Goal: Task Accomplishment & Management: Manage account settings

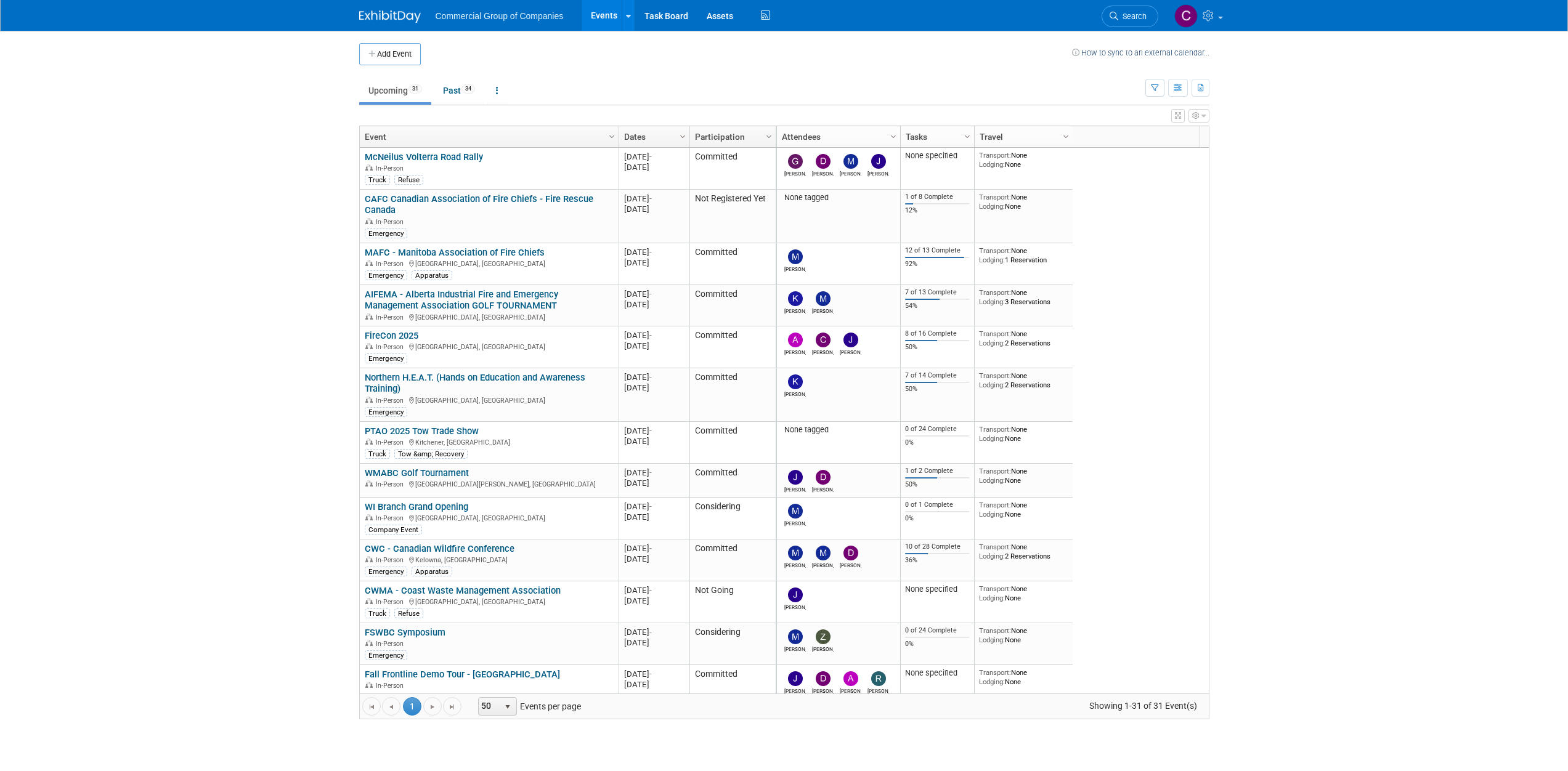
click at [1357, 346] on body "Commercial Group of Companies Events Add Event Bulk Upload Events Shareable Eve…" at bounding box center [784, 386] width 1568 height 771
click at [452, 289] on link "AIFEMA - Alberta Industrial Fire and Emergency Management Association GOLF TOUR…" at bounding box center [461, 301] width 194 height 23
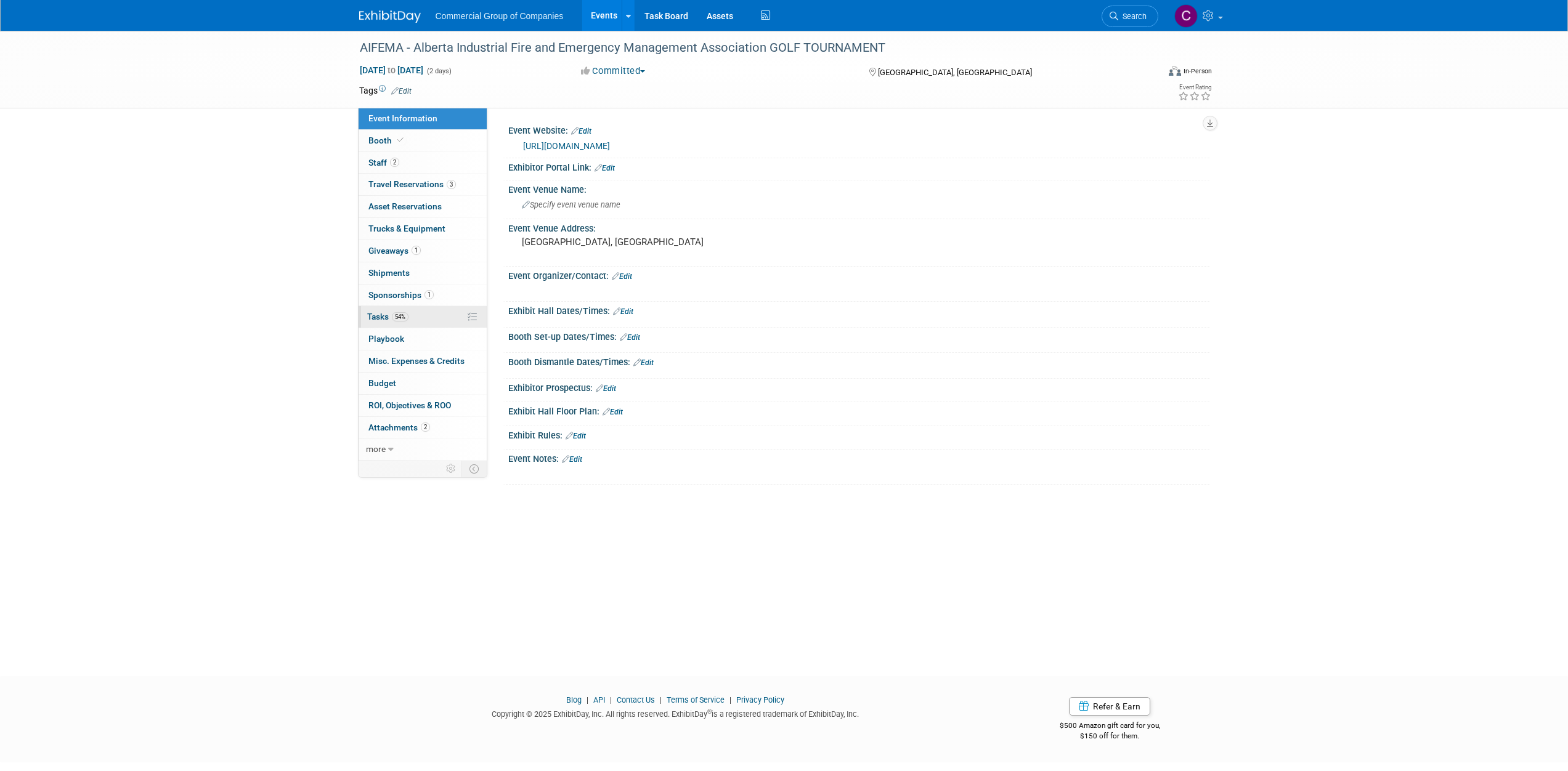
click at [448, 316] on link "54% Tasks 54%" at bounding box center [423, 317] width 129 height 21
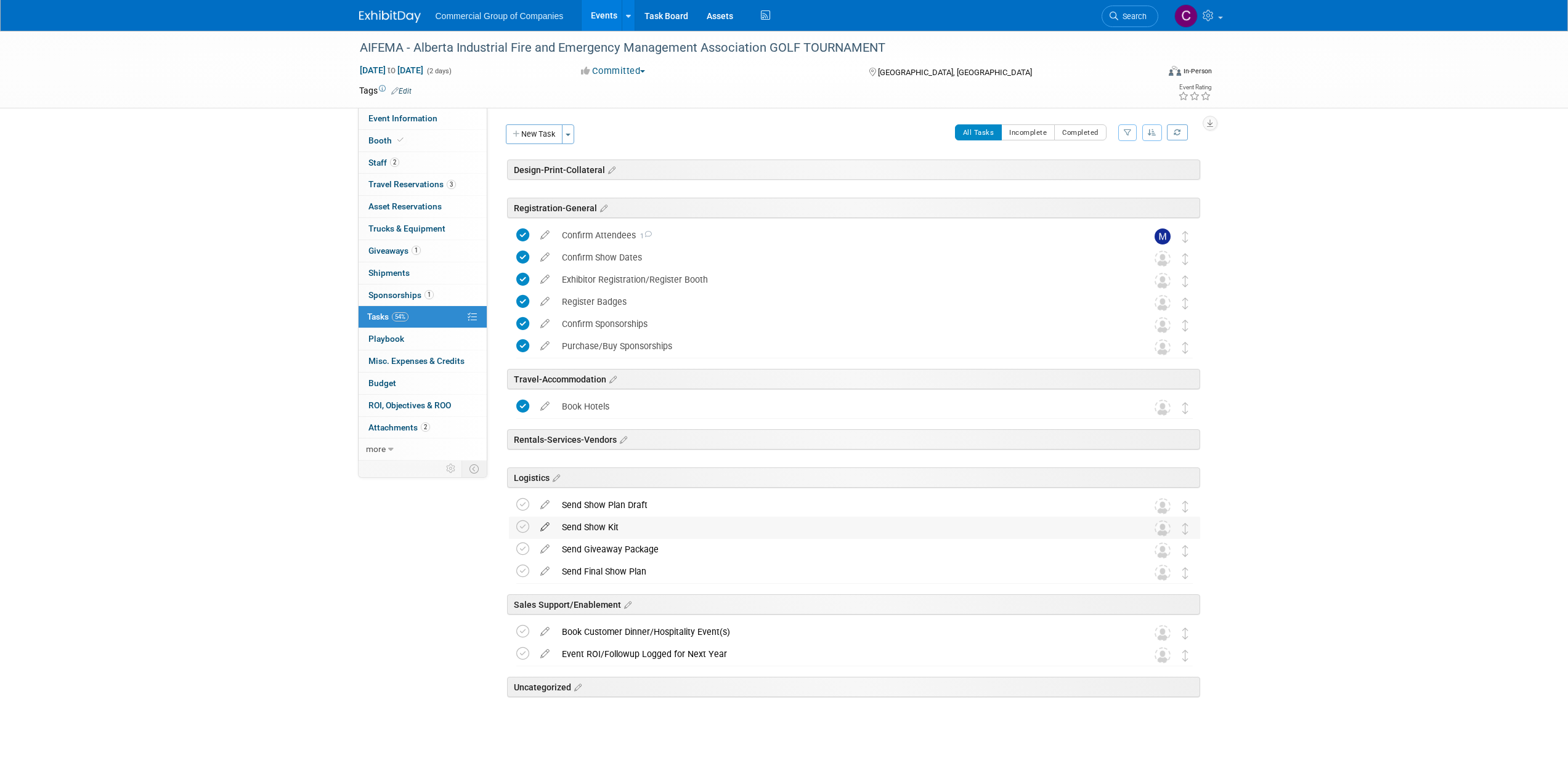
click at [549, 526] on icon at bounding box center [545, 524] width 21 height 16
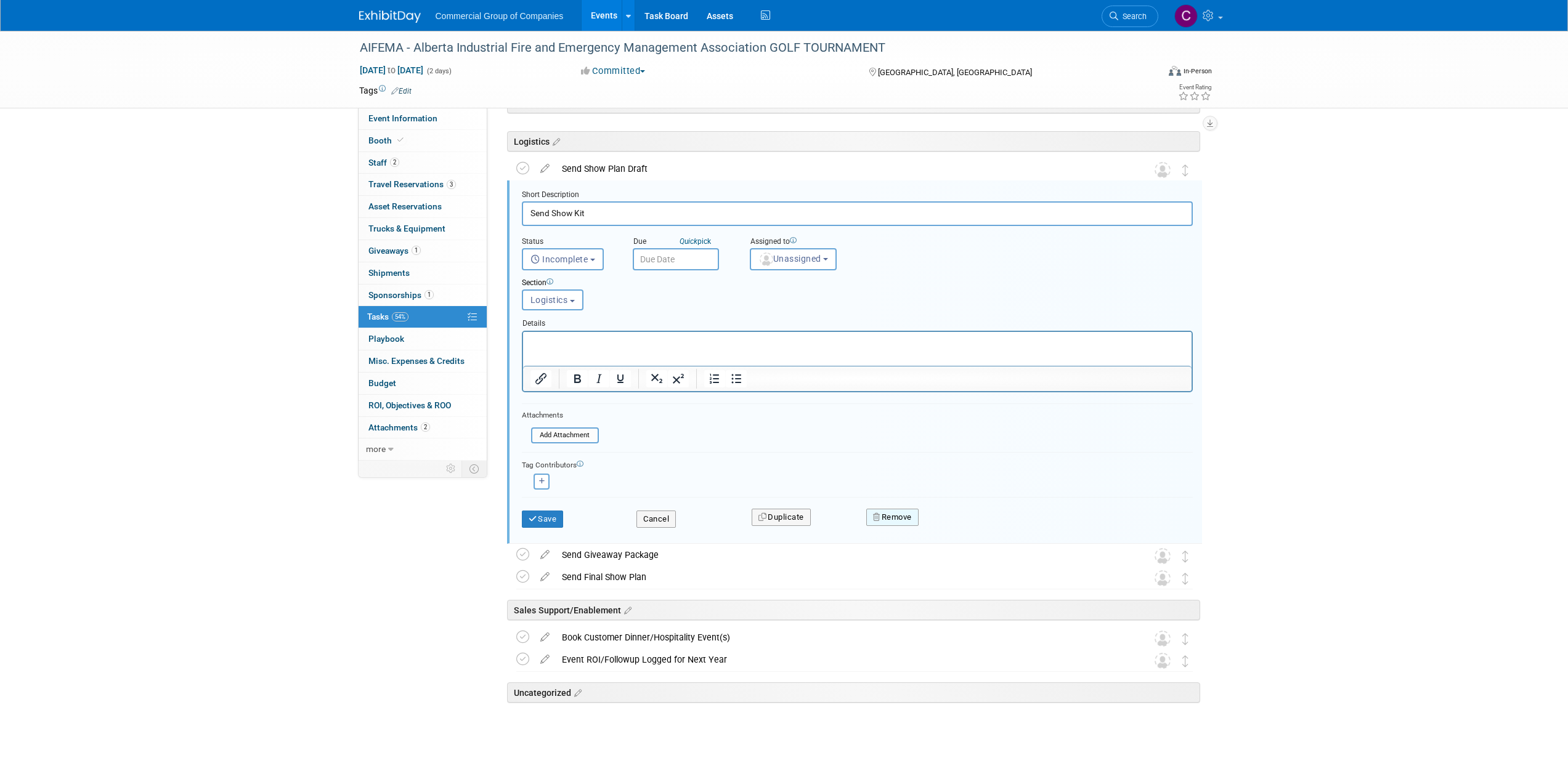
click at [882, 518] on button "Remove" at bounding box center [892, 517] width 53 height 17
click at [956, 529] on link "Yes" at bounding box center [961, 527] width 35 height 20
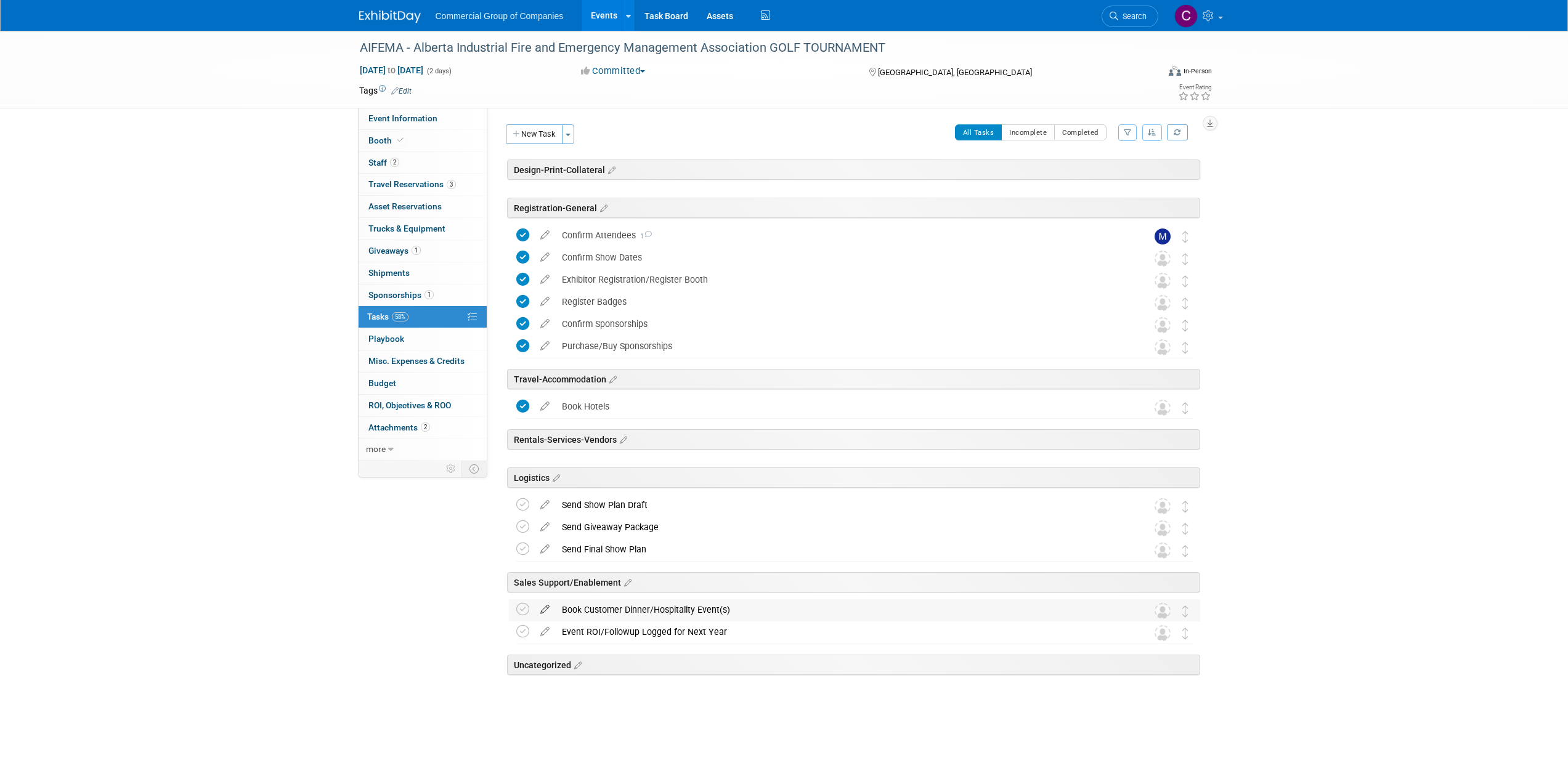
click at [549, 610] on icon at bounding box center [545, 606] width 21 height 16
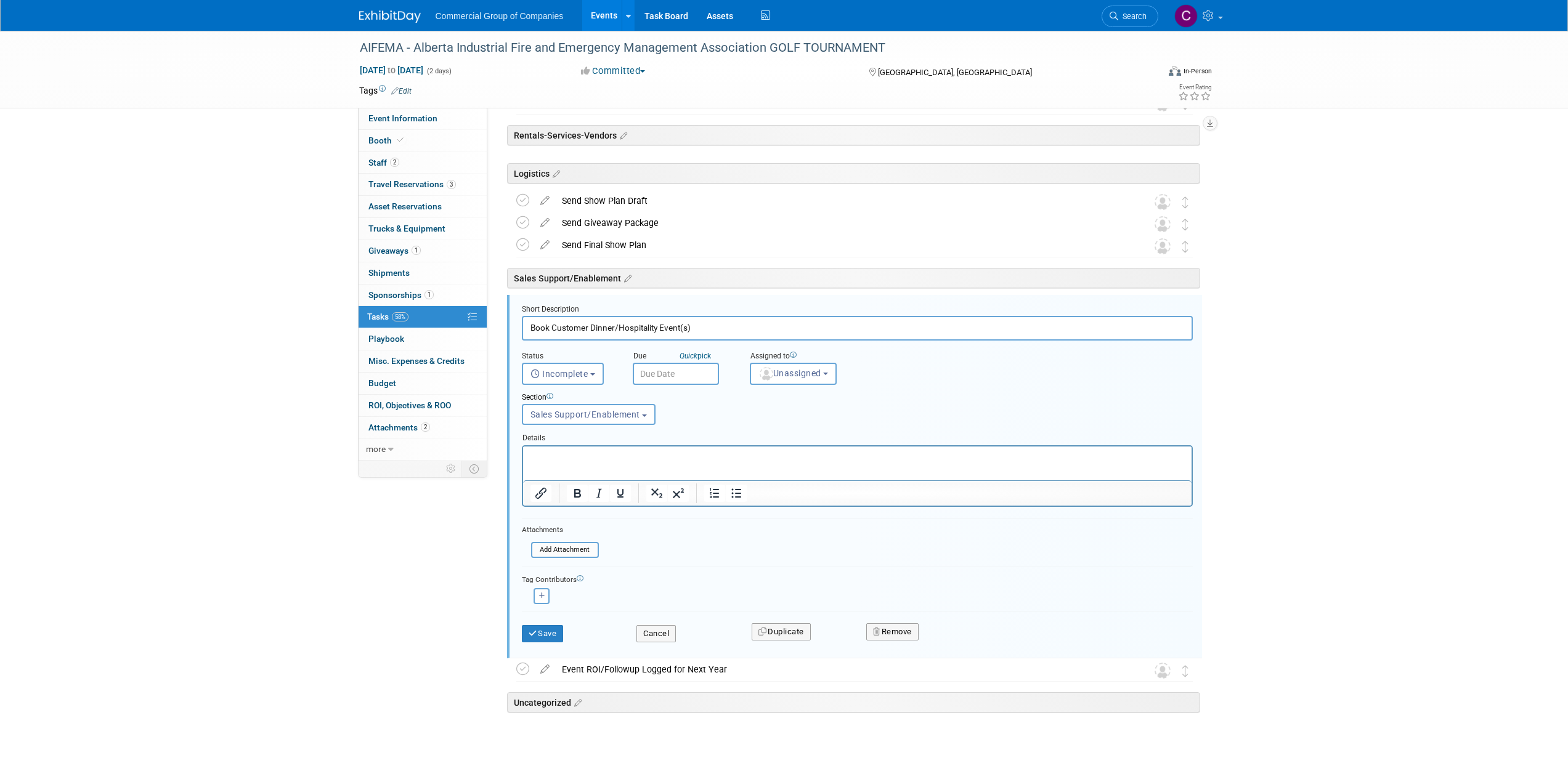
scroll to position [341, 0]
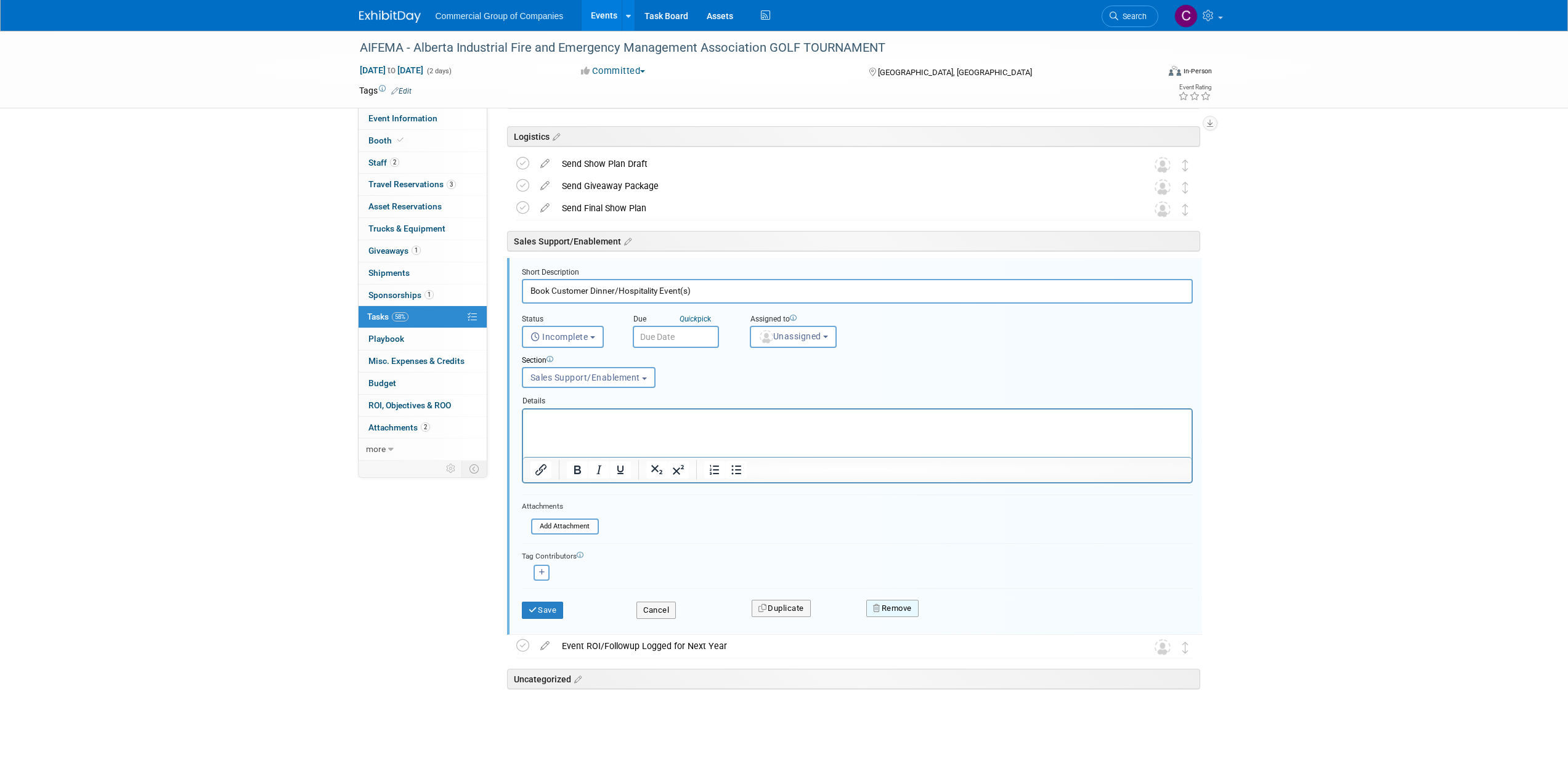
click at [895, 611] on button "Remove" at bounding box center [892, 608] width 53 height 17
click at [944, 619] on link "Yes" at bounding box center [961, 619] width 35 height 20
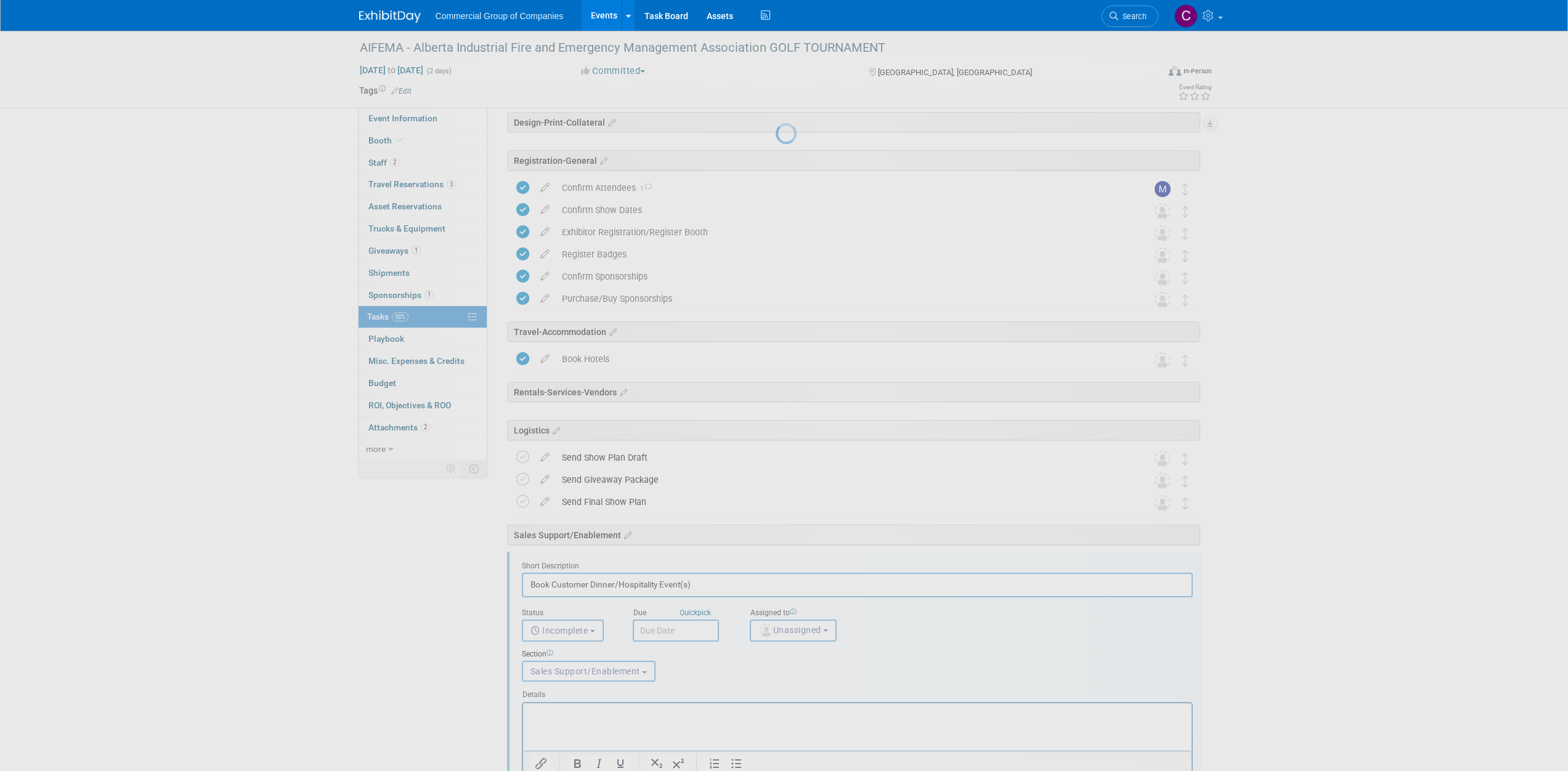
scroll to position [0, 0]
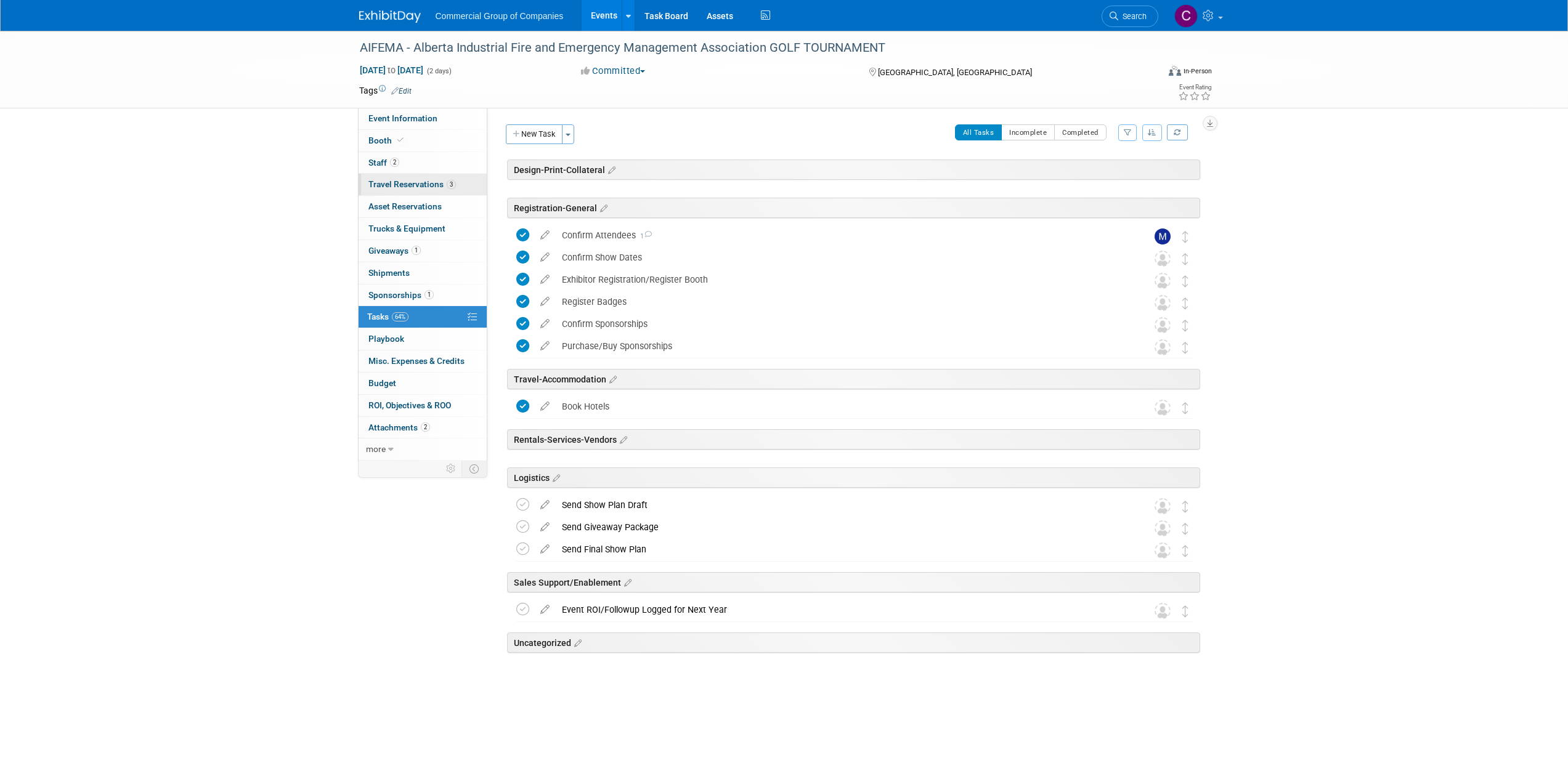
click at [431, 180] on span "Travel Reservations 3" at bounding box center [412, 185] width 87 height 10
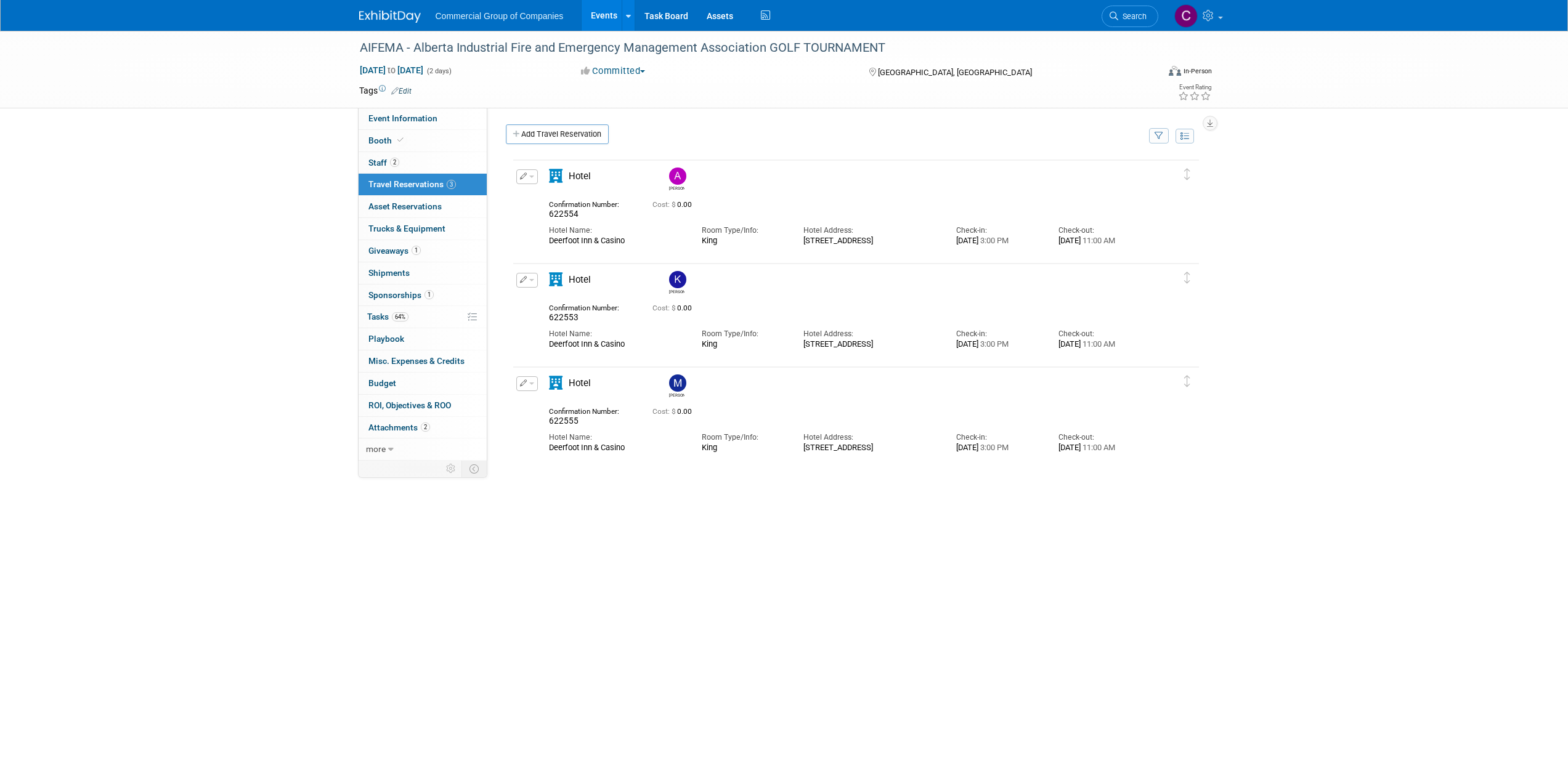
click at [534, 178] on button "button" at bounding box center [527, 177] width 21 height 15
click at [569, 223] on span "Delete Reservation" at bounding box center [576, 218] width 77 height 10
click at [670, 228] on link "Yes" at bounding box center [665, 228] width 35 height 20
click at [533, 283] on button "button" at bounding box center [527, 280] width 21 height 15
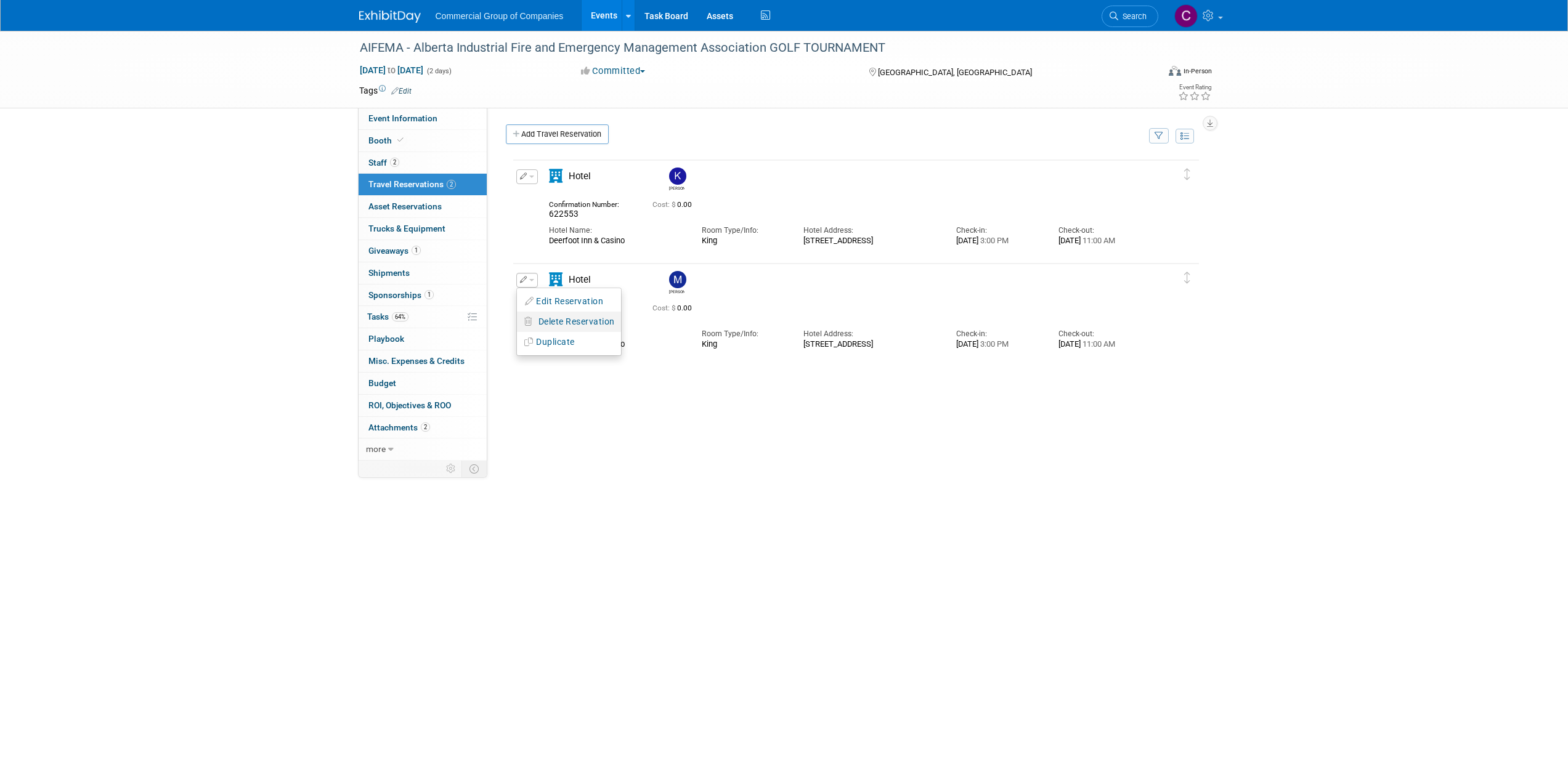
click at [571, 325] on span "Delete Reservation" at bounding box center [576, 321] width 77 height 10
click at [653, 331] on link "Yes" at bounding box center [665, 332] width 35 height 20
click at [875, 348] on div "Delete Reservation [PERSON_NAME] 622553 Cost: $ 0.00 3:00 PM" at bounding box center [853, 343] width 695 height 370
click at [531, 180] on button "button" at bounding box center [527, 177] width 21 height 15
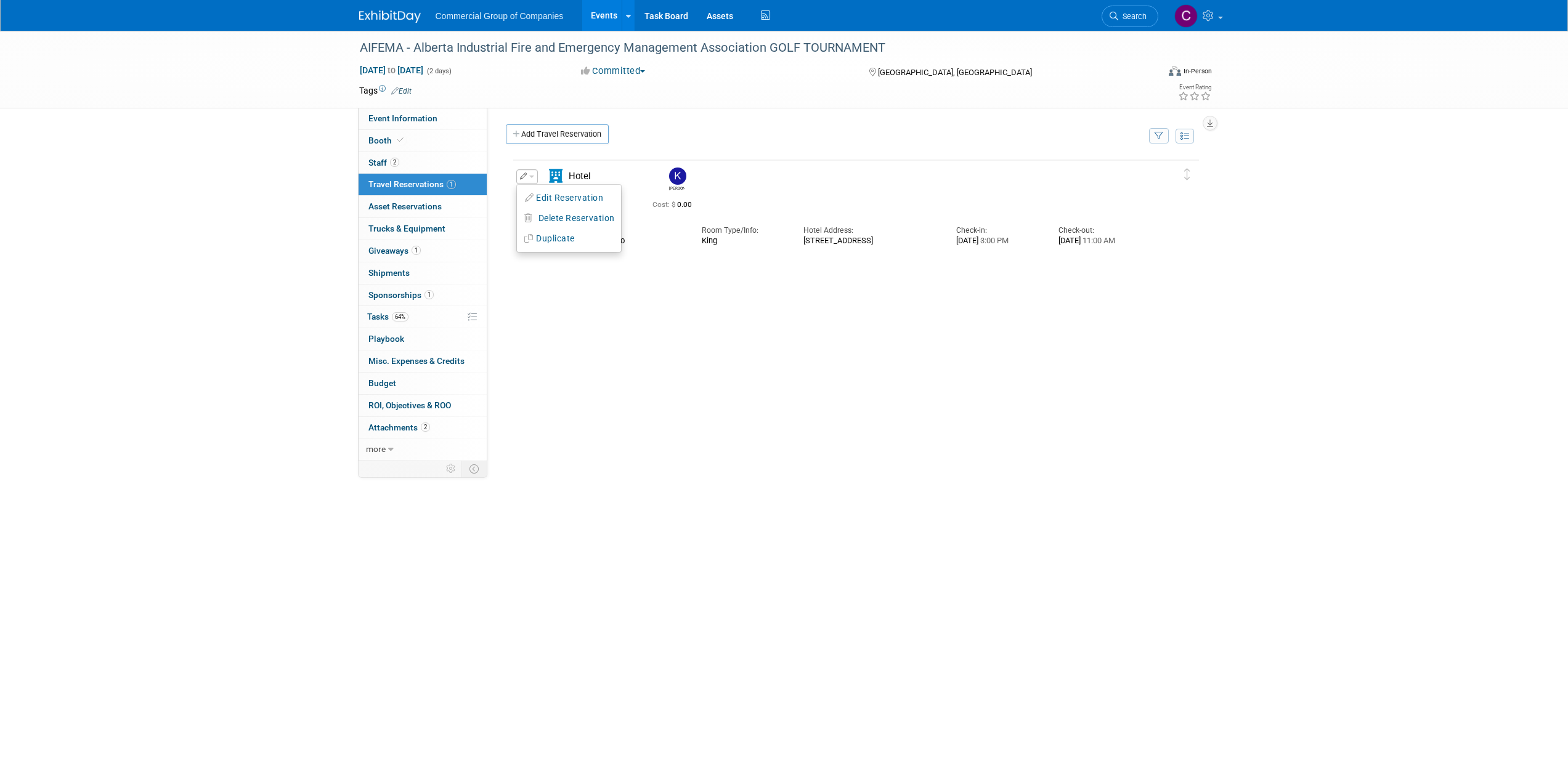
drag, startPoint x: 548, startPoint y: 200, endPoint x: 550, endPoint y: 194, distance: 6.3
click at [550, 198] on button "Edit Reservation" at bounding box center [569, 199] width 104 height 18
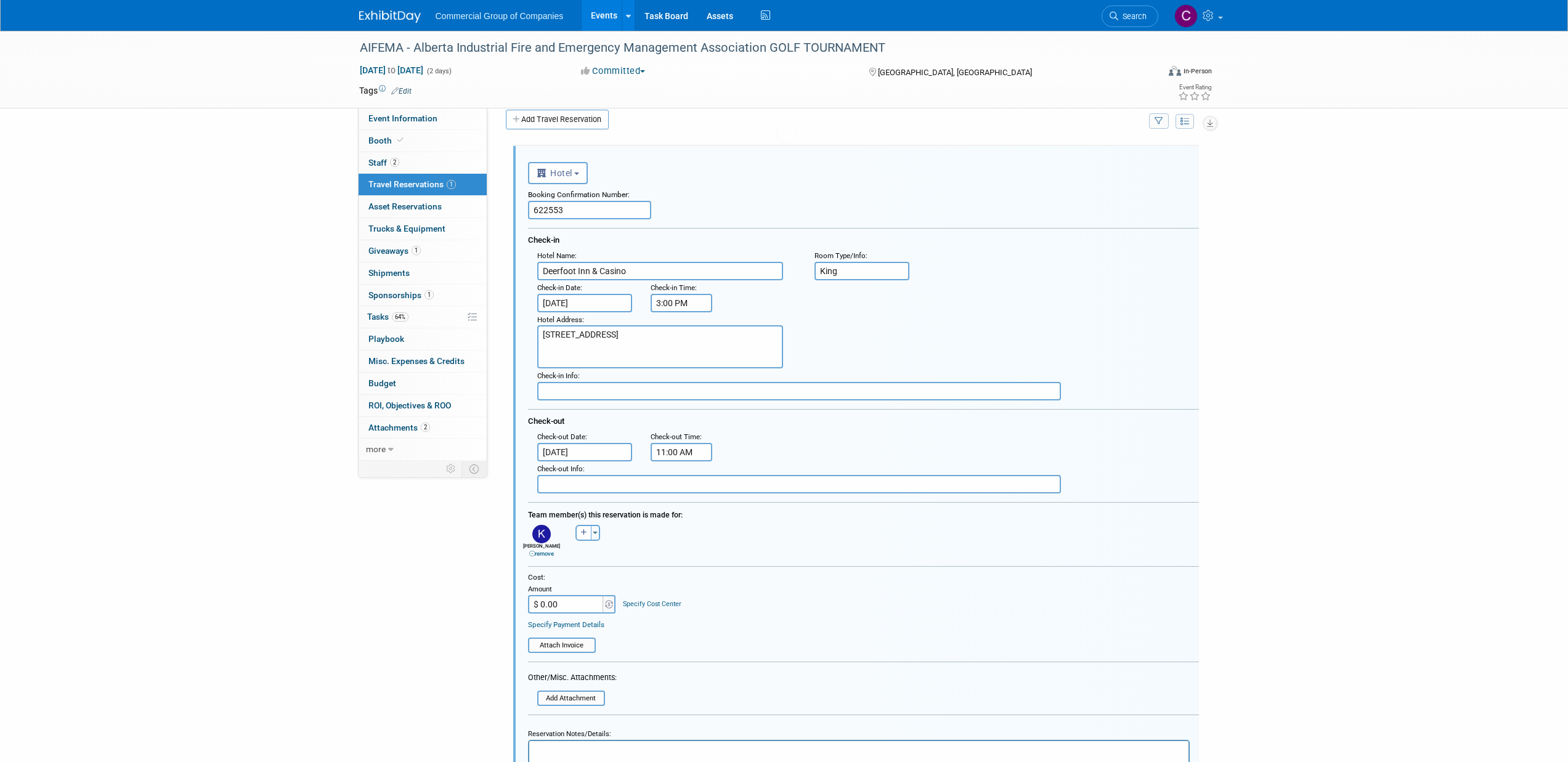
scroll to position [21, 0]
click at [576, 303] on input "[DATE]" at bounding box center [584, 297] width 95 height 18
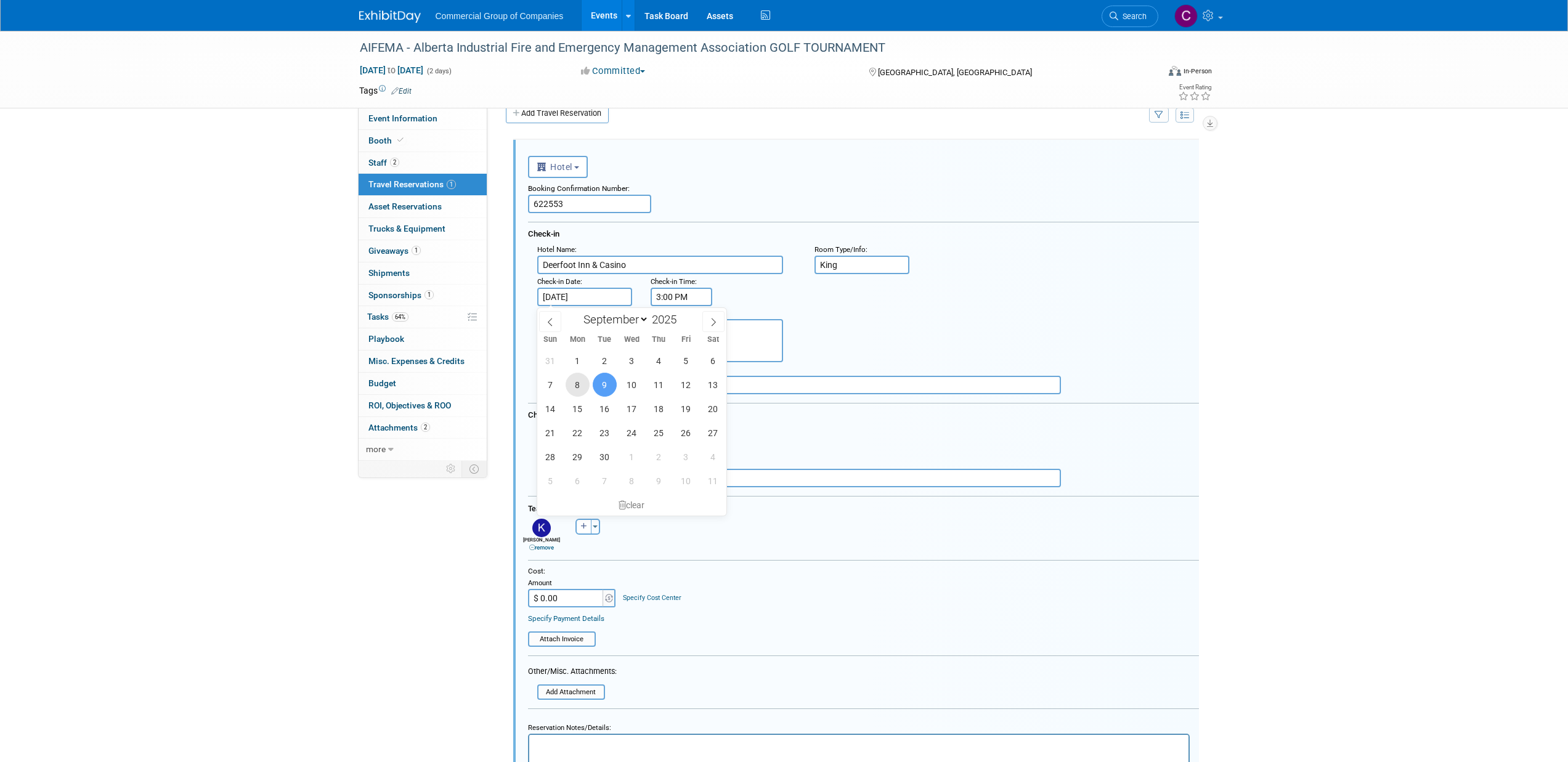
click at [575, 385] on span "8" at bounding box center [577, 384] width 24 height 24
type input "[DATE]"
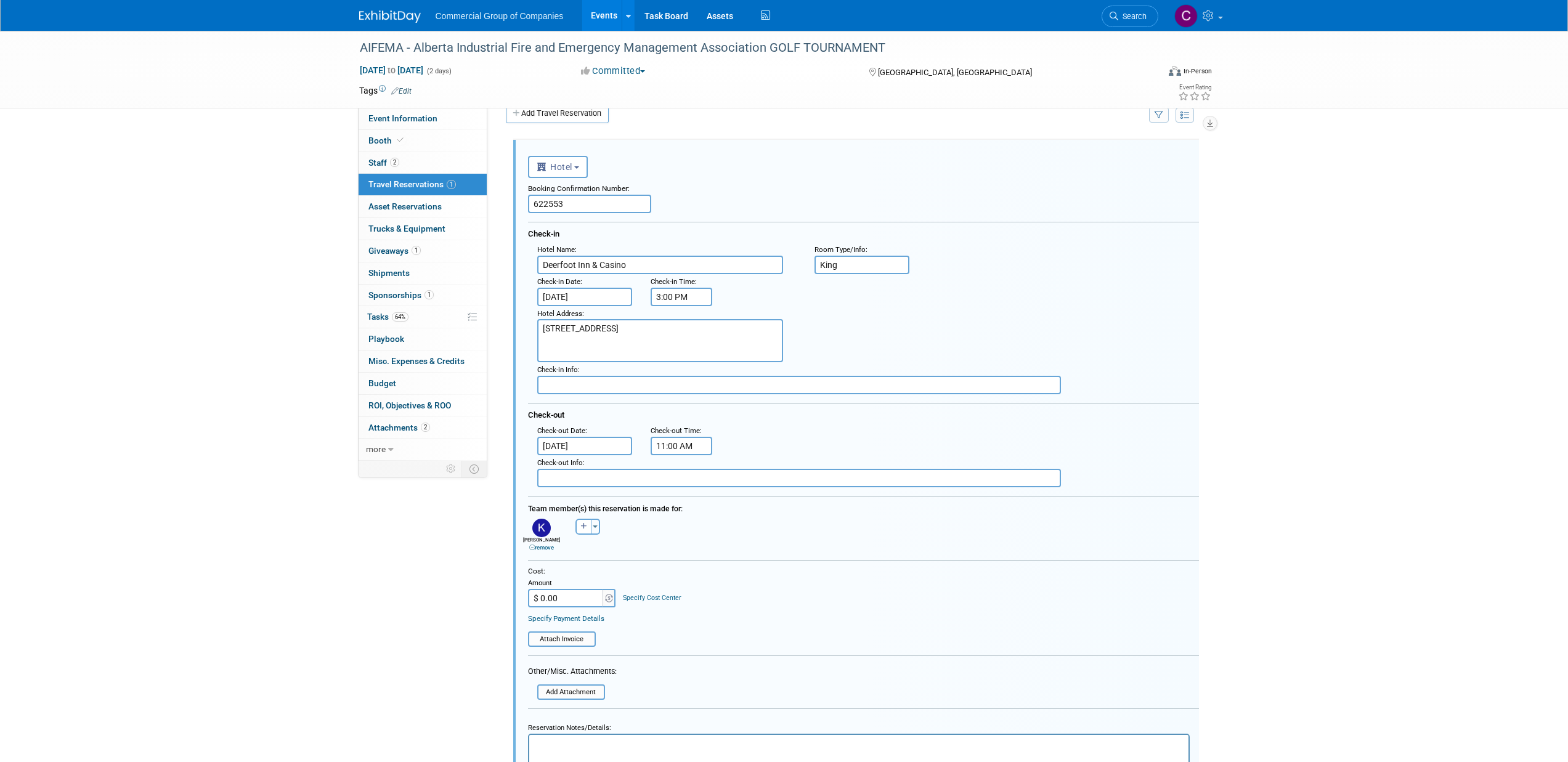
click at [597, 452] on input "[DATE]" at bounding box center [584, 446] width 95 height 18
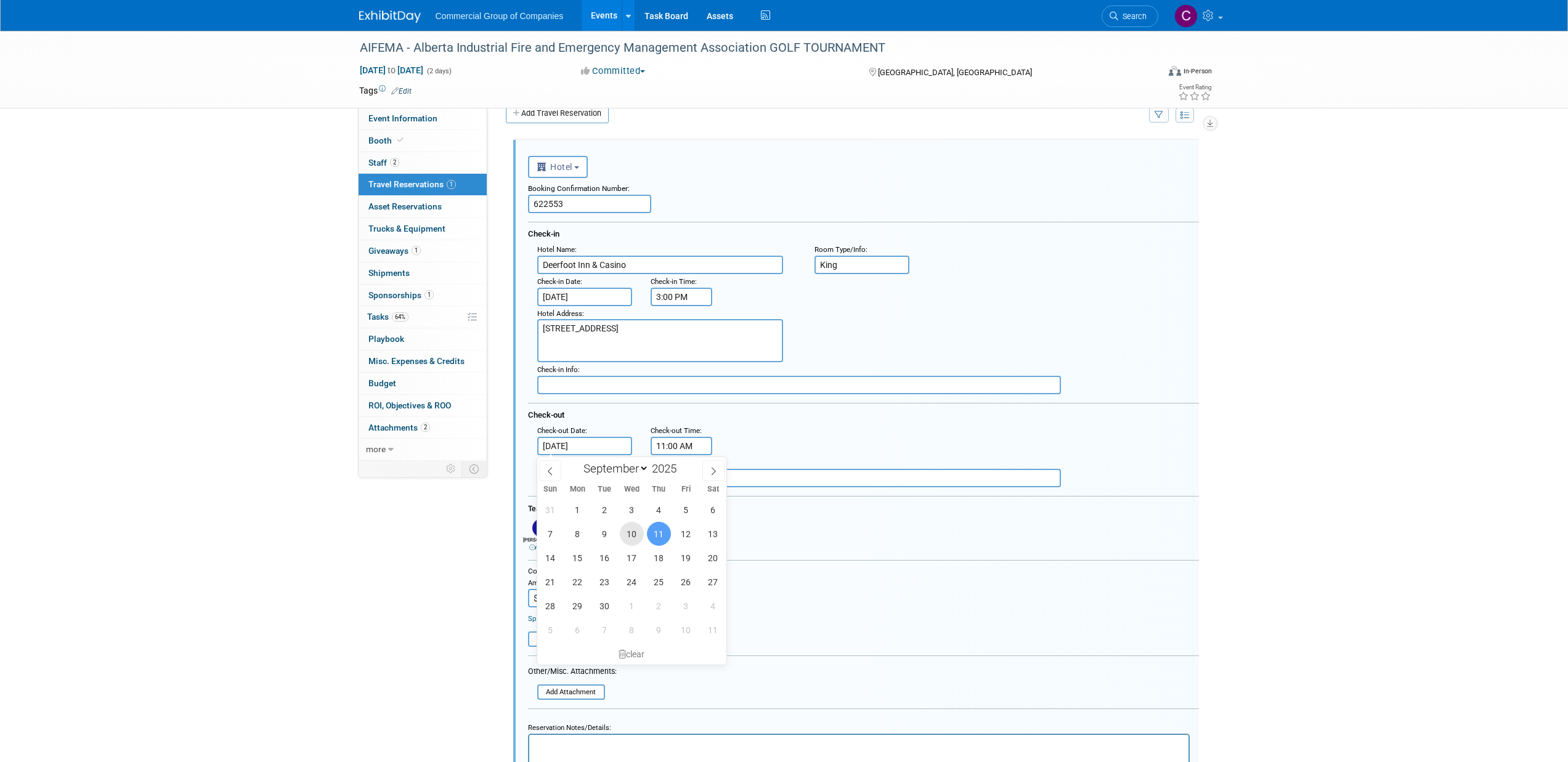
drag, startPoint x: 630, startPoint y: 539, endPoint x: 636, endPoint y: 528, distance: 12.5
click at [630, 538] on span "10" at bounding box center [631, 533] width 24 height 24
type input "[DATE]"
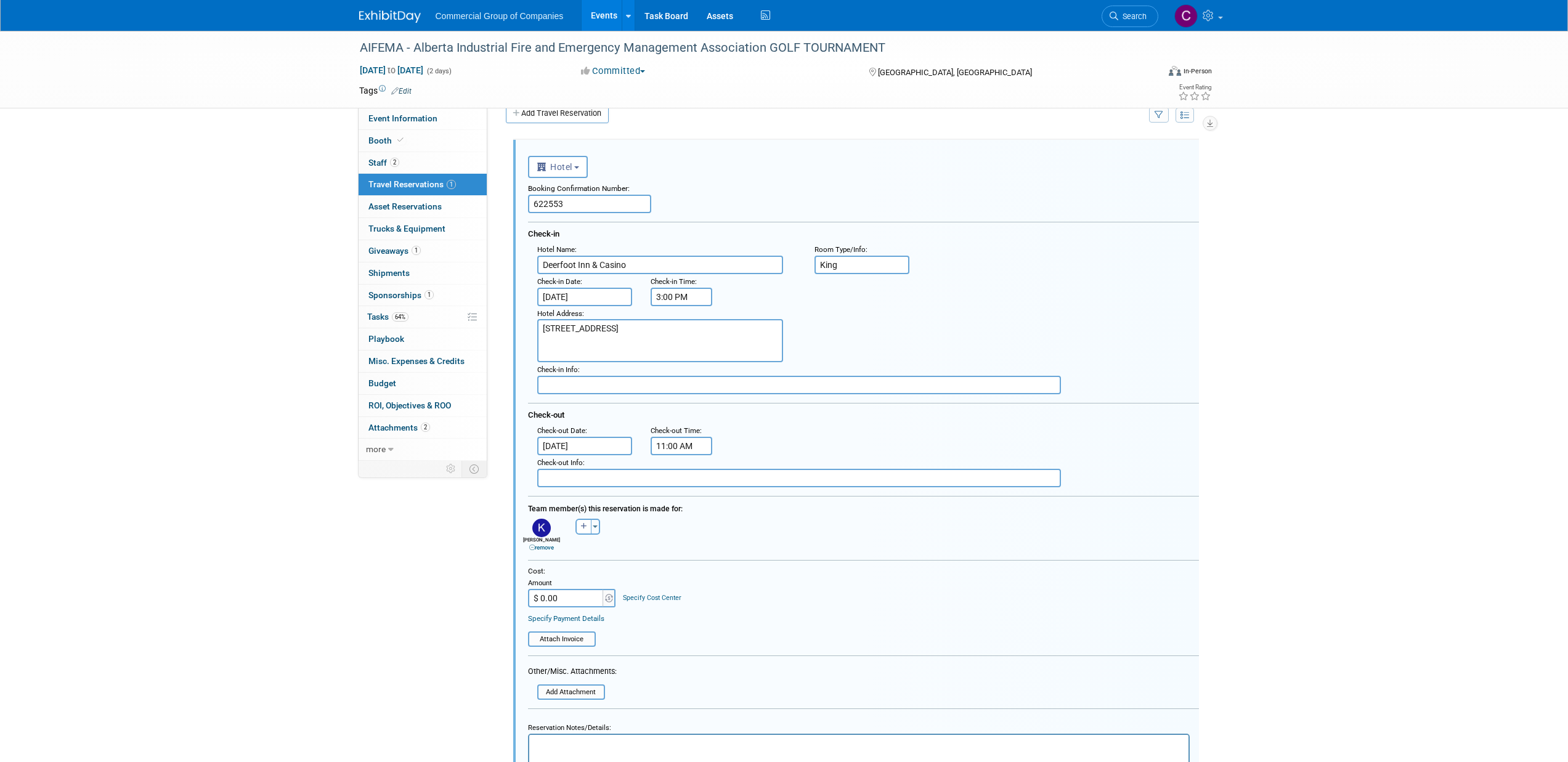
click at [785, 421] on div "Check-out" at bounding box center [864, 413] width 671 height 21
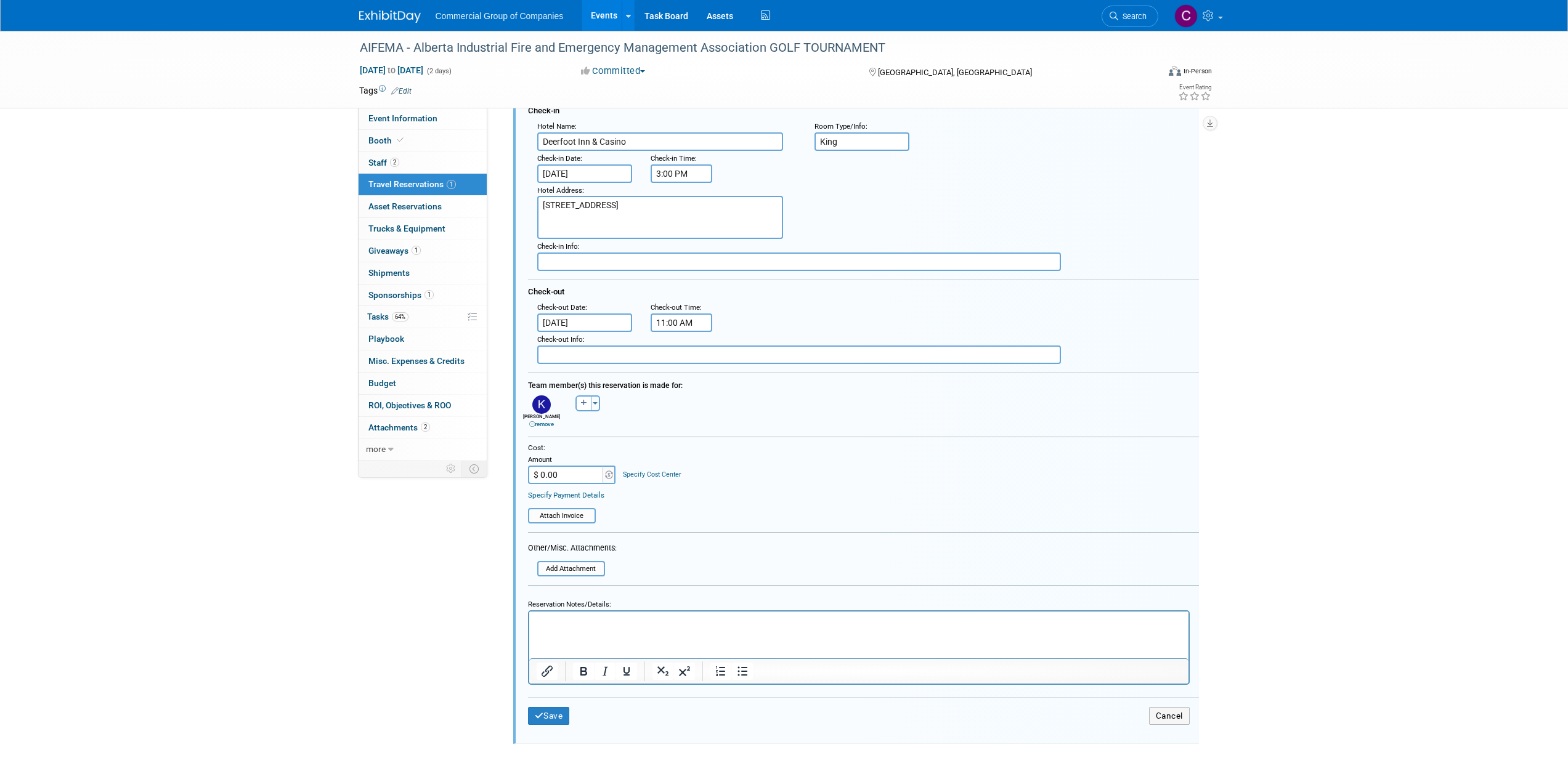
scroll to position [145, 0]
click at [541, 712] on icon "submit" at bounding box center [539, 715] width 9 height 8
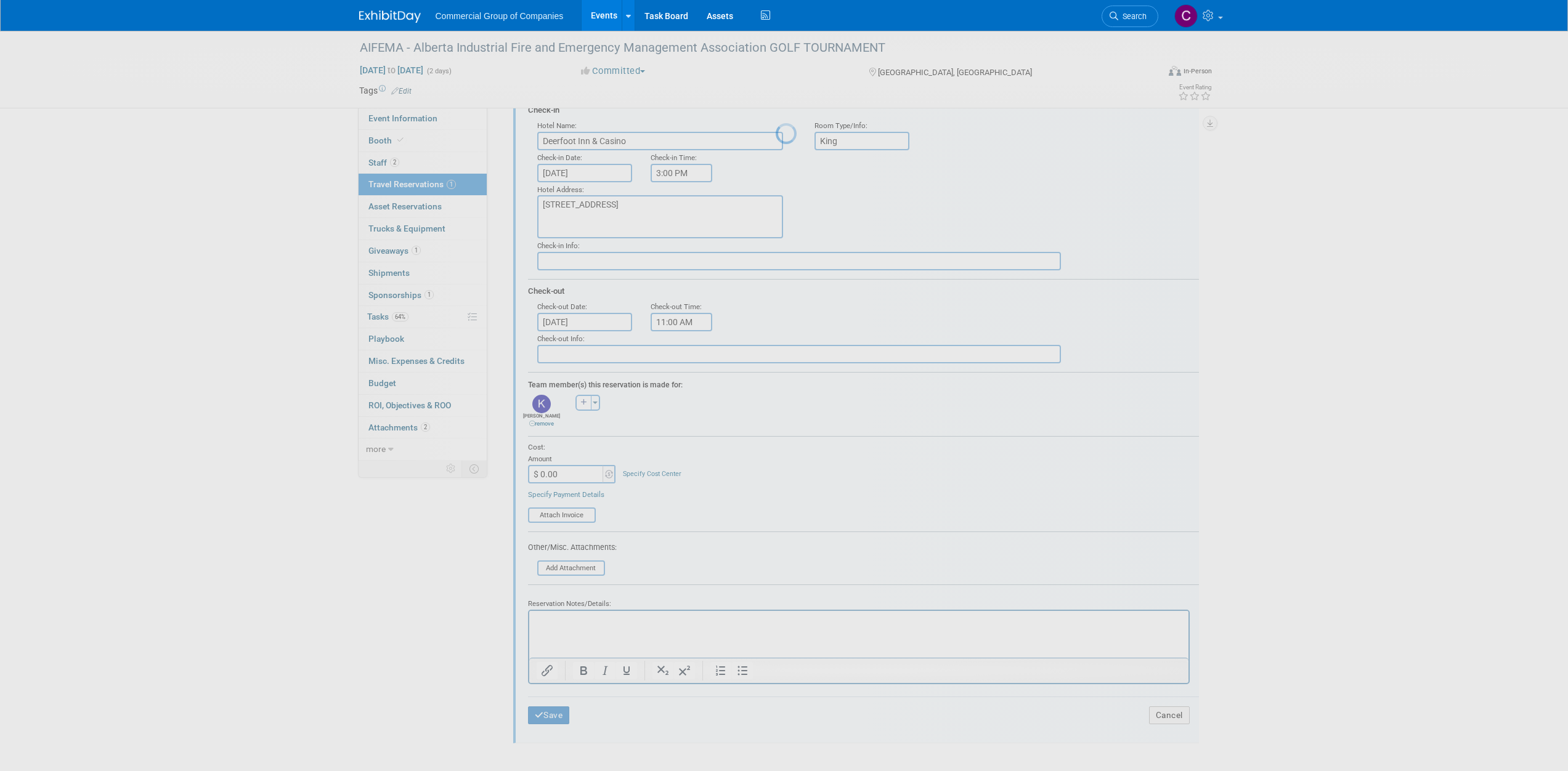
scroll to position [0, 0]
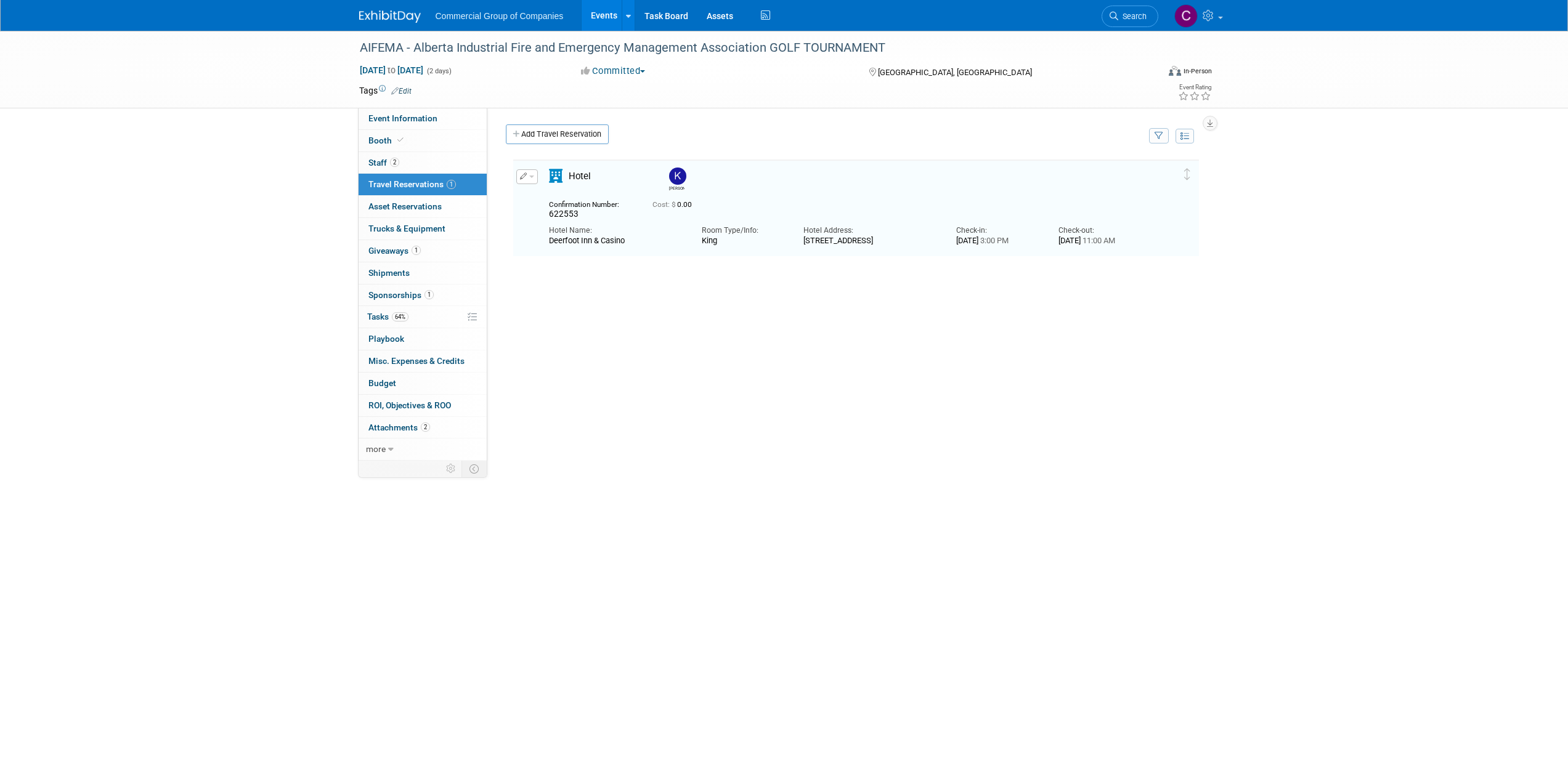
click at [529, 184] on button "button" at bounding box center [527, 177] width 21 height 15
click at [527, 199] on icon "button" at bounding box center [530, 198] width 10 height 8
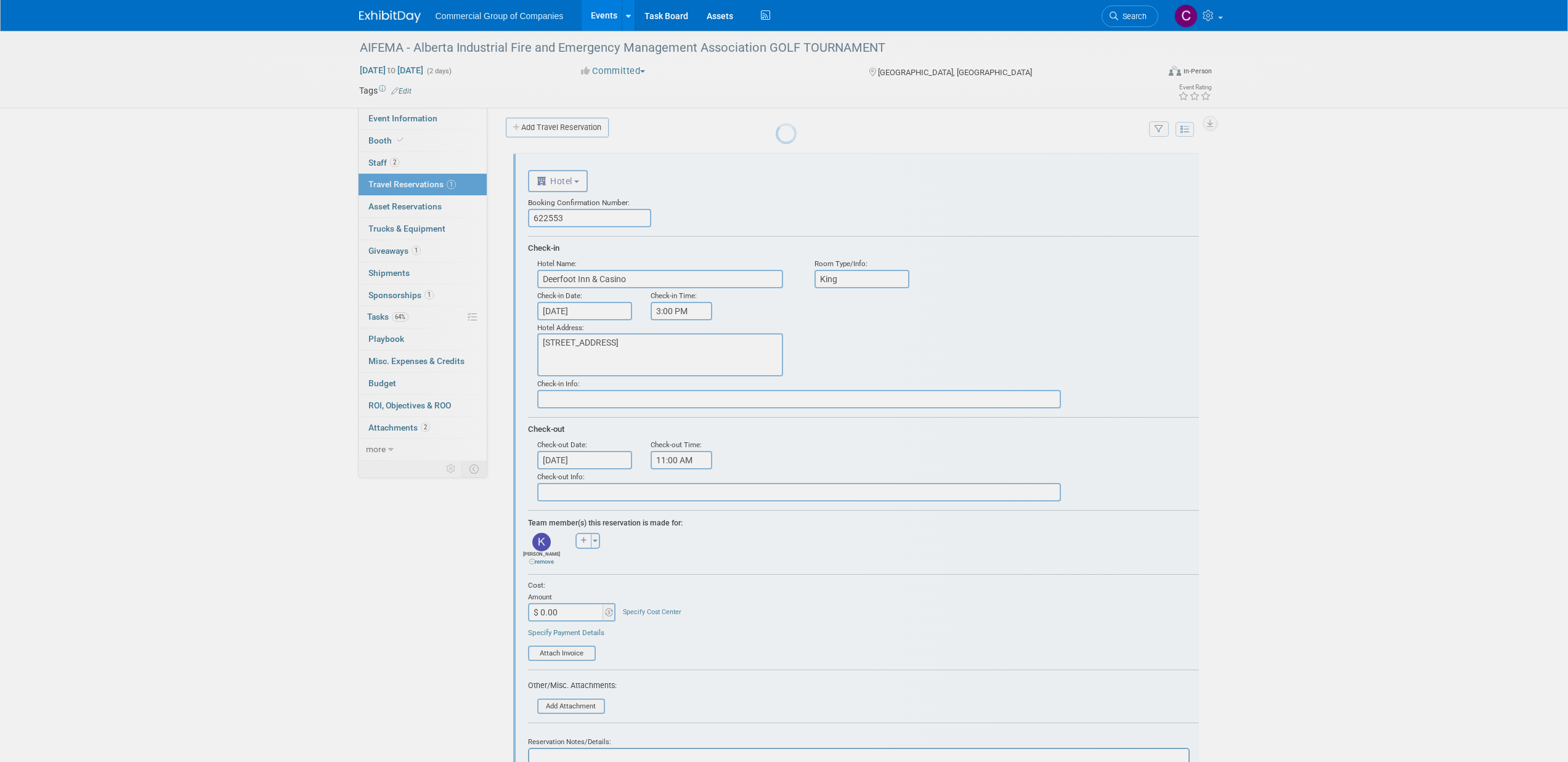
scroll to position [21, 0]
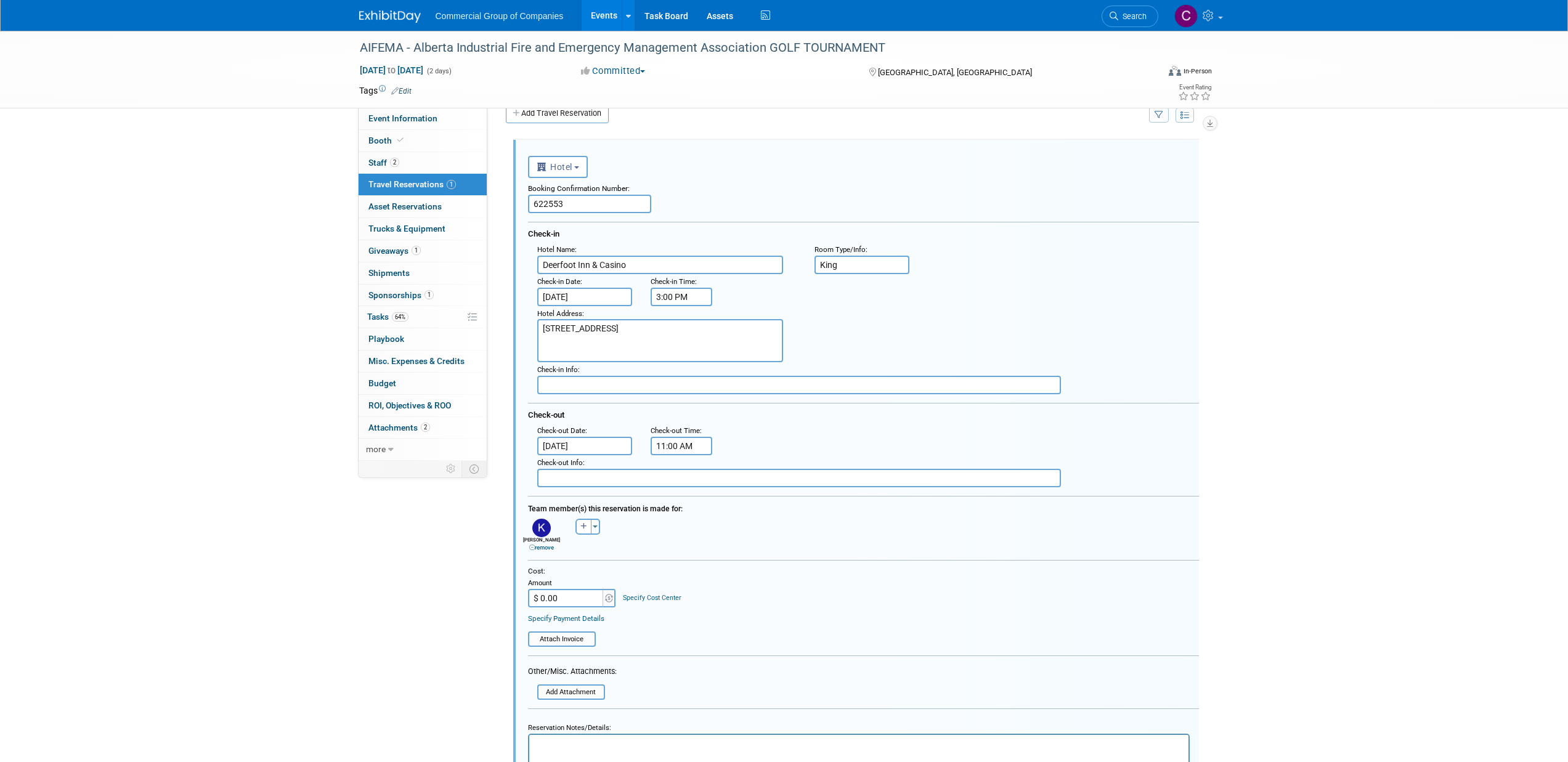
click at [837, 273] on input "King" at bounding box center [861, 264] width 95 height 18
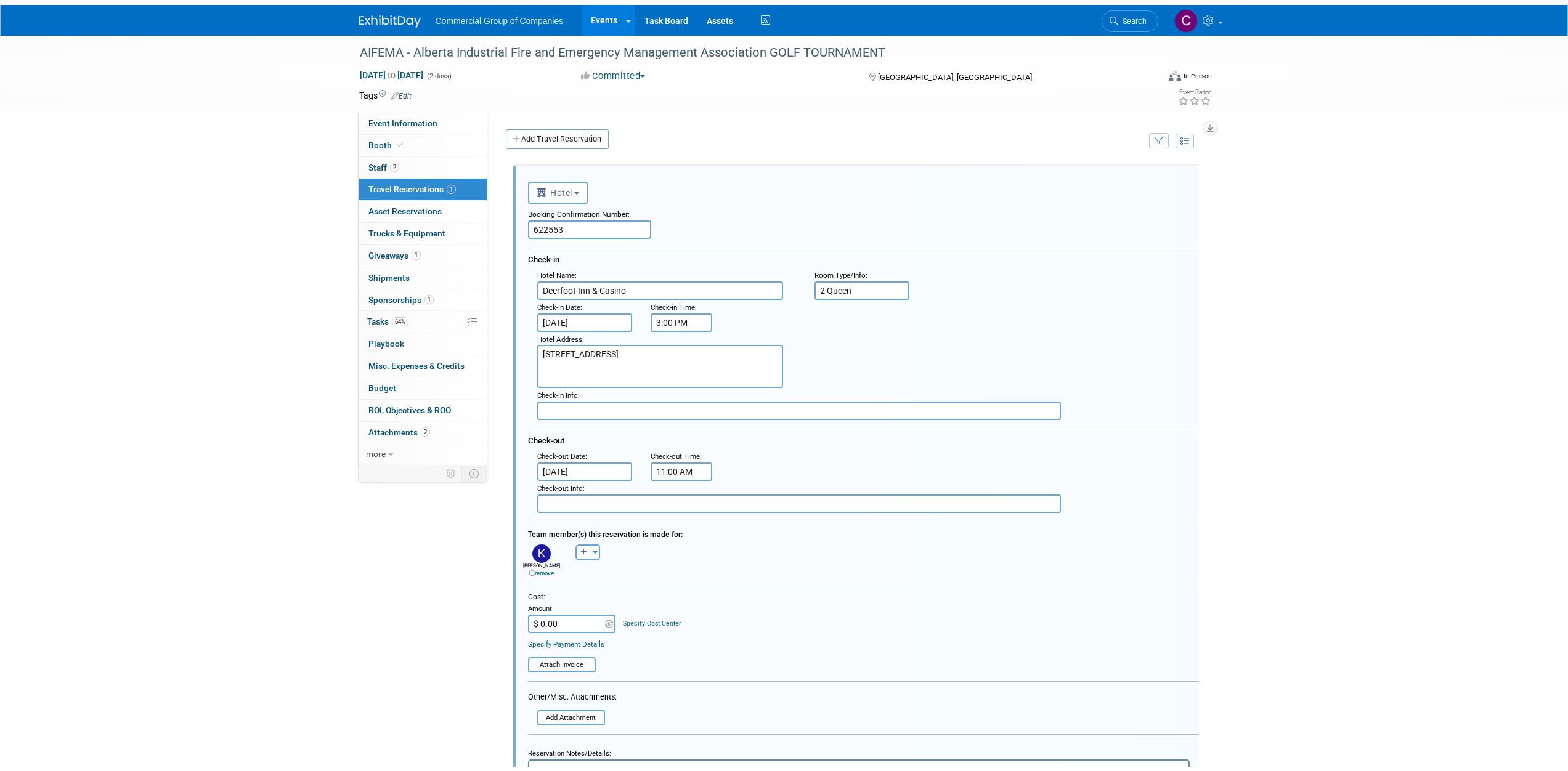
scroll to position [145, 0]
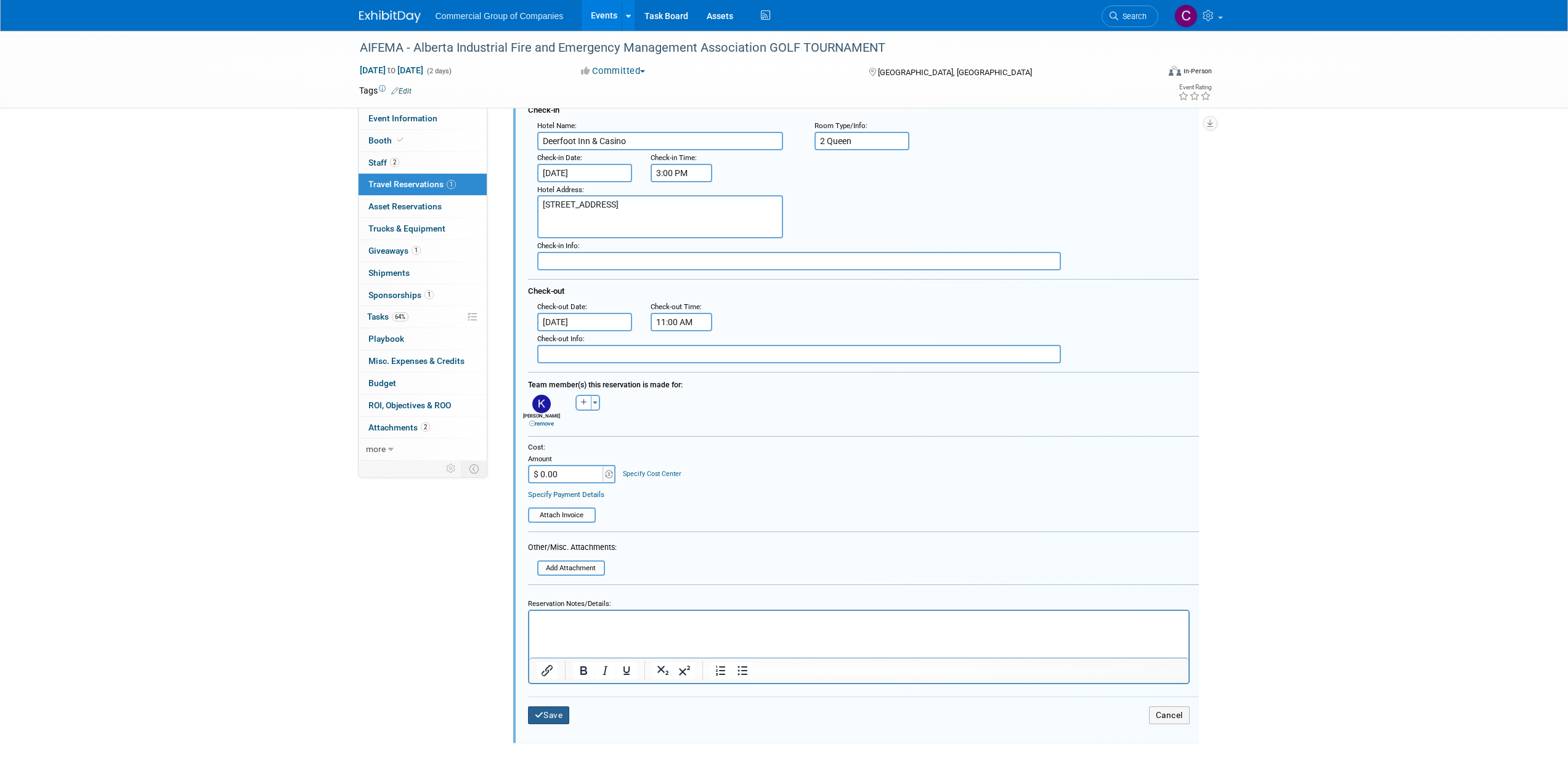
type input "2 Queen"
click at [533, 713] on button "Save" at bounding box center [549, 716] width 42 height 18
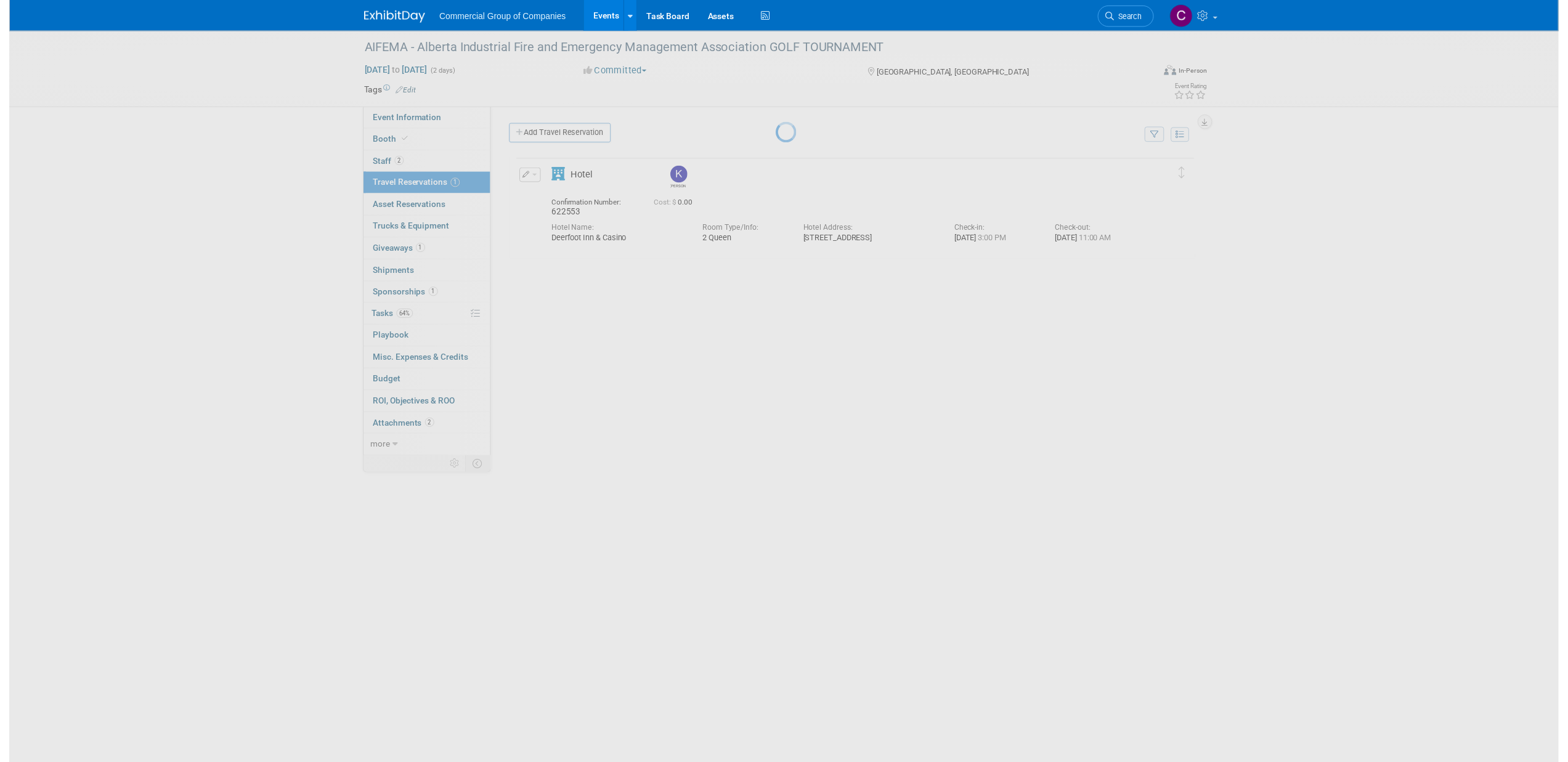
scroll to position [0, 0]
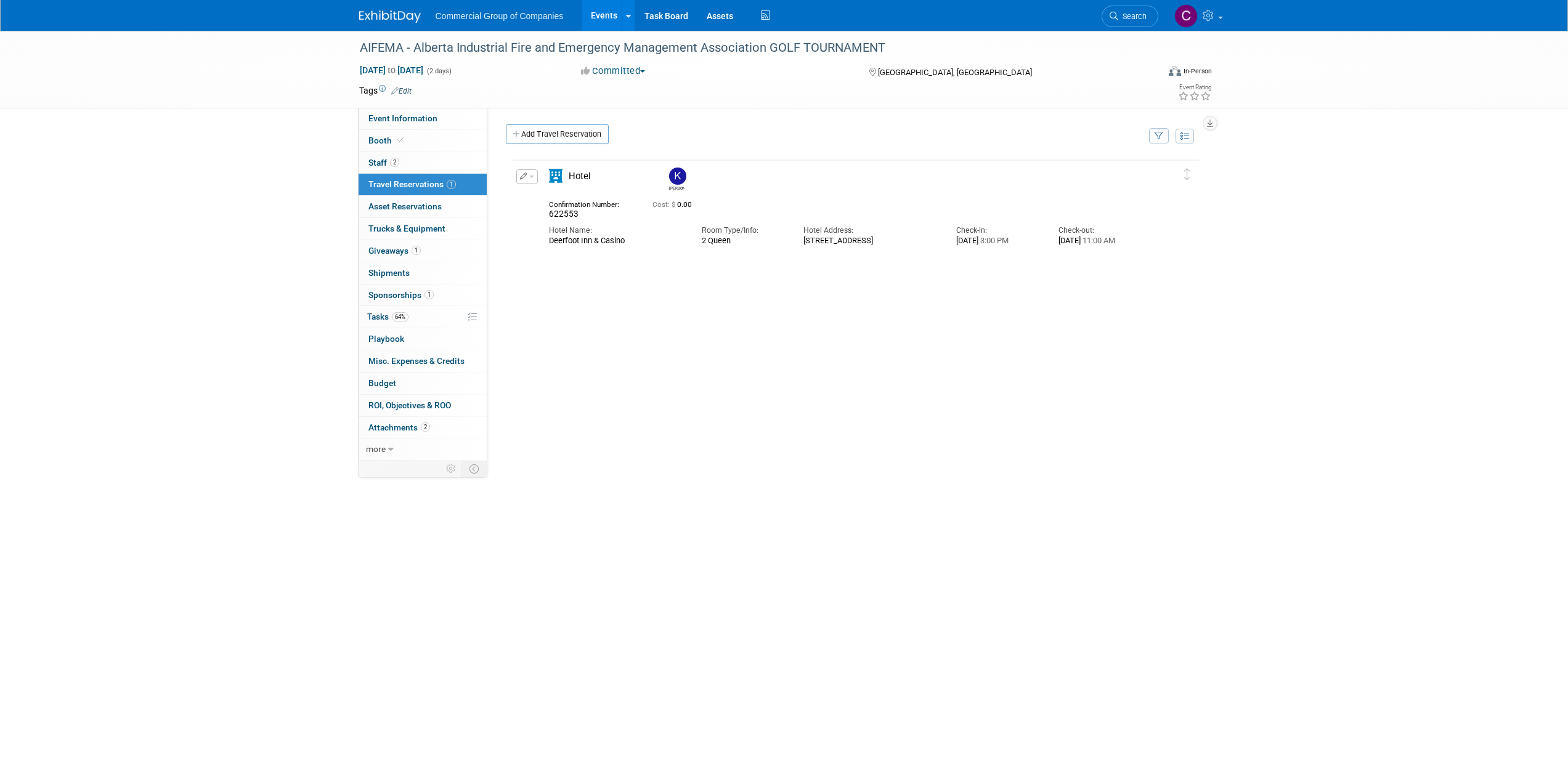
click at [533, 179] on button "button" at bounding box center [527, 177] width 21 height 15
click at [560, 203] on button "Edit Reservation" at bounding box center [569, 199] width 104 height 18
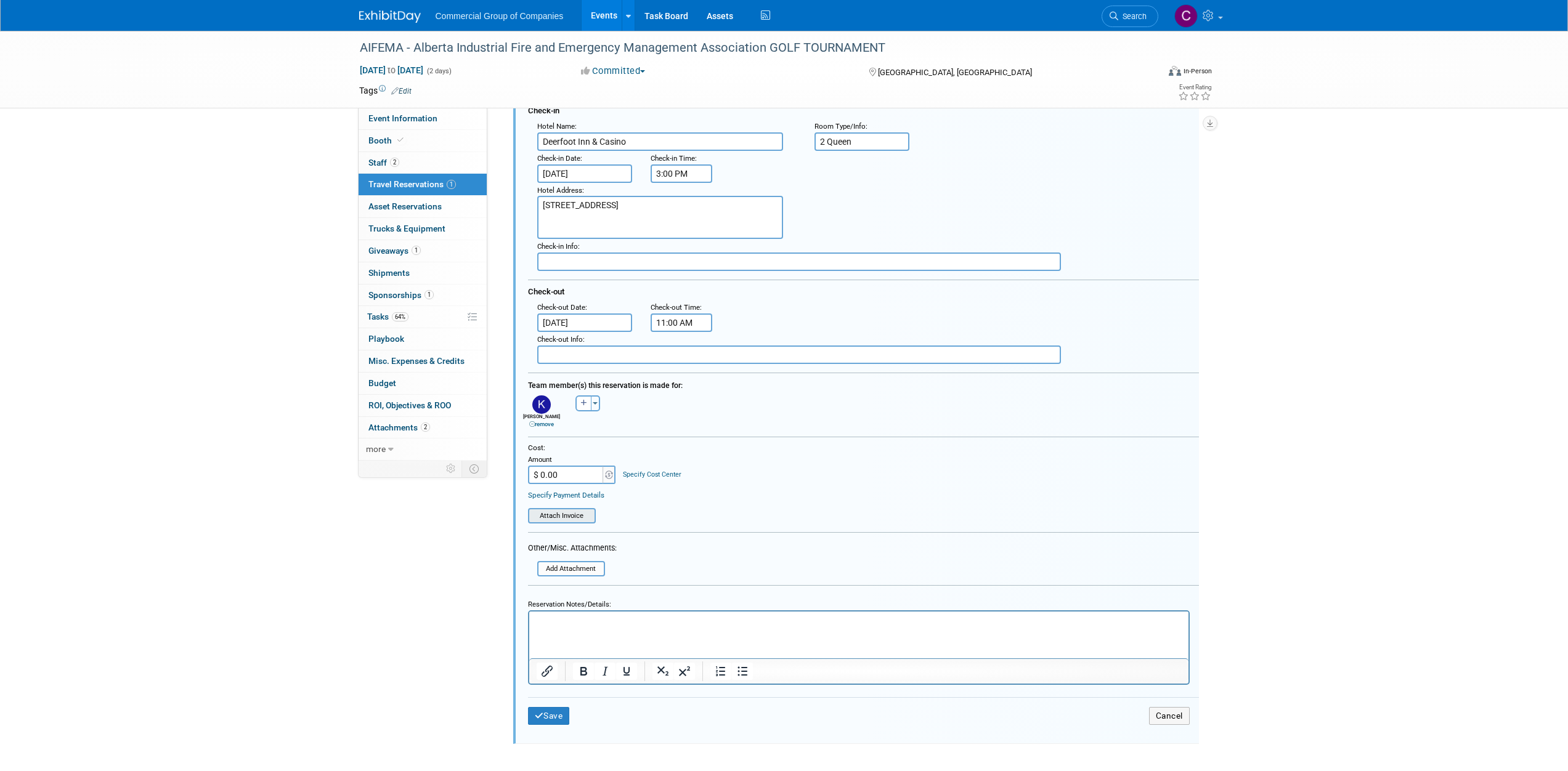
scroll to position [145, 0]
click at [583, 516] on input "file" at bounding box center [531, 516] width 126 height 13
click at [548, 717] on button "Save" at bounding box center [549, 720] width 42 height 18
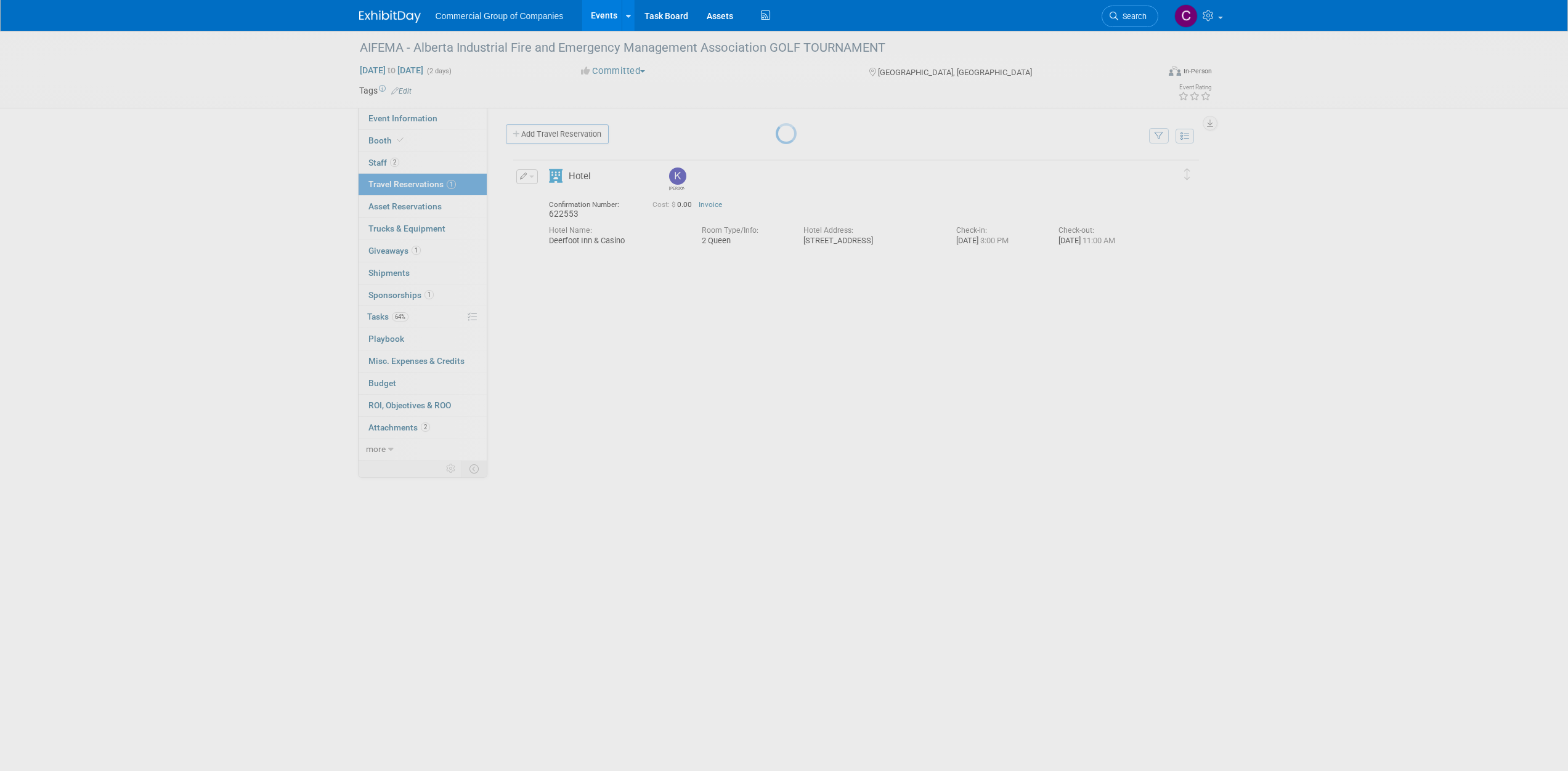
scroll to position [0, 0]
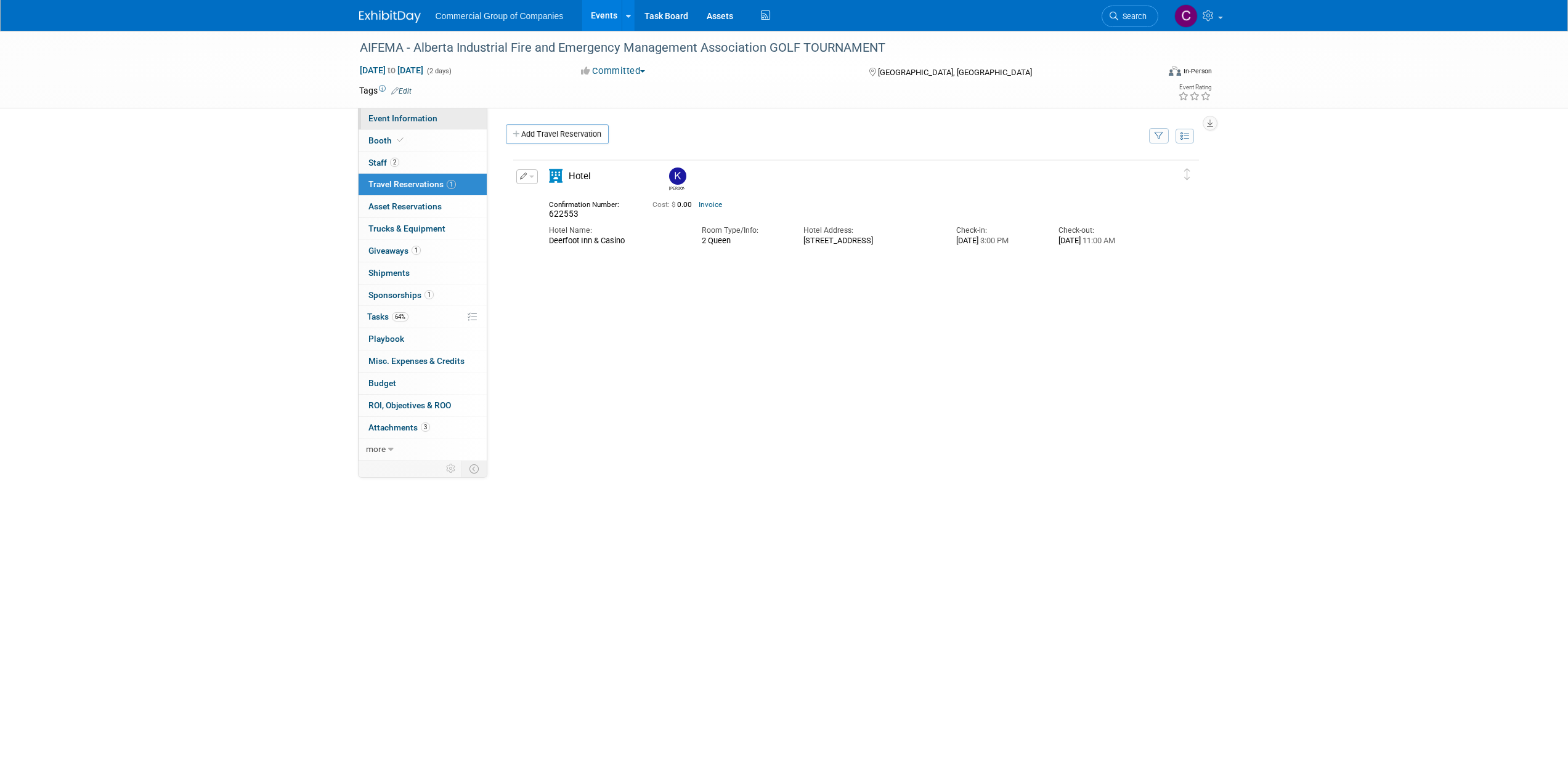
click at [418, 122] on span "Event Information" at bounding box center [403, 119] width 69 height 10
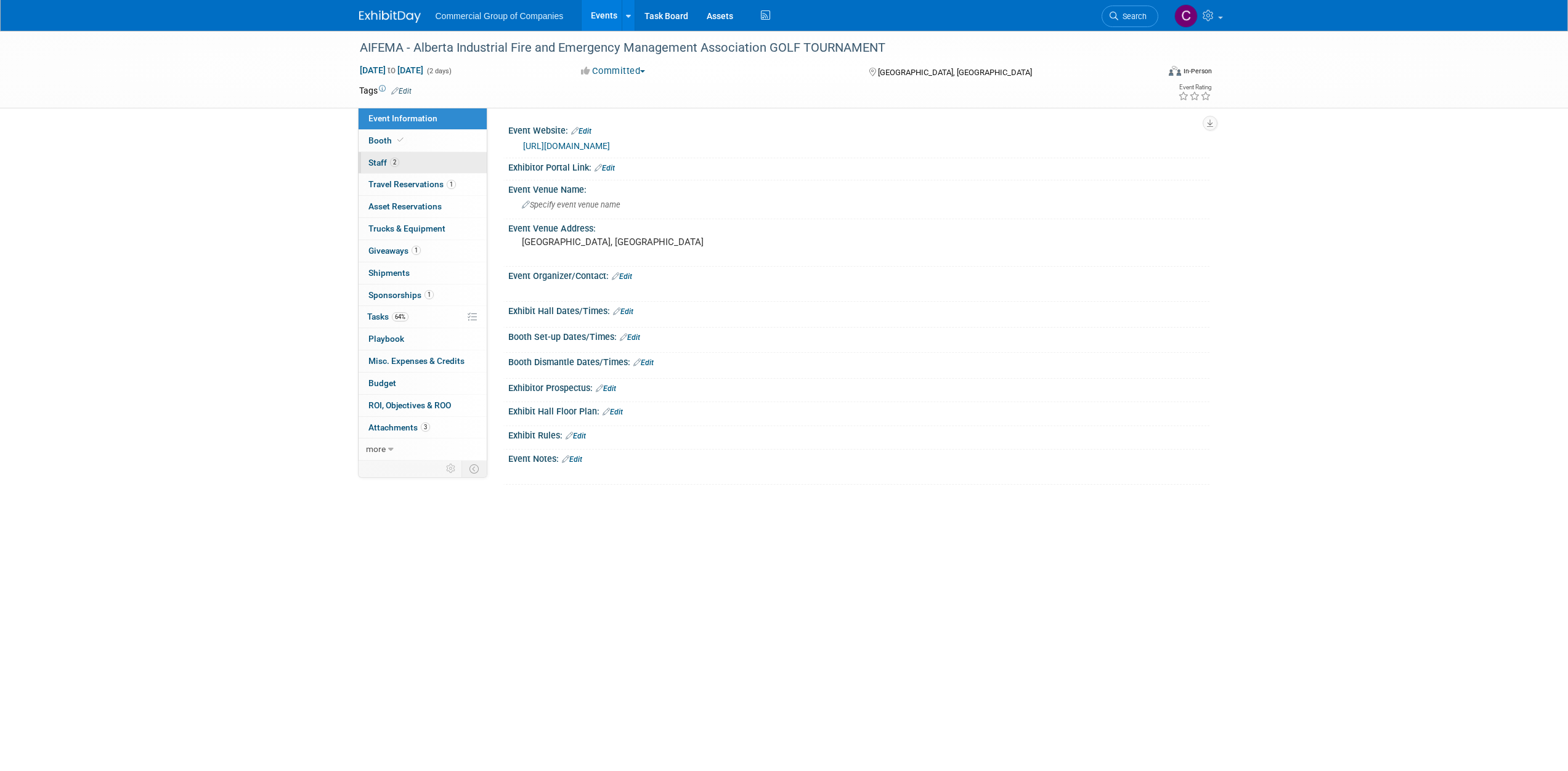
click at [448, 171] on link "2 Staff 2" at bounding box center [423, 163] width 129 height 21
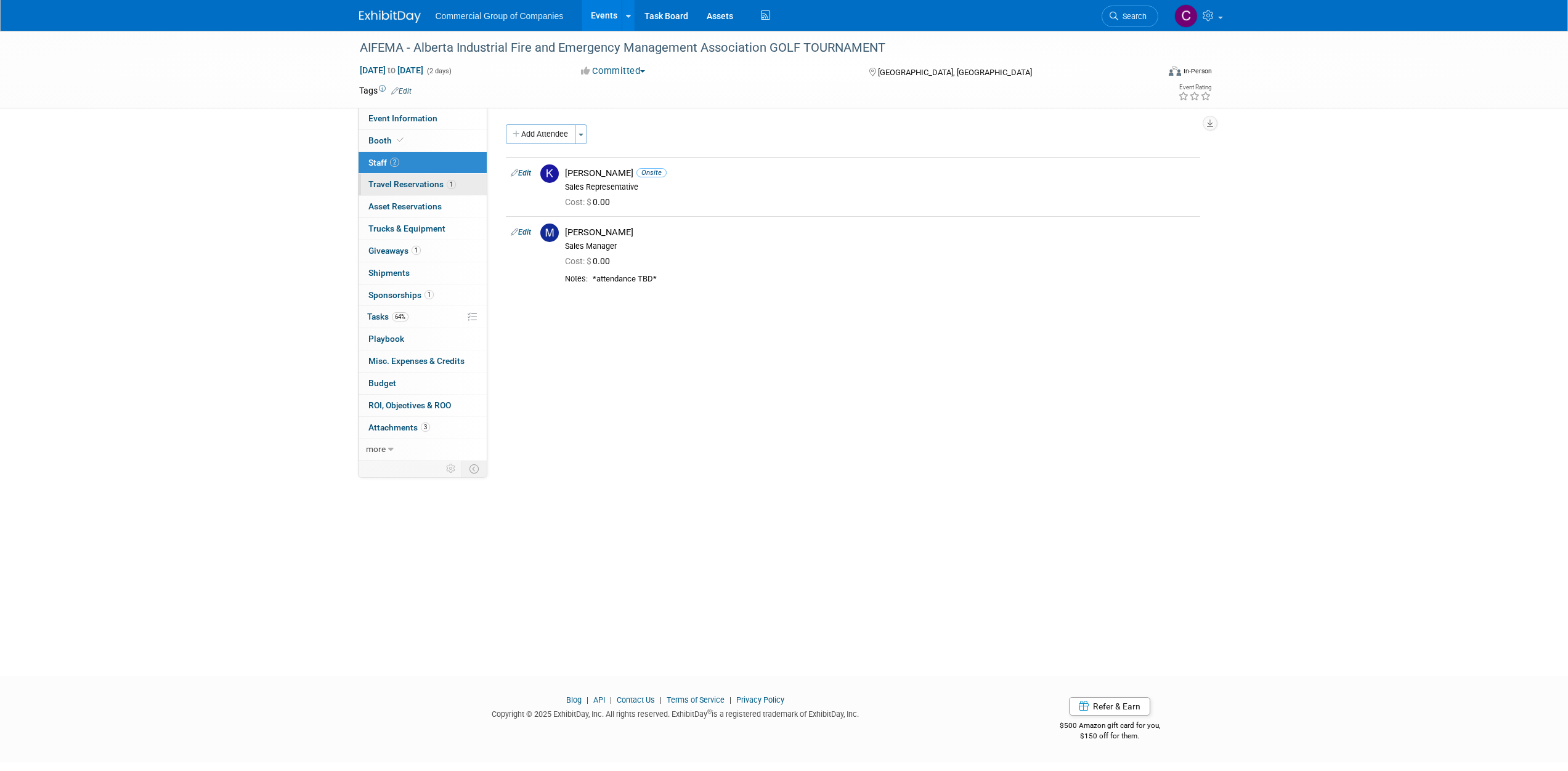
click at [452, 185] on span "1" at bounding box center [451, 184] width 9 height 9
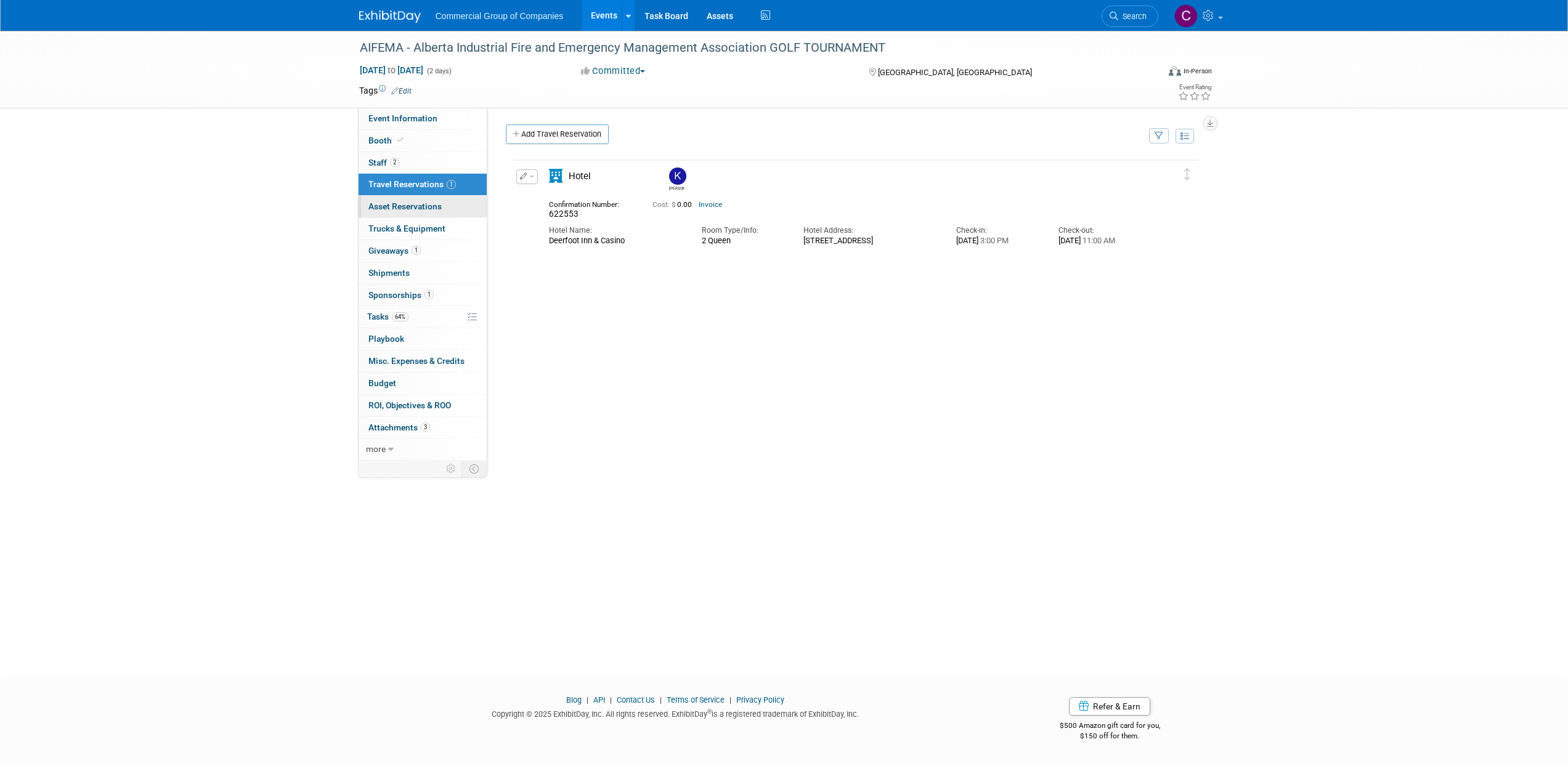
click at [459, 211] on link "0 Asset Reservations 0" at bounding box center [423, 207] width 129 height 21
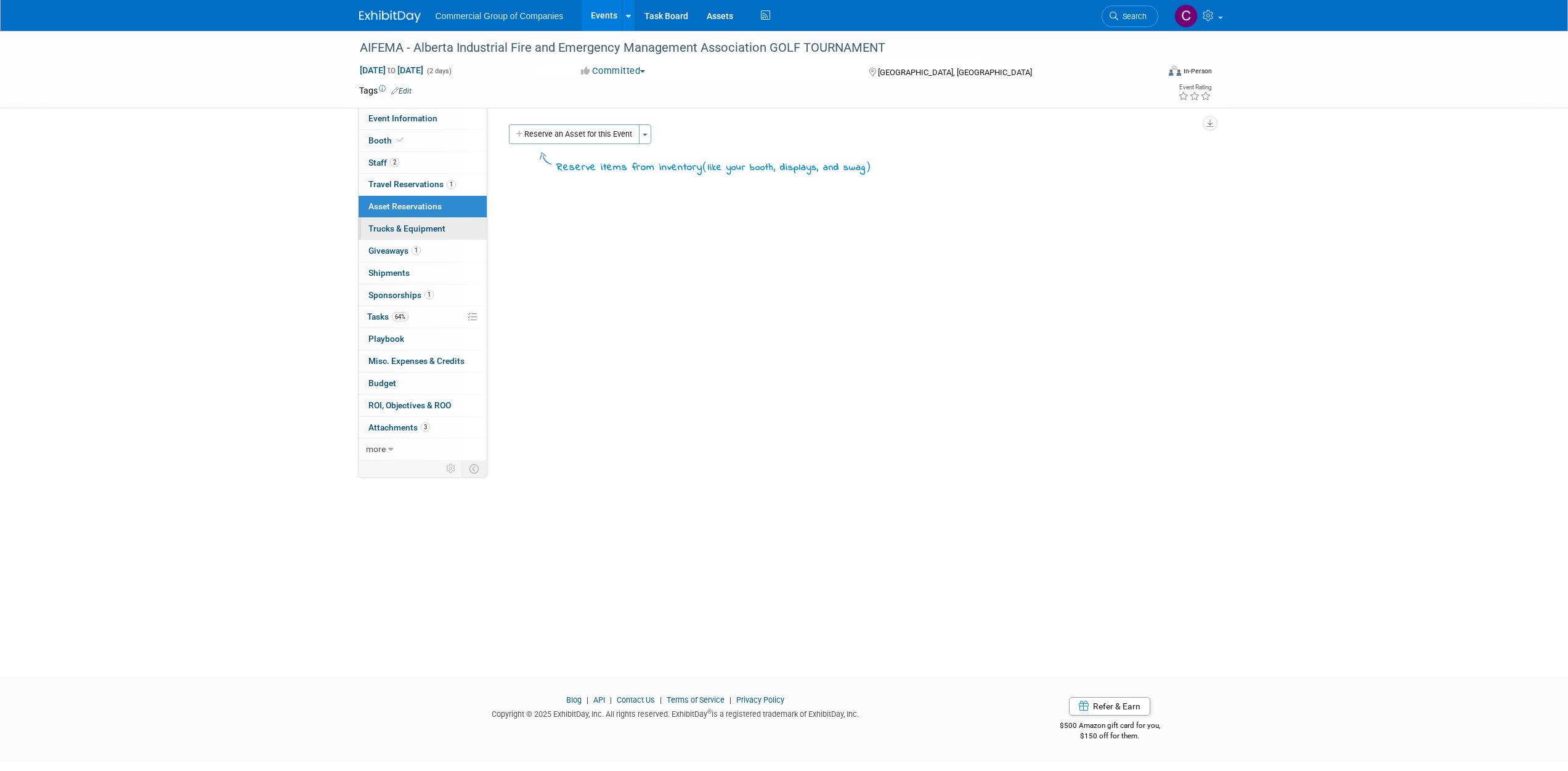
click at [445, 227] on link "Trucks & Equipment" at bounding box center [423, 229] width 129 height 21
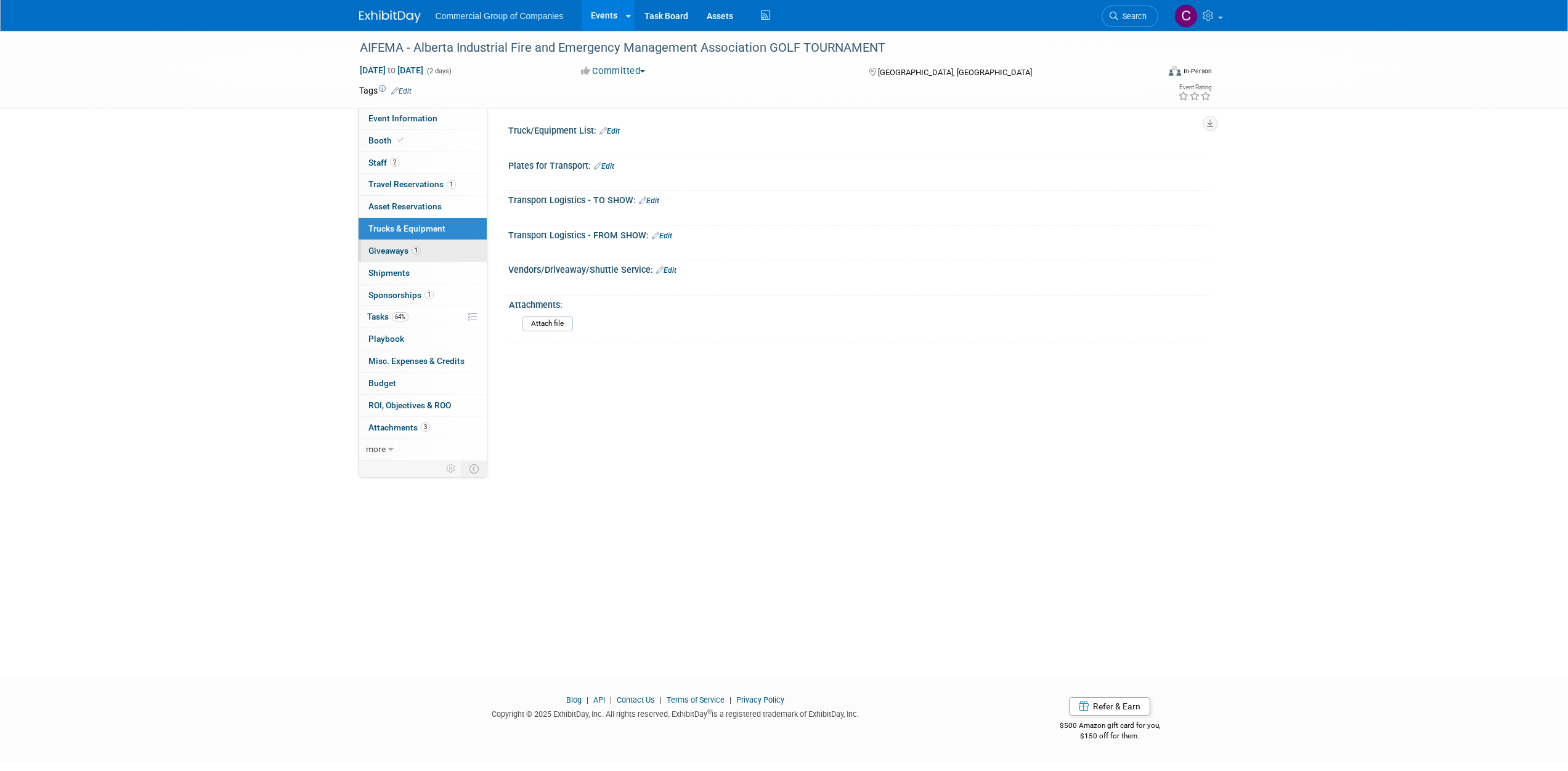
click at [453, 256] on link "1 Giveaways 1" at bounding box center [423, 251] width 129 height 21
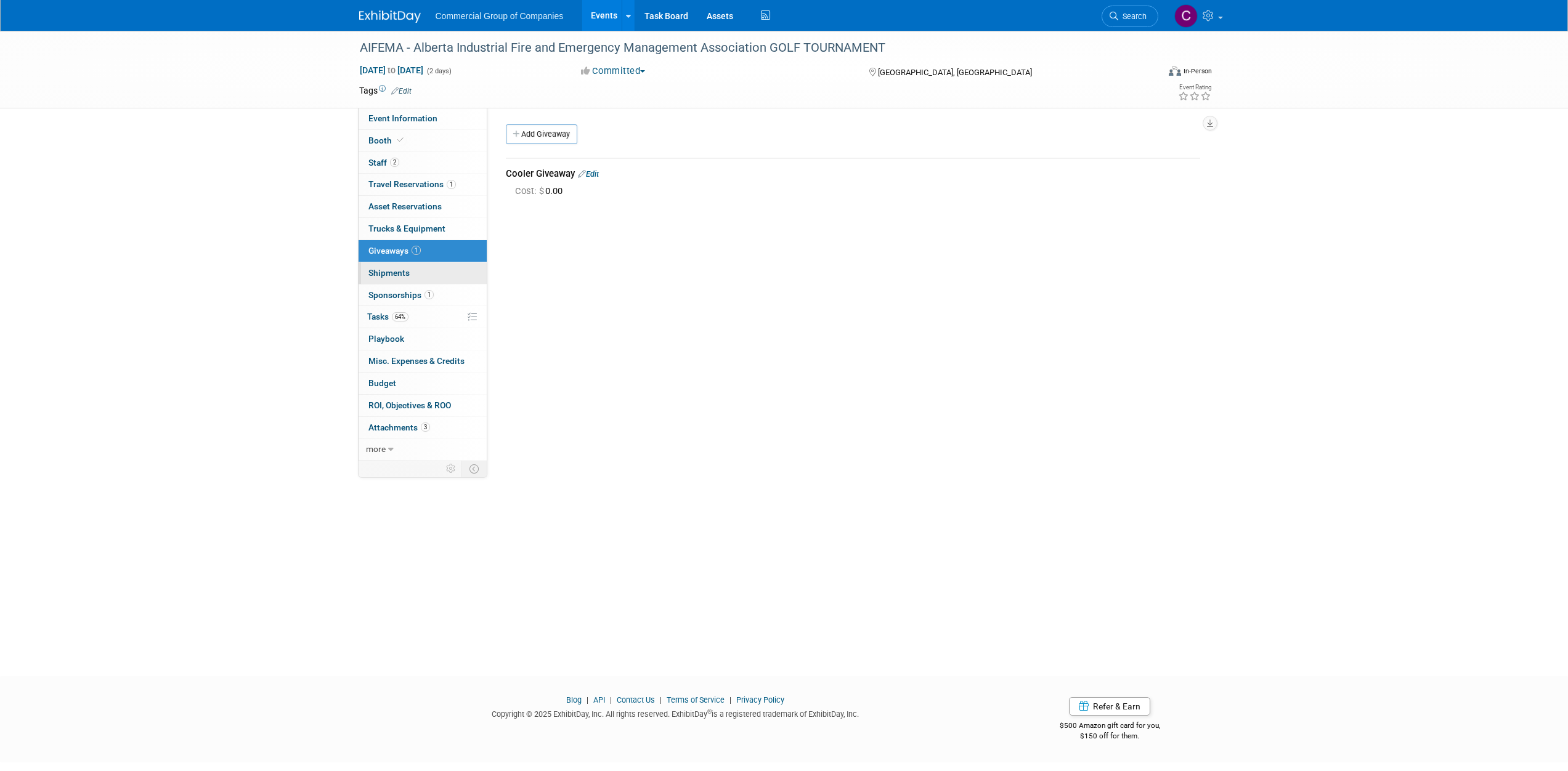
click at [441, 277] on link "0 Shipments 0" at bounding box center [423, 273] width 129 height 21
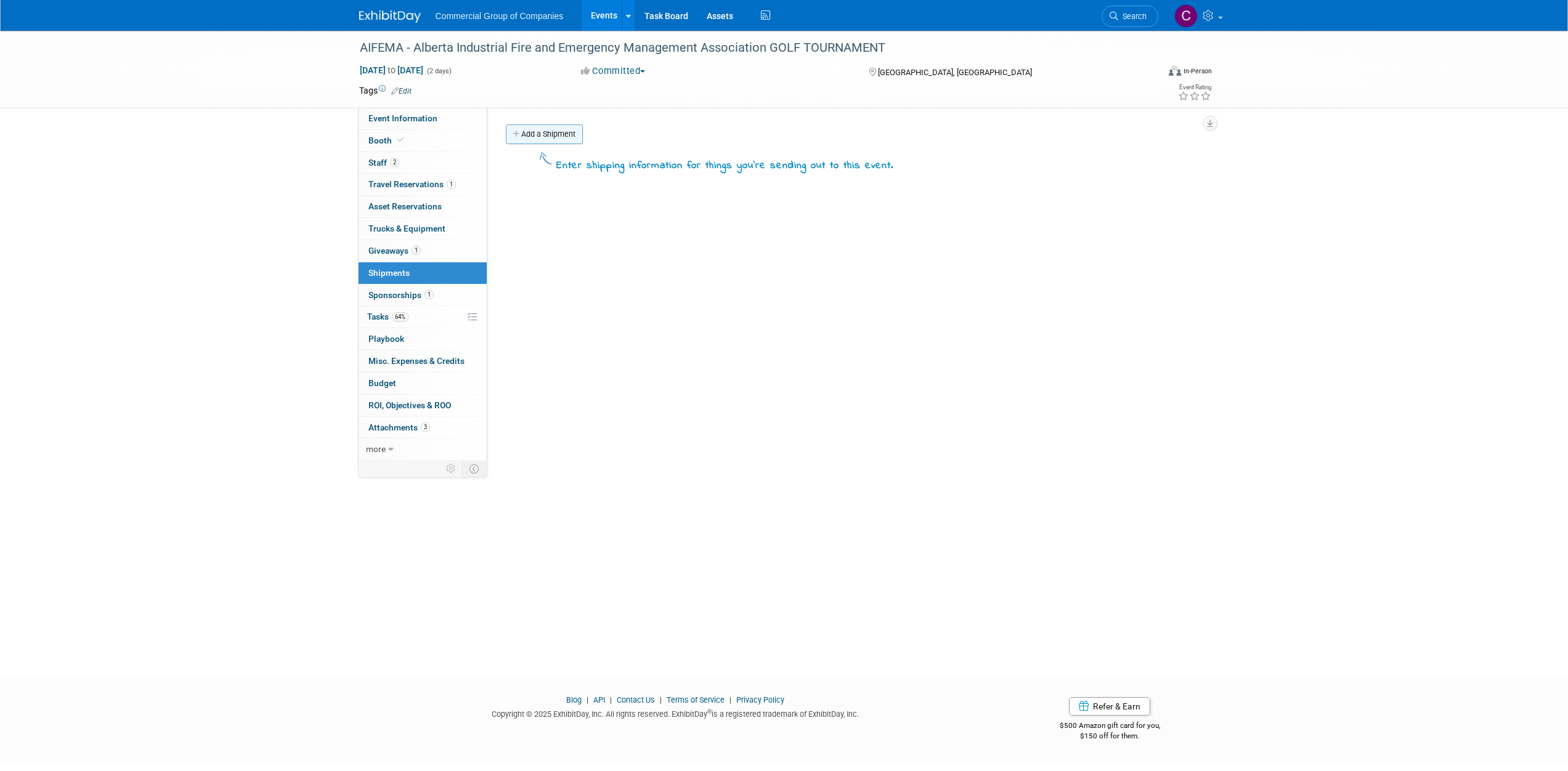
click at [527, 138] on link "Add a Shipment" at bounding box center [544, 134] width 77 height 20
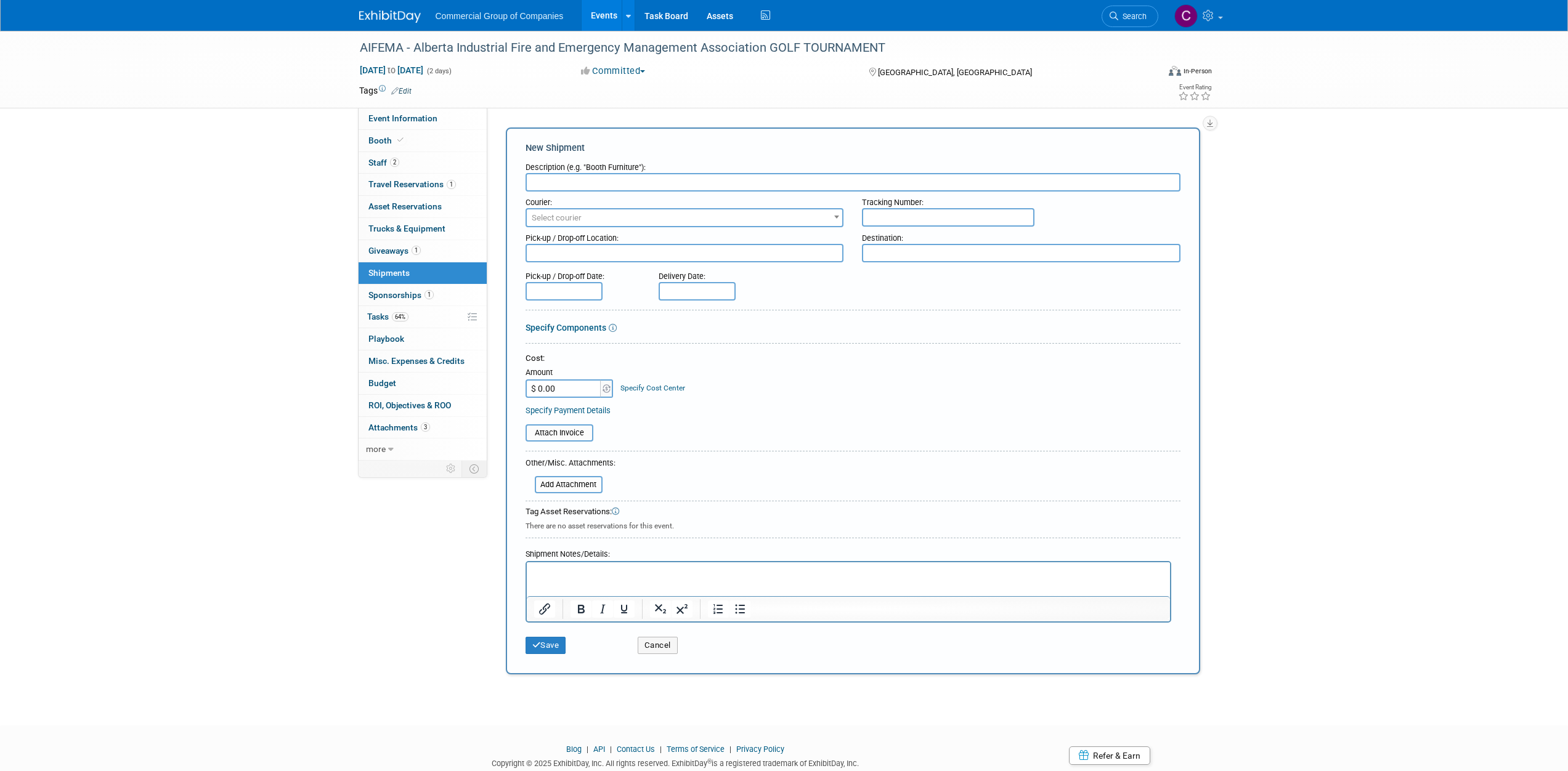
click at [284, 301] on div "AIFEMA - Alberta Industrial Fire and Emergency Management Association GOLF TOUR…" at bounding box center [784, 367] width 1568 height 672
click at [446, 292] on link "1 Sponsorships 1" at bounding box center [423, 295] width 129 height 21
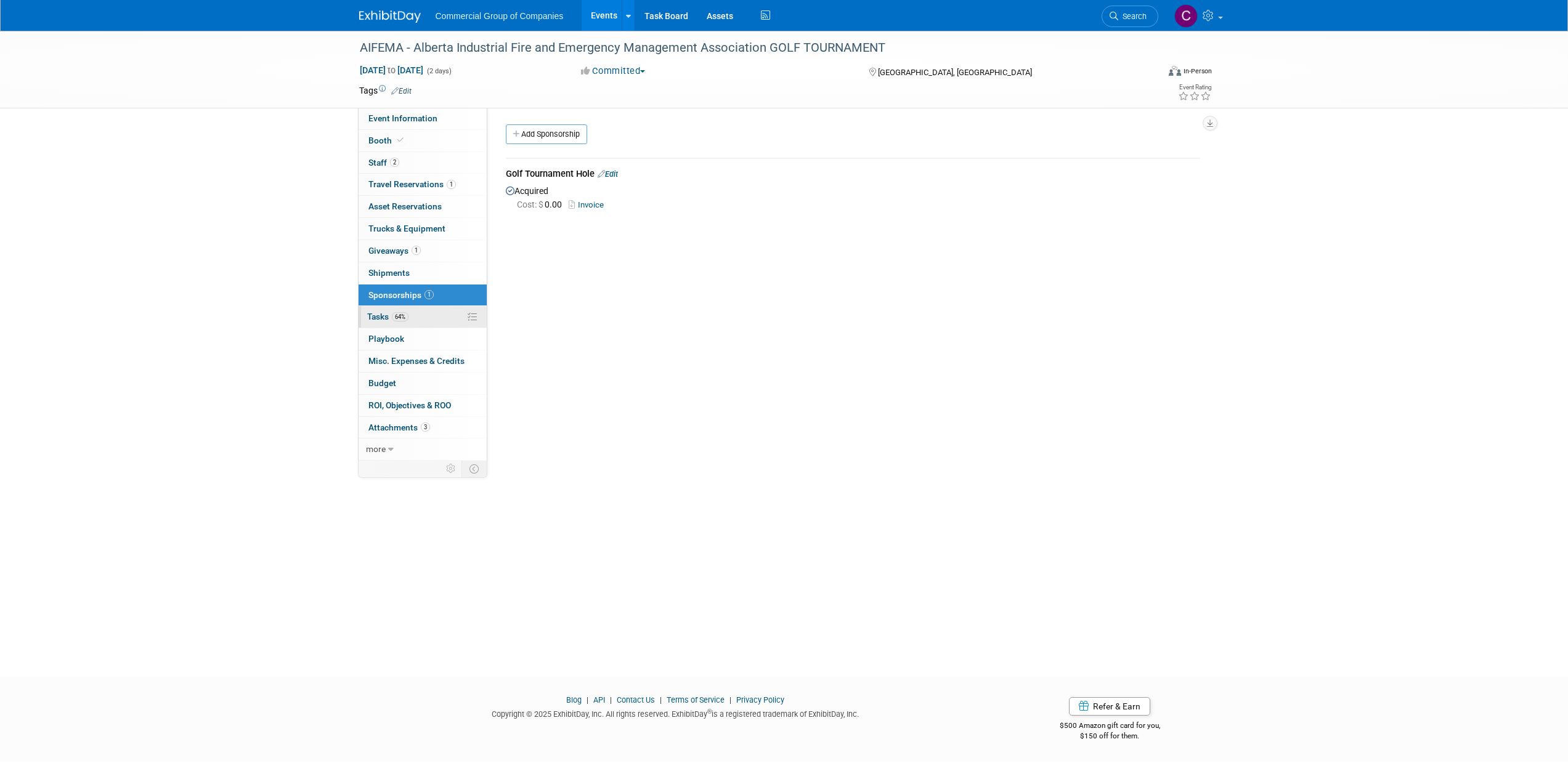
click at [433, 323] on link "64% Tasks 64%" at bounding box center [423, 317] width 129 height 21
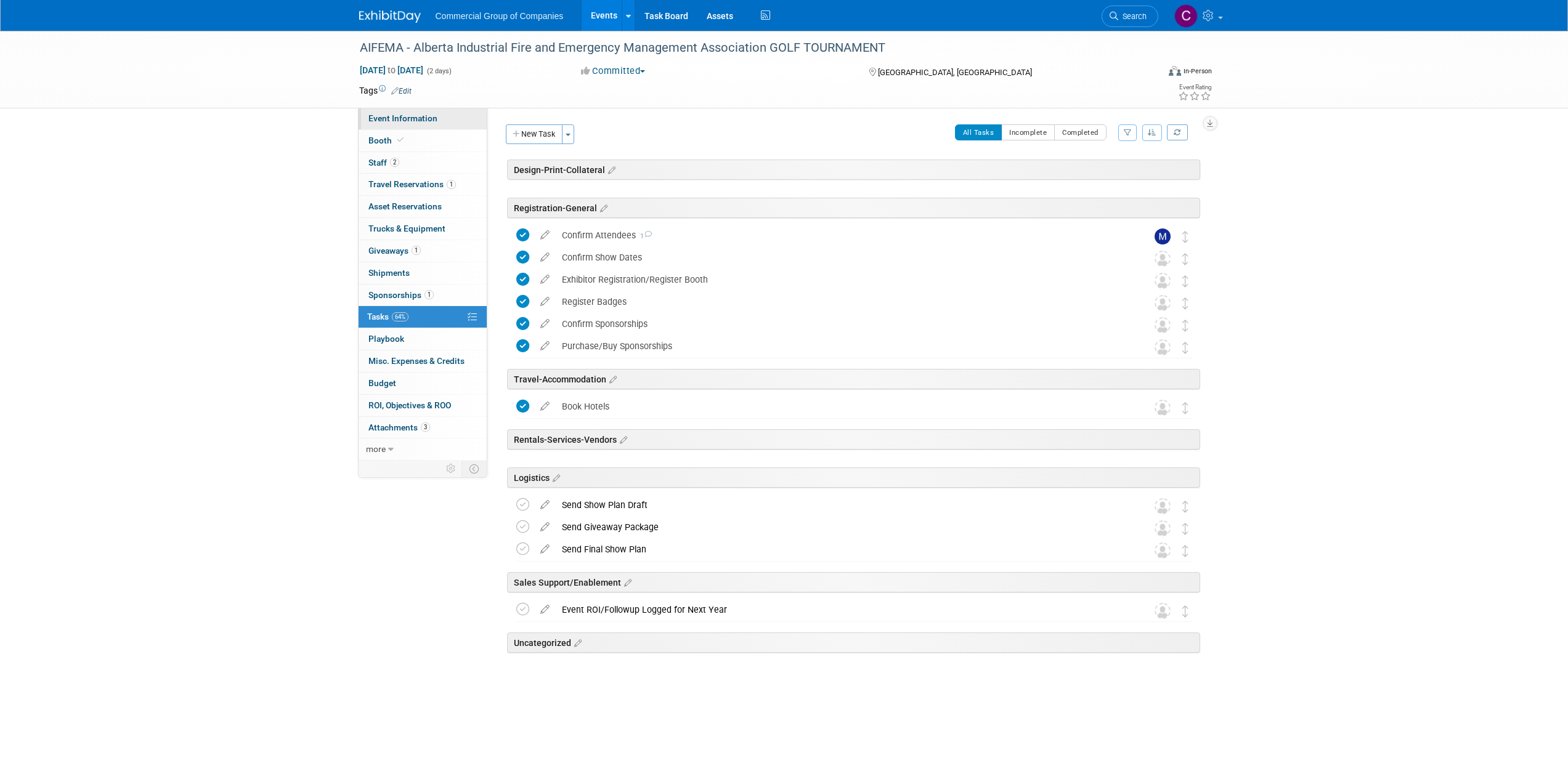
click at [442, 118] on link "Event Information" at bounding box center [423, 119] width 129 height 21
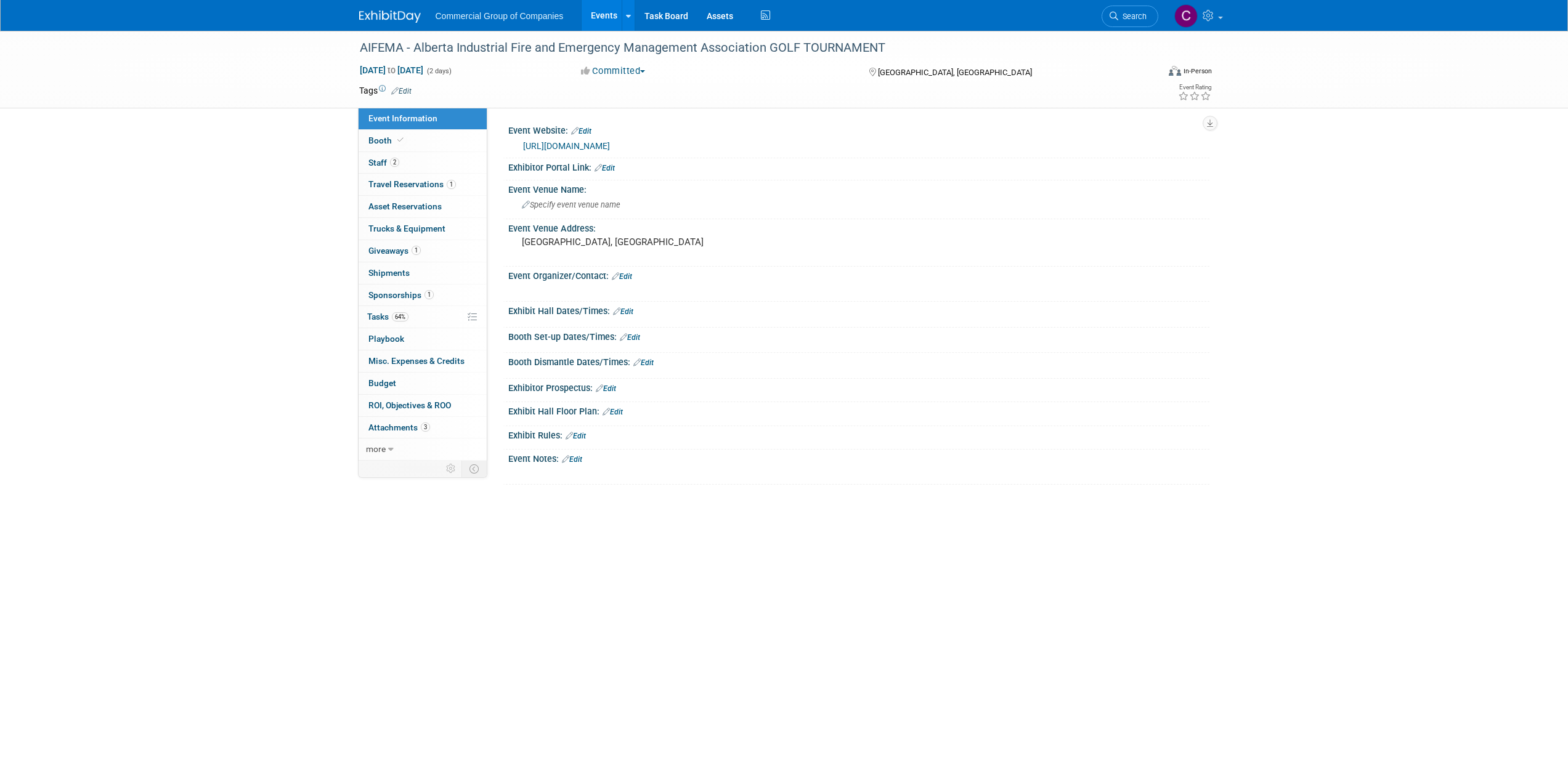
click at [628, 279] on link "Edit" at bounding box center [621, 276] width 21 height 8
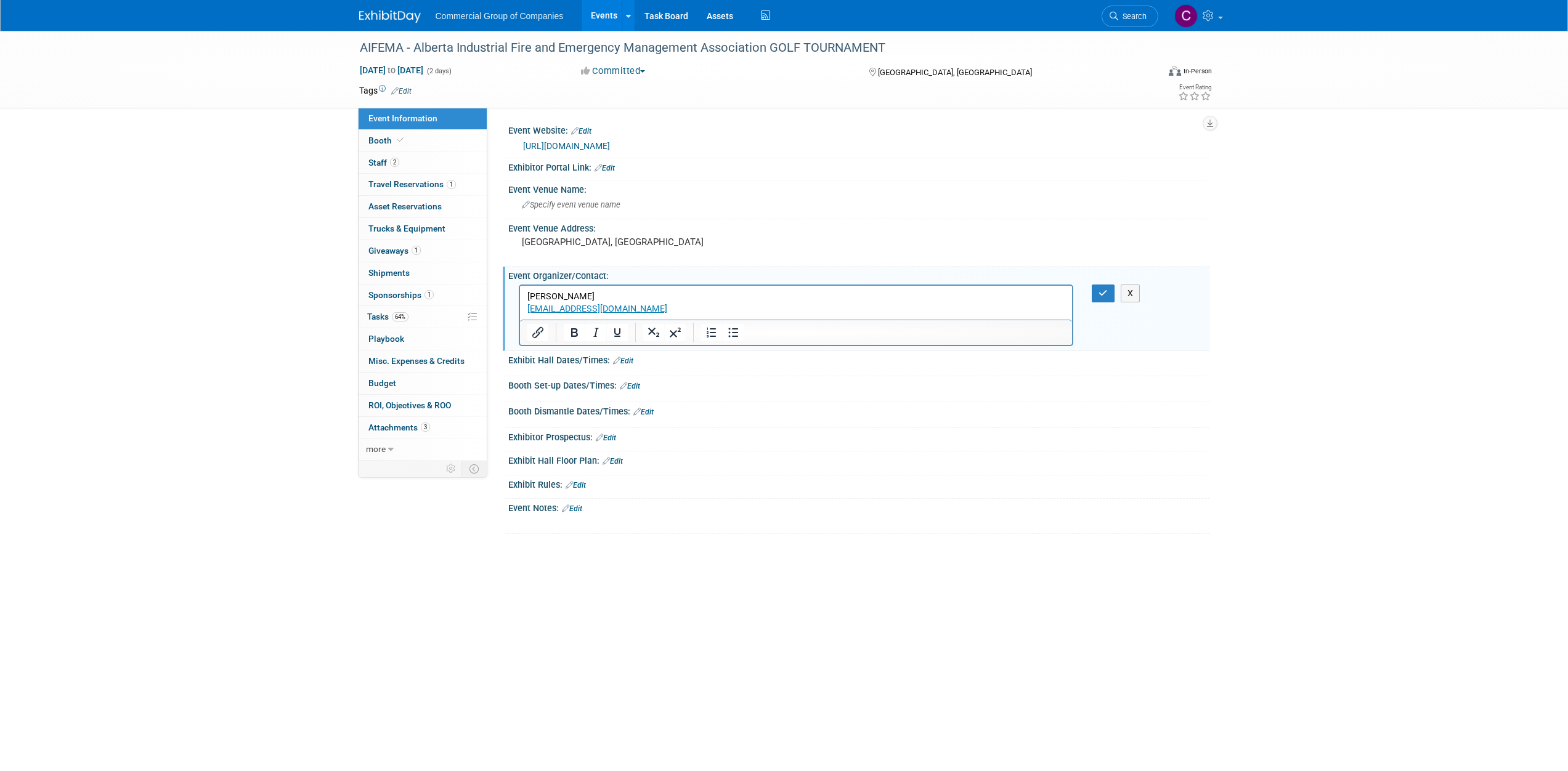
click at [653, 311] on p "[EMAIL_ADDRESS][DOMAIN_NAME]" at bounding box center [795, 308] width 538 height 12
click at [870, 309] on p "[EMAIL_ADDRESS][DOMAIN_NAME]﻿" at bounding box center [795, 308] width 538 height 12
click at [1098, 295] on icon "button" at bounding box center [1102, 293] width 9 height 8
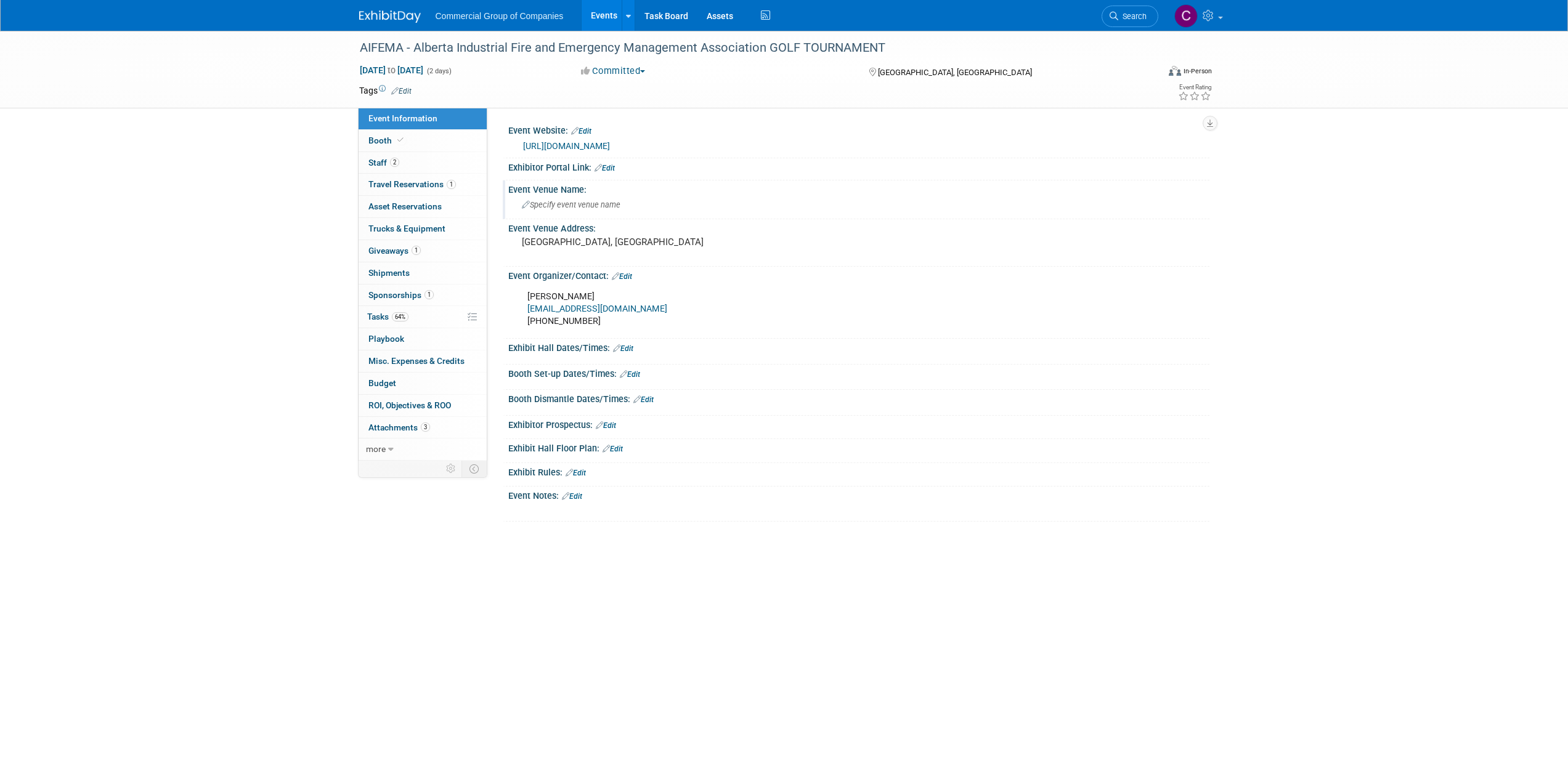
click at [569, 203] on span "Specify event venue name" at bounding box center [571, 204] width 99 height 9
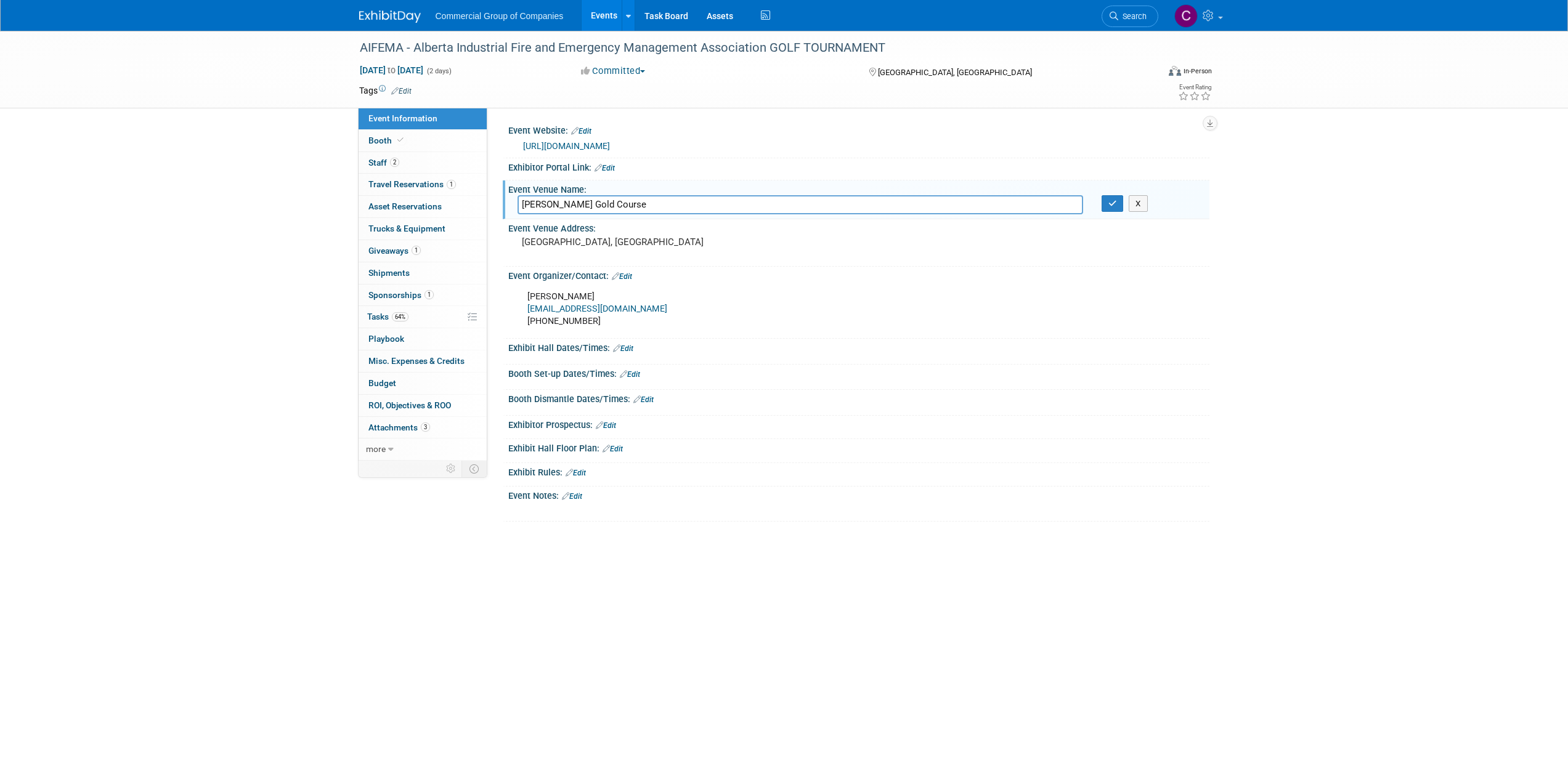
type input "[PERSON_NAME] Gold Course"
click at [621, 245] on pre "[GEOGRAPHIC_DATA], [GEOGRAPHIC_DATA]" at bounding box center [653, 241] width 264 height 11
click at [621, 245] on textarea "[GEOGRAPHIC_DATA], [GEOGRAPHIC_DATA]" at bounding box center [630, 247] width 225 height 28
type textarea "[STREET_ADDRESS][PERSON_NAME]"
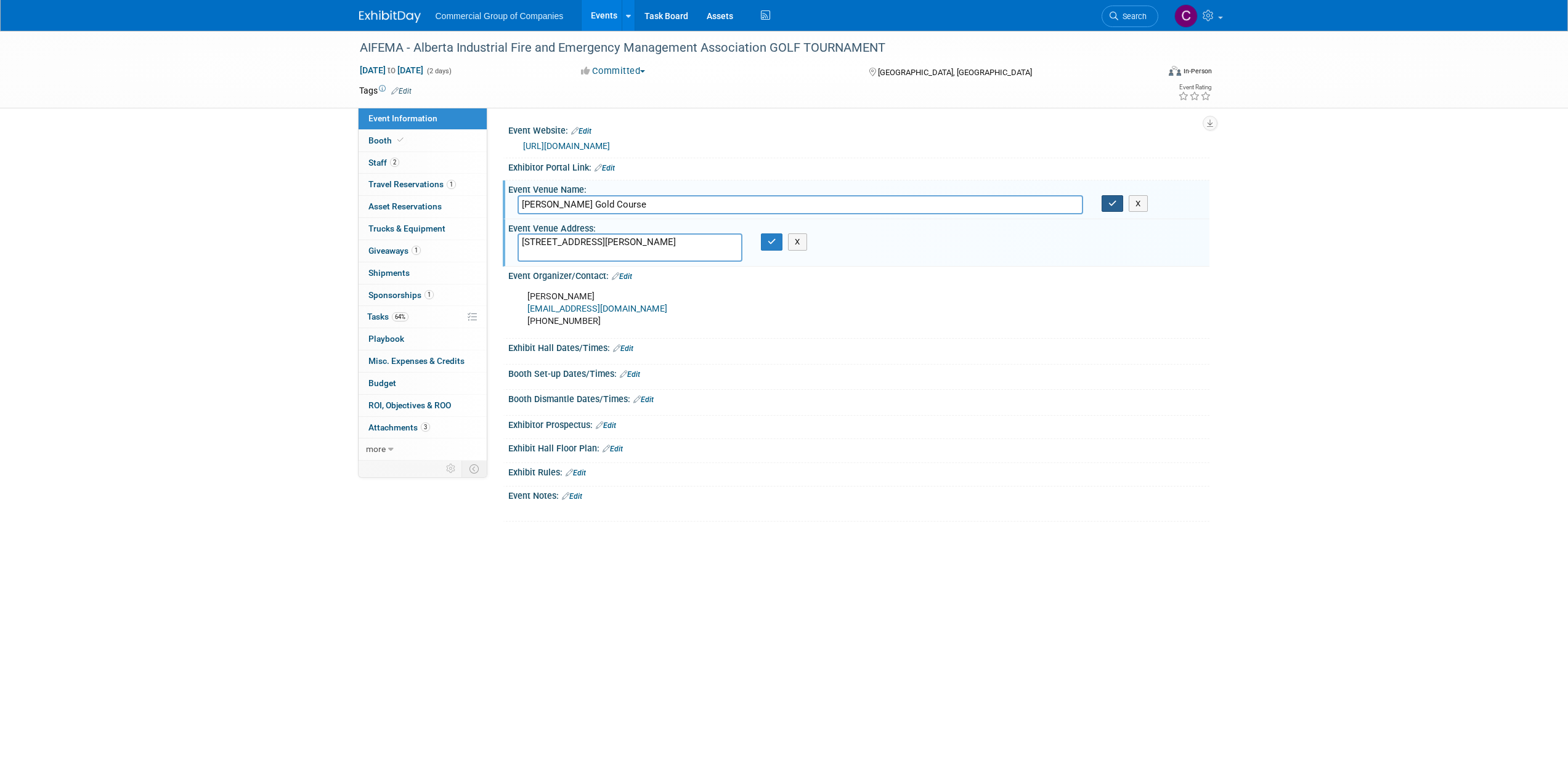
click at [1115, 203] on icon "button" at bounding box center [1112, 203] width 8 height 8
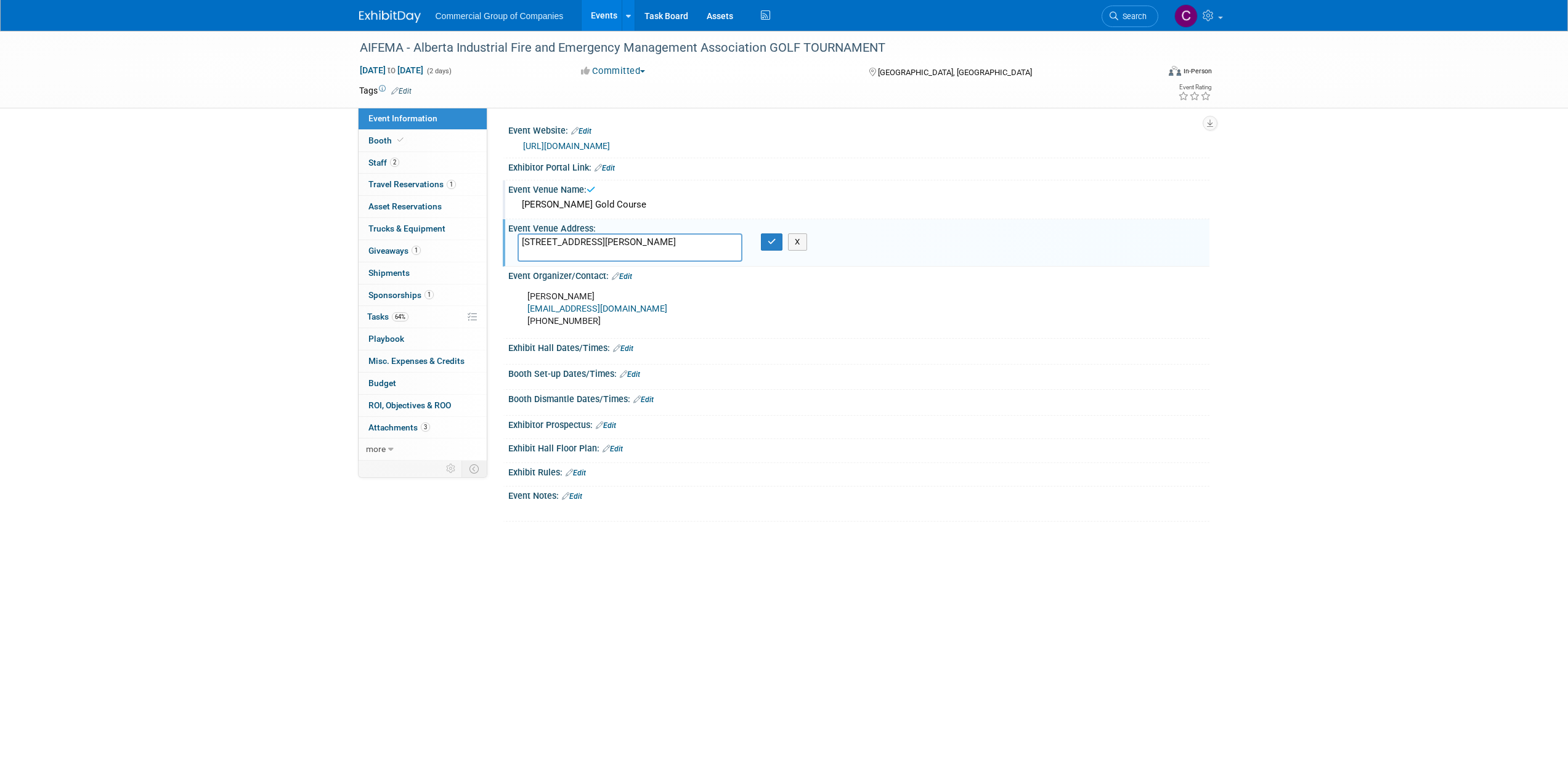
click at [627, 208] on div "[PERSON_NAME] Gold Course" at bounding box center [859, 204] width 682 height 19
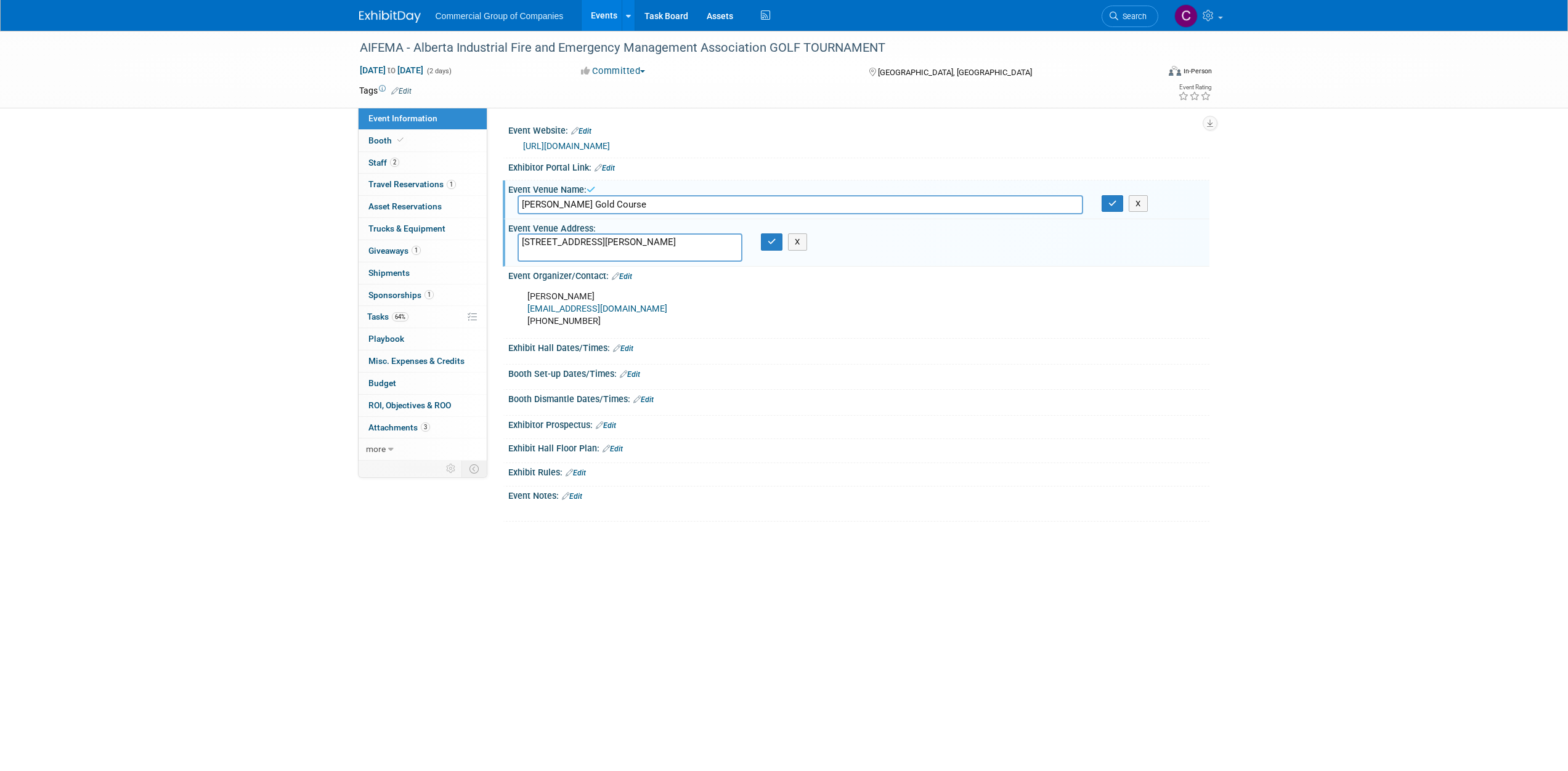
click at [625, 207] on input "[PERSON_NAME] Gold Course" at bounding box center [800, 204] width 565 height 19
type input "[PERSON_NAME][GEOGRAPHIC_DATA]"
click at [1115, 205] on icon "button" at bounding box center [1112, 203] width 8 height 8
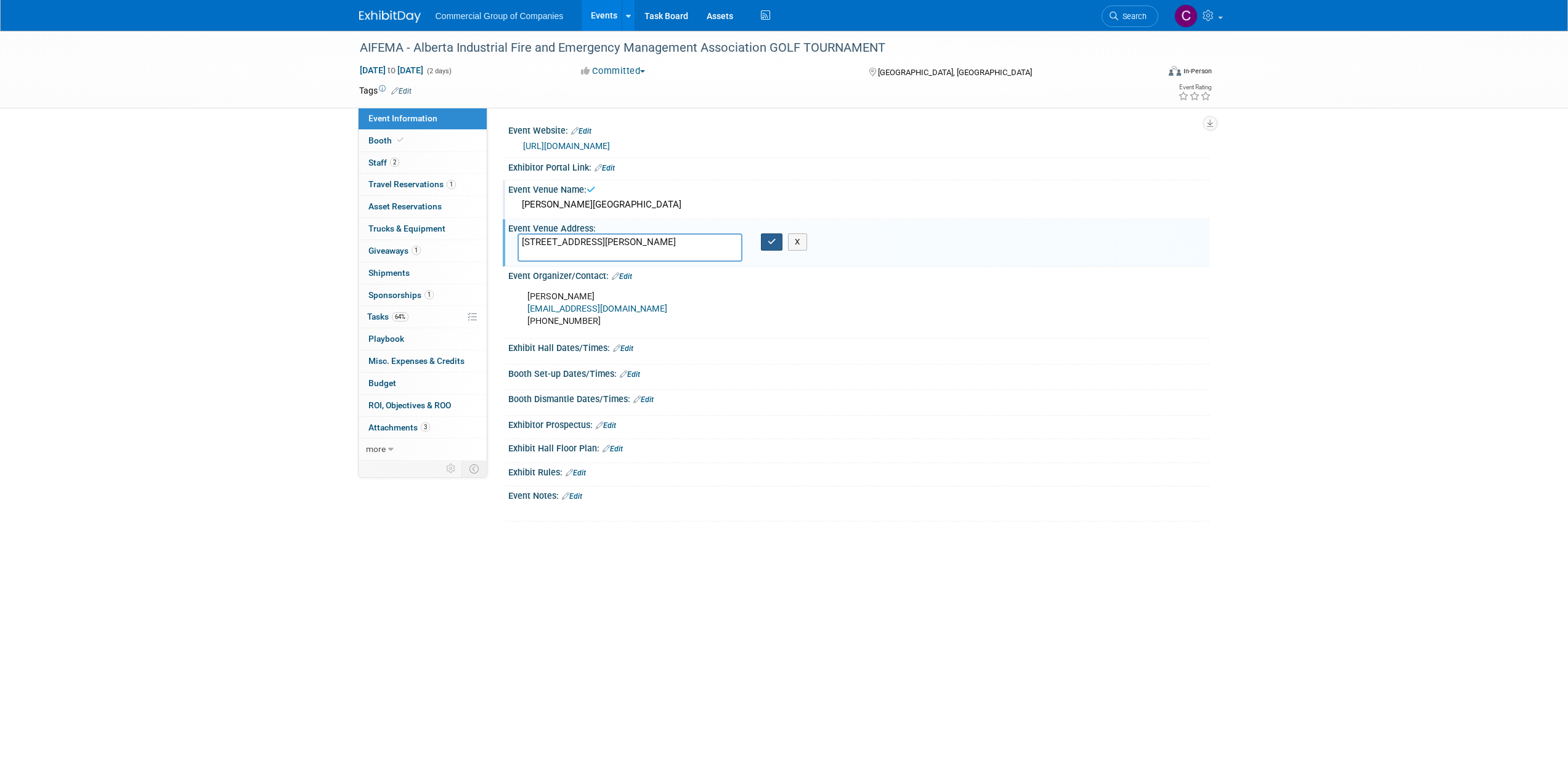
click at [775, 245] on button "button" at bounding box center [771, 241] width 22 height 17
click at [631, 346] on link "Edit" at bounding box center [623, 348] width 21 height 8
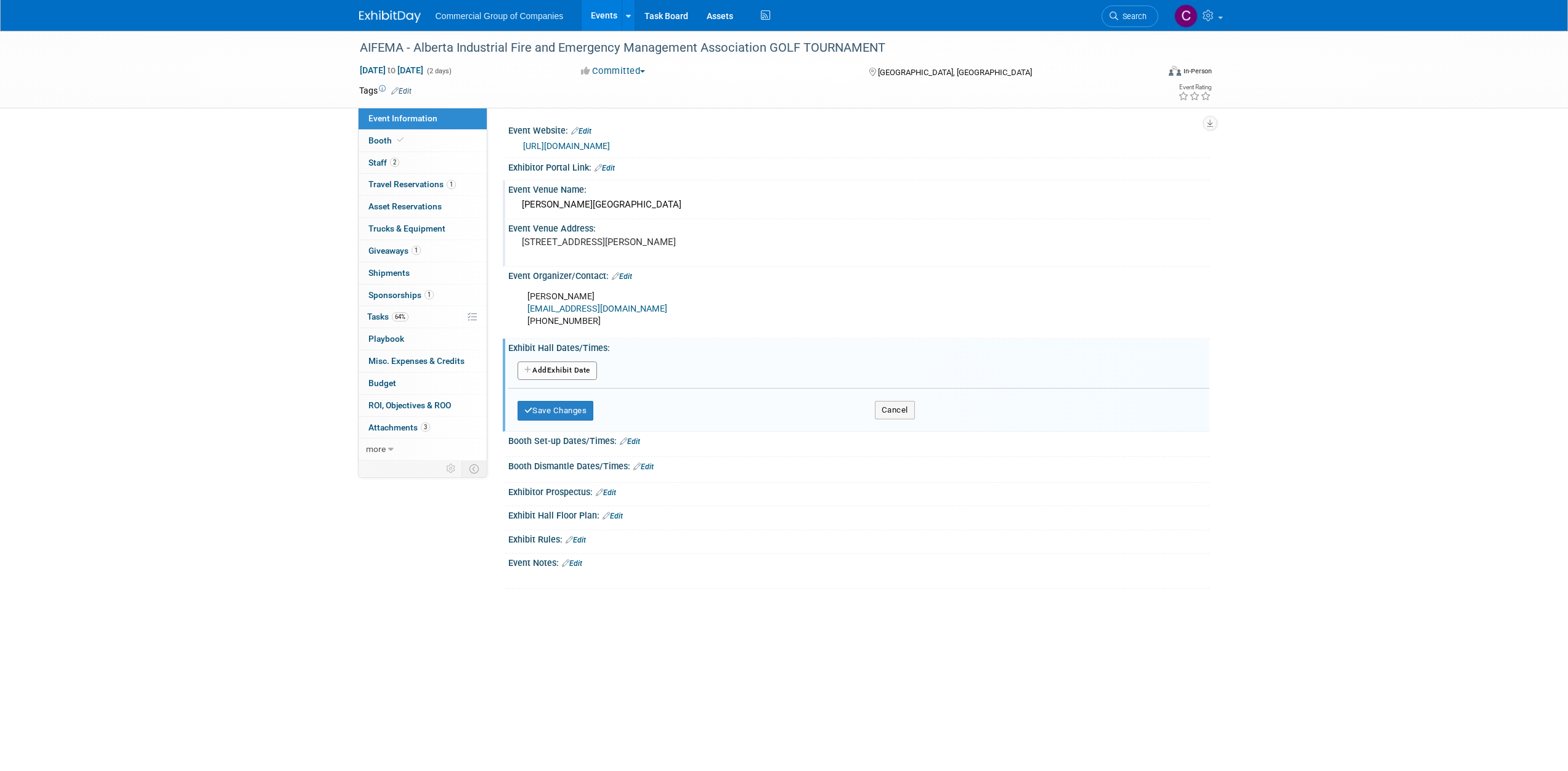
click at [580, 367] on button "Add Another Exhibit Date" at bounding box center [557, 371] width 79 height 18
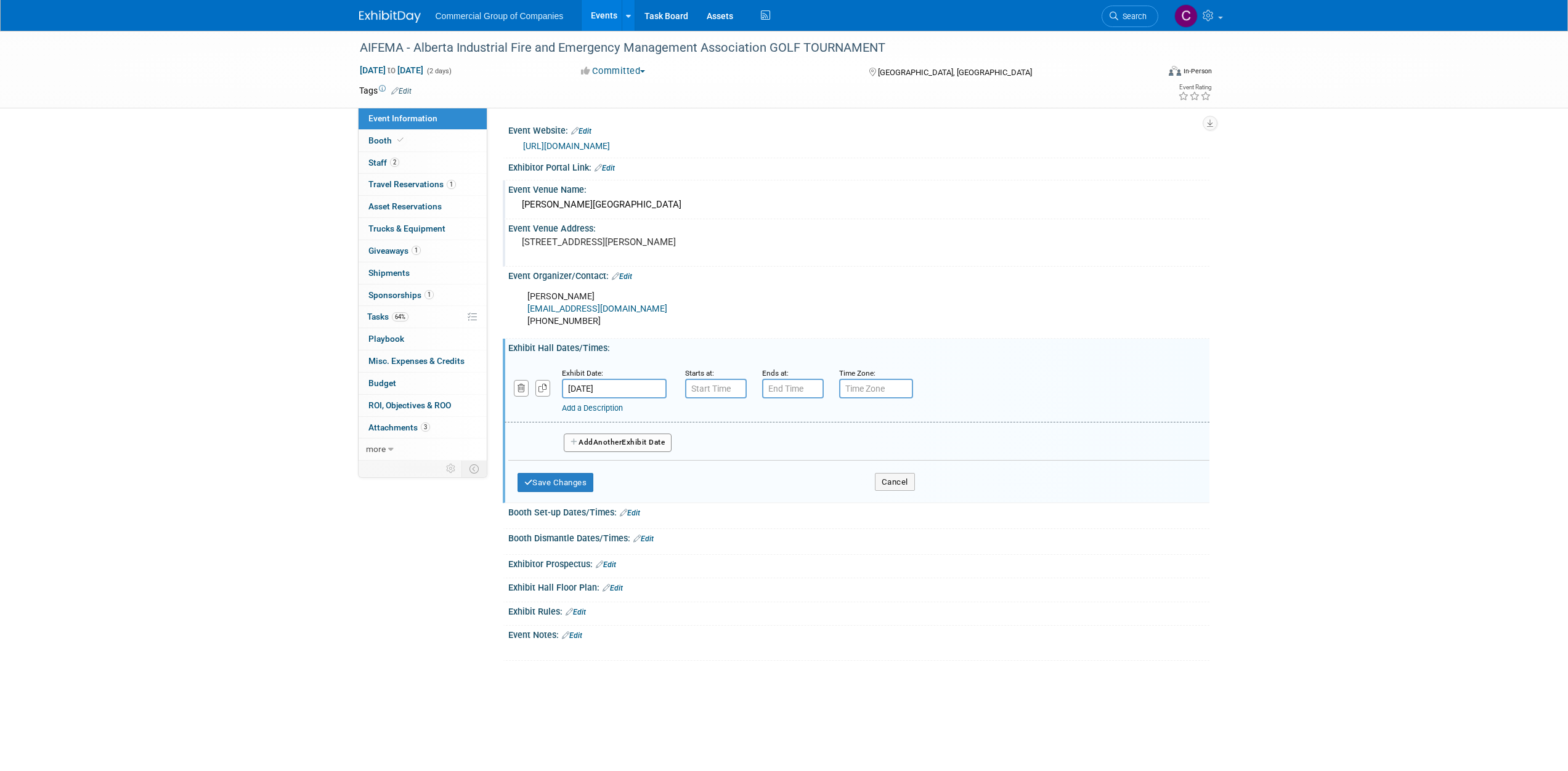
click at [616, 385] on input "[DATE]" at bounding box center [614, 389] width 105 height 20
click at [719, 386] on input "7:00 AM" at bounding box center [715, 389] width 62 height 20
click at [709, 419] on span at bounding box center [714, 419] width 21 height 21
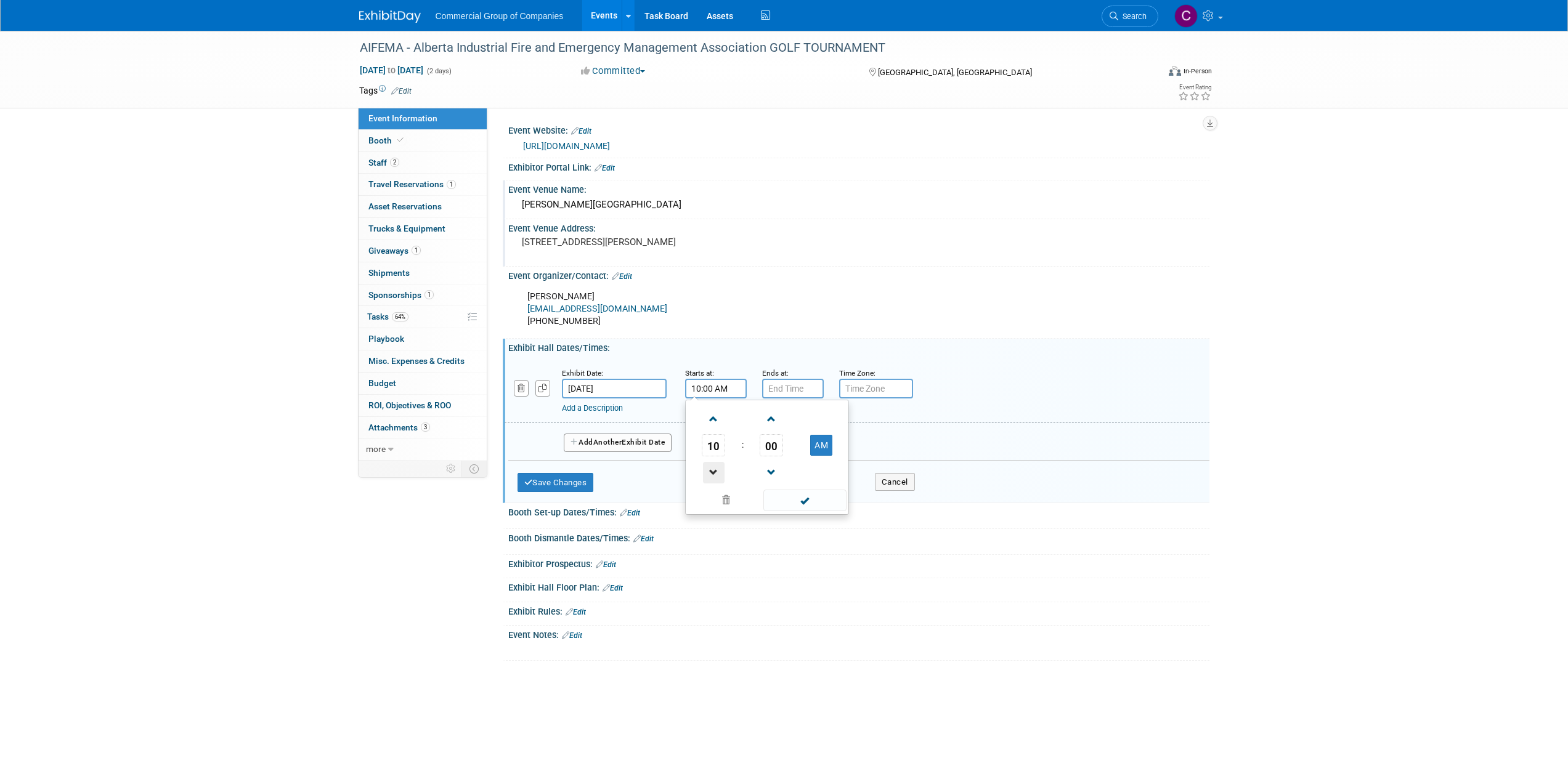
click at [709, 462] on span at bounding box center [714, 473] width 21 height 21
click at [775, 422] on span at bounding box center [771, 419] width 21 height 21
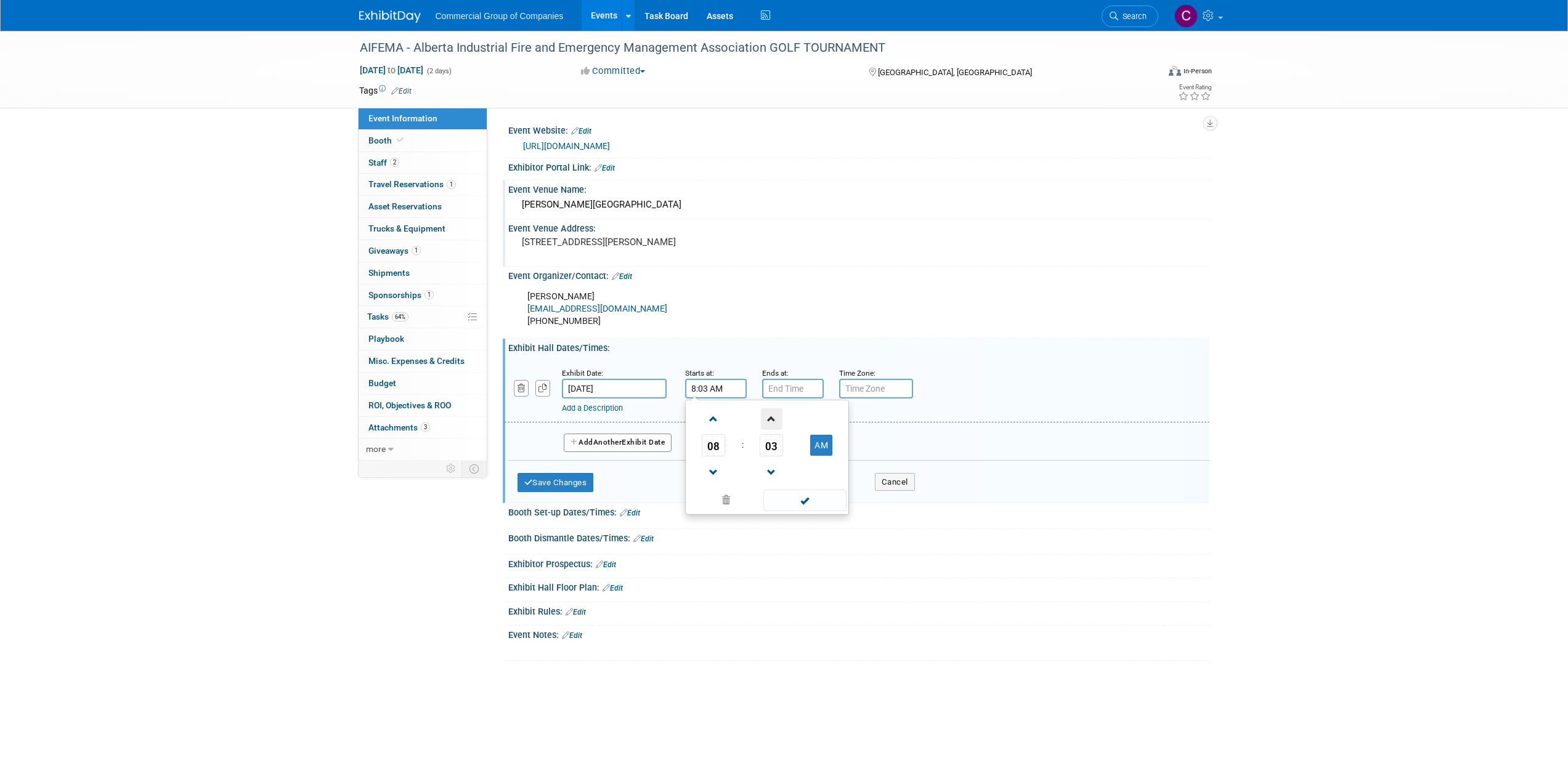
click at [773, 423] on span at bounding box center [771, 419] width 21 height 21
click at [773, 455] on span "05" at bounding box center [771, 445] width 23 height 22
click at [776, 455] on td "30" at bounding box center [787, 452] width 40 height 33
type input "8:30 AM"
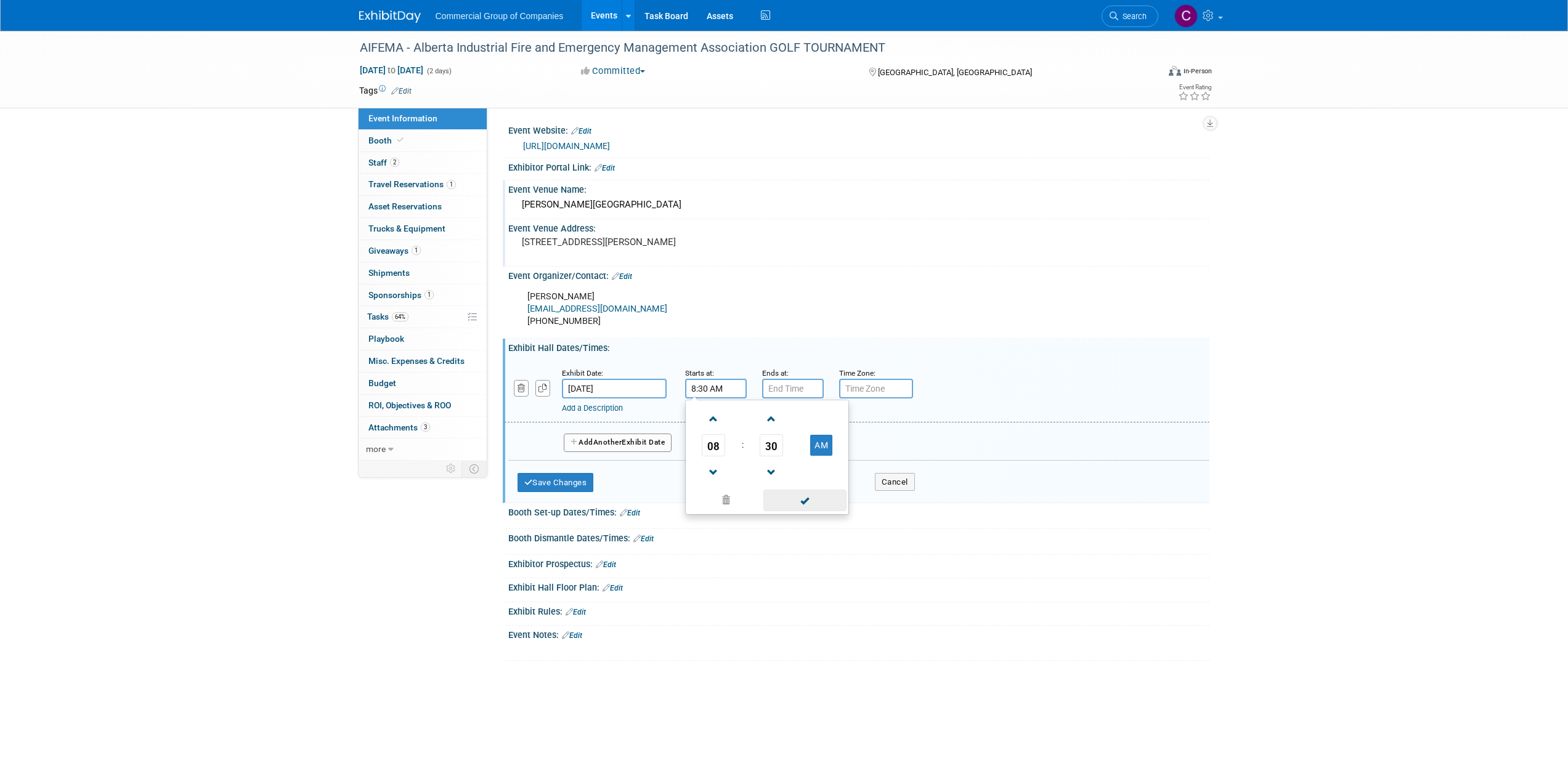
click at [806, 497] on span at bounding box center [804, 500] width 83 height 21
click at [581, 474] on button "Save Changes" at bounding box center [555, 483] width 77 height 20
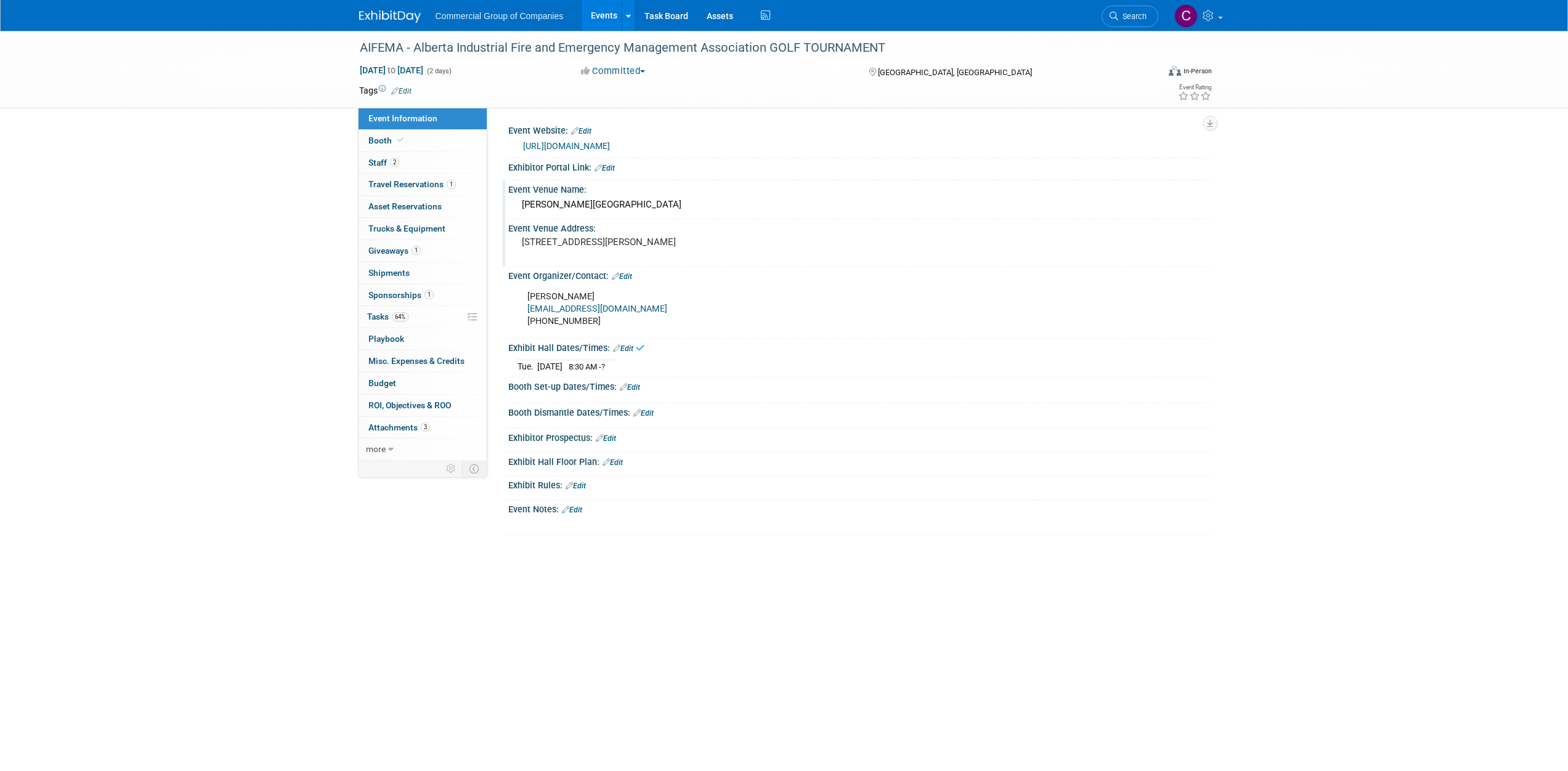
click at [563, 362] on td "[DATE]" at bounding box center [550, 367] width 26 height 13
click at [631, 348] on link "Edit" at bounding box center [623, 348] width 21 height 8
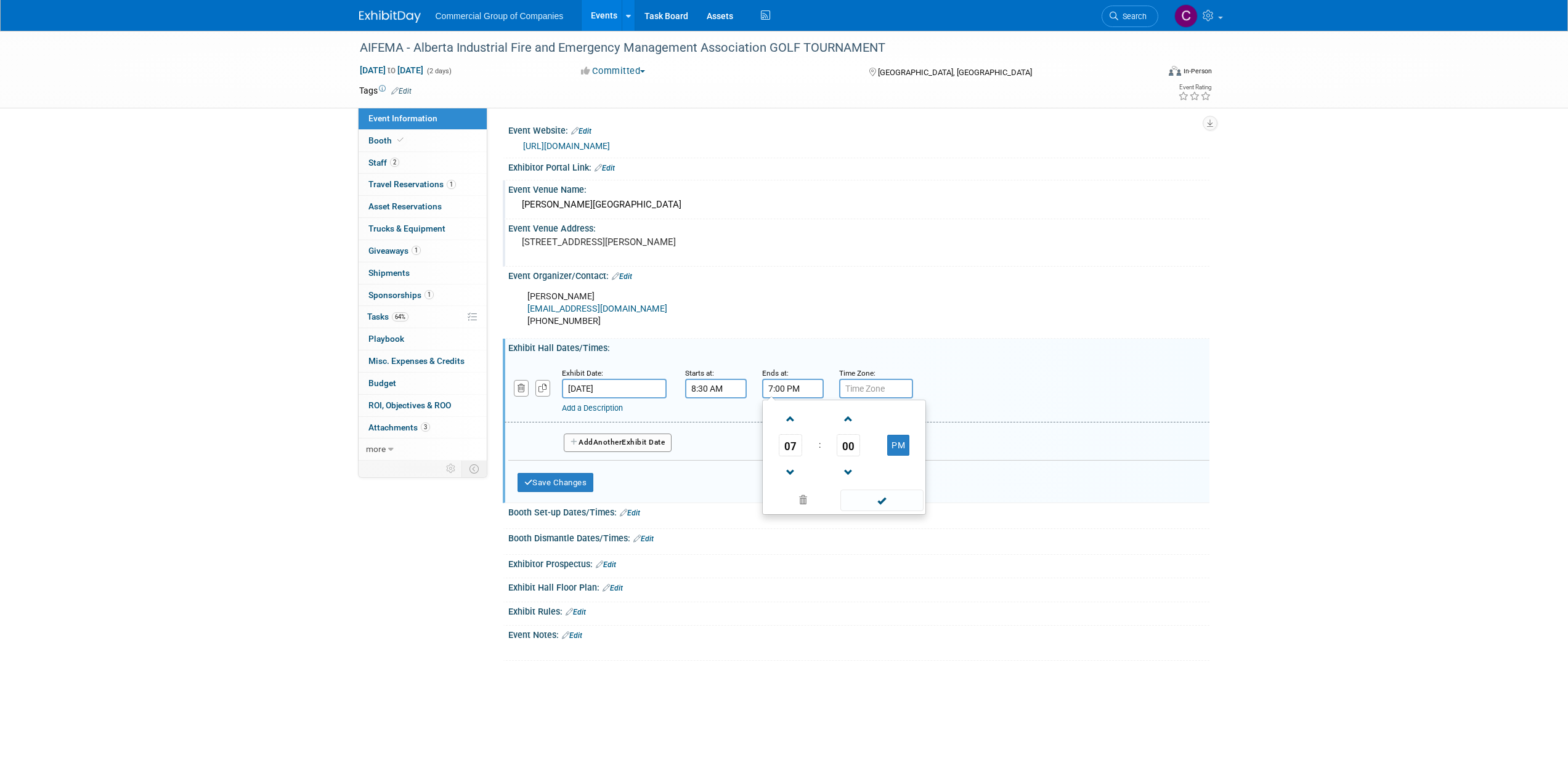
click at [798, 380] on input "7:00 PM" at bounding box center [793, 389] width 62 height 20
click at [786, 472] on span at bounding box center [790, 473] width 21 height 21
type input "5:00 PM"
click at [878, 494] on span at bounding box center [882, 500] width 83 height 21
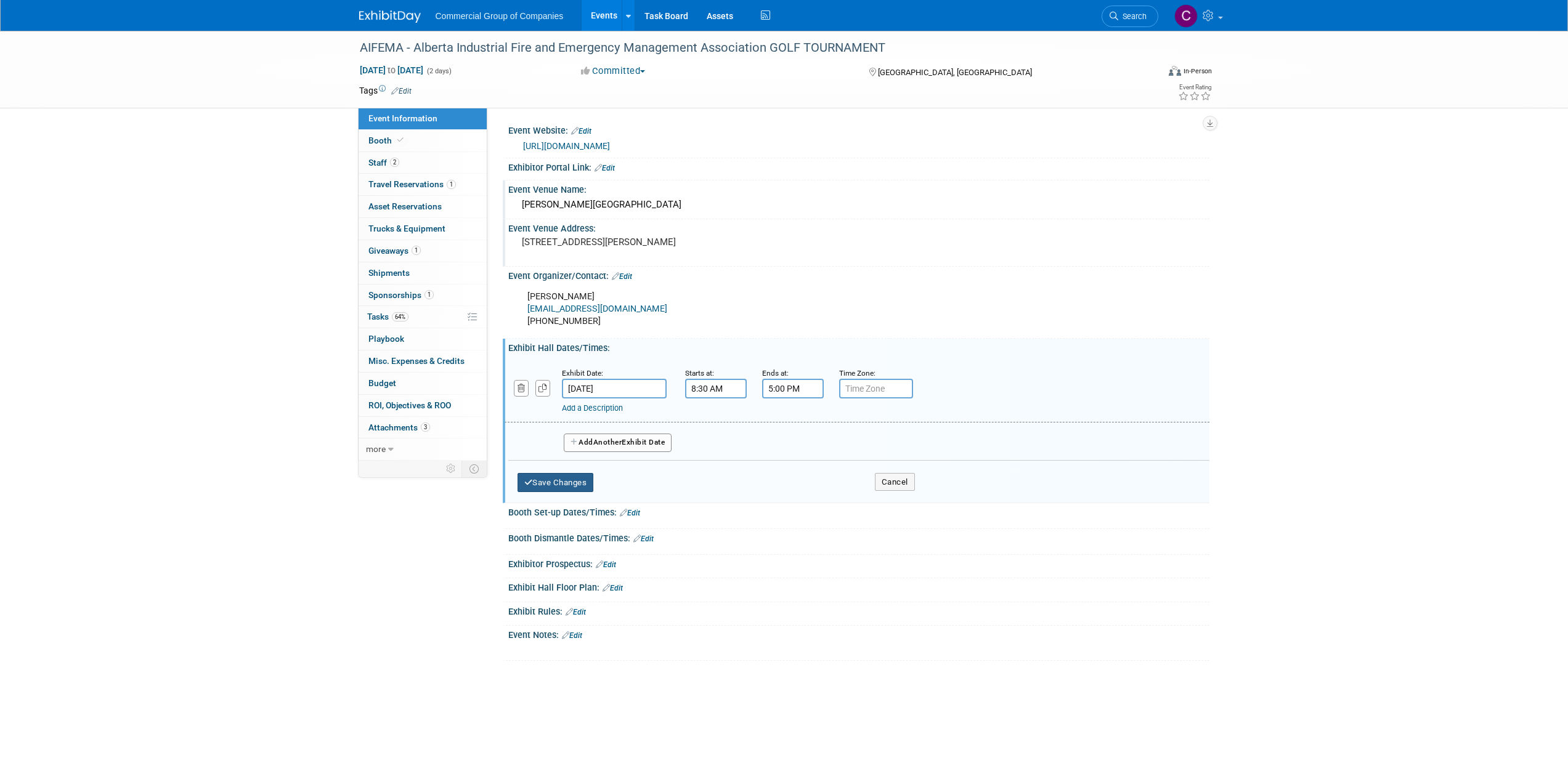
click at [556, 477] on button "Save Changes" at bounding box center [555, 483] width 77 height 20
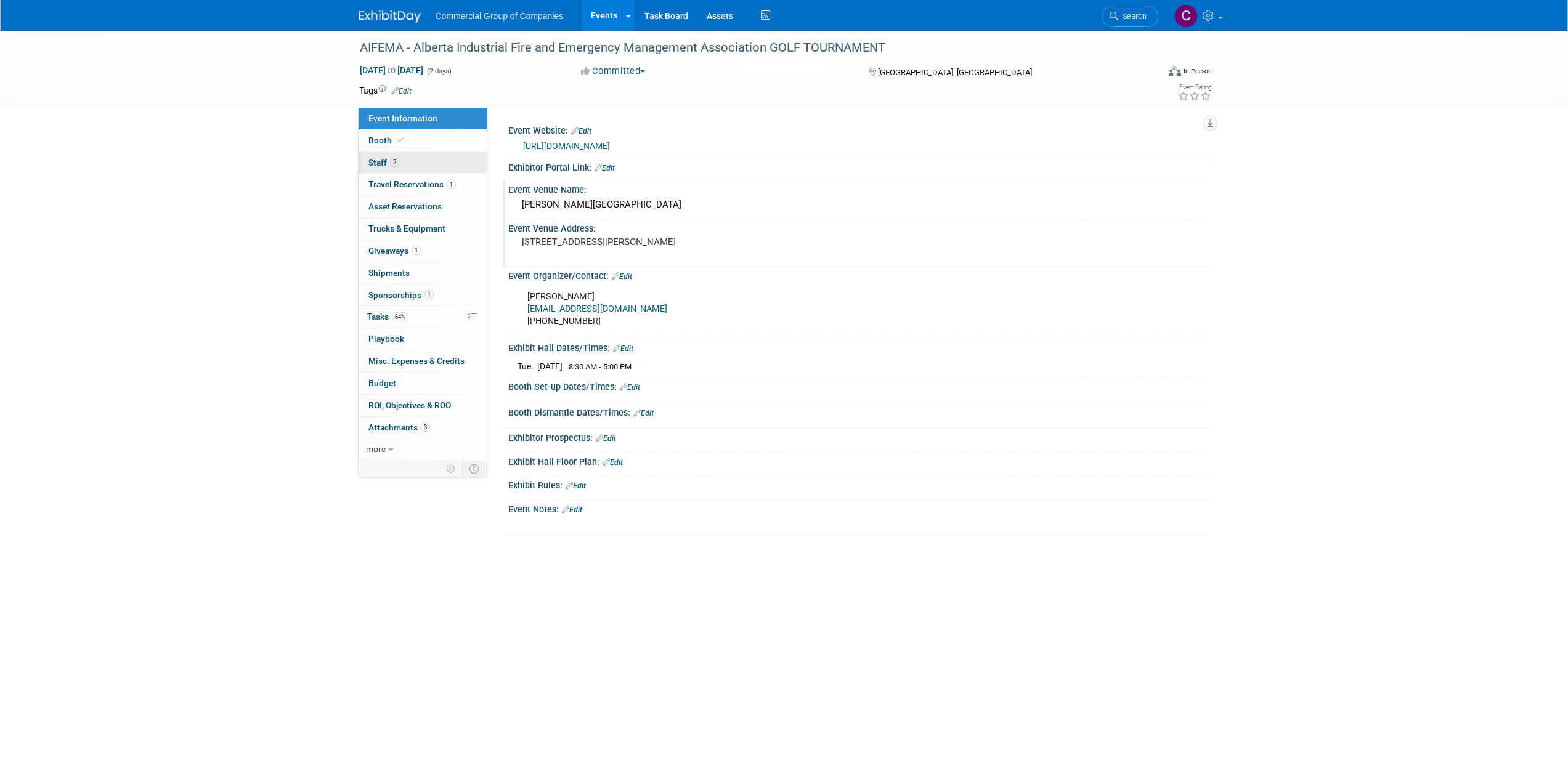
click at [404, 161] on link "2 Staff 2" at bounding box center [423, 163] width 129 height 21
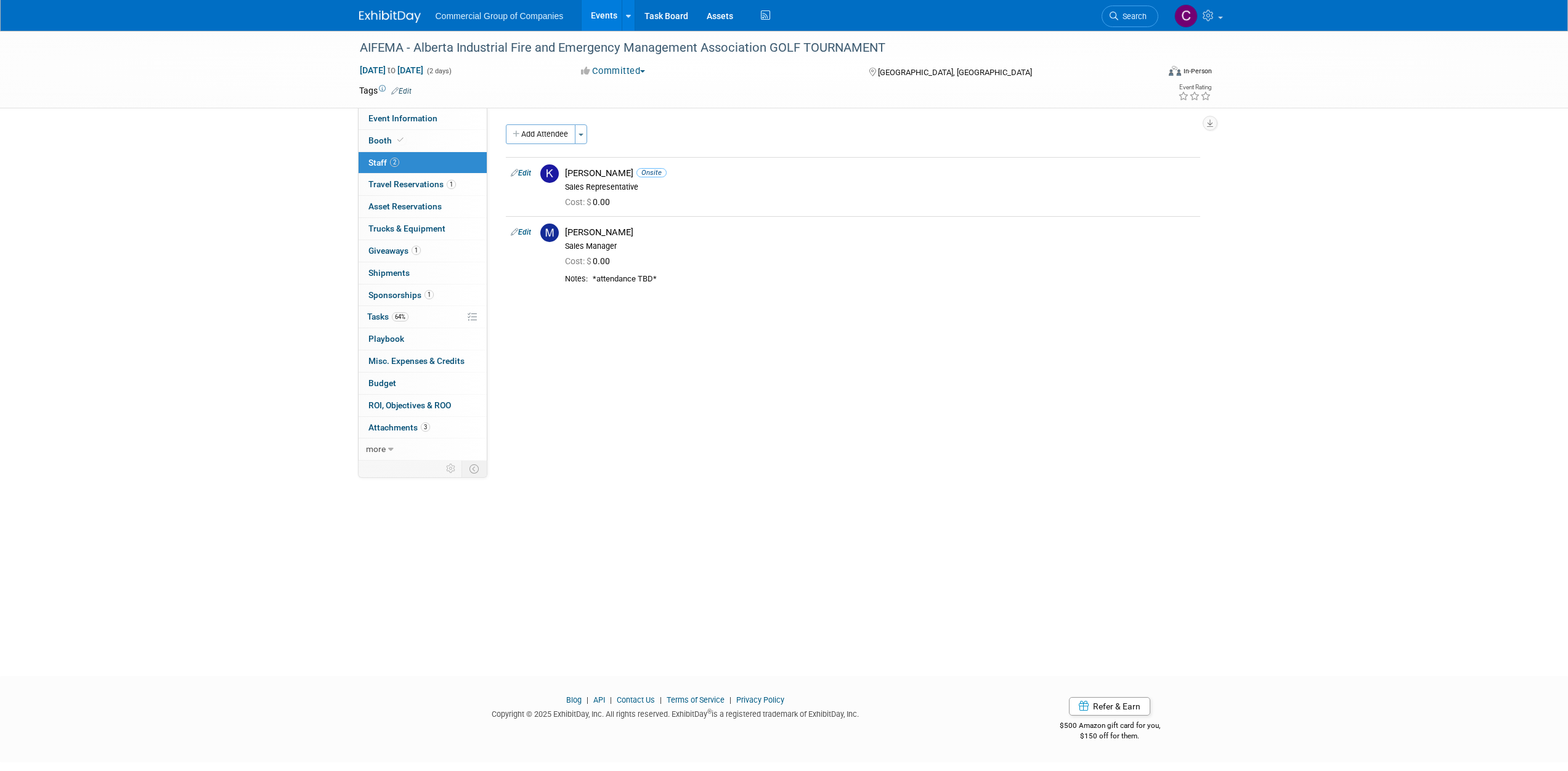
click at [430, 171] on link "2 Staff 2" at bounding box center [423, 163] width 129 height 21
click at [446, 187] on span "Travel Reservations 1" at bounding box center [412, 185] width 87 height 10
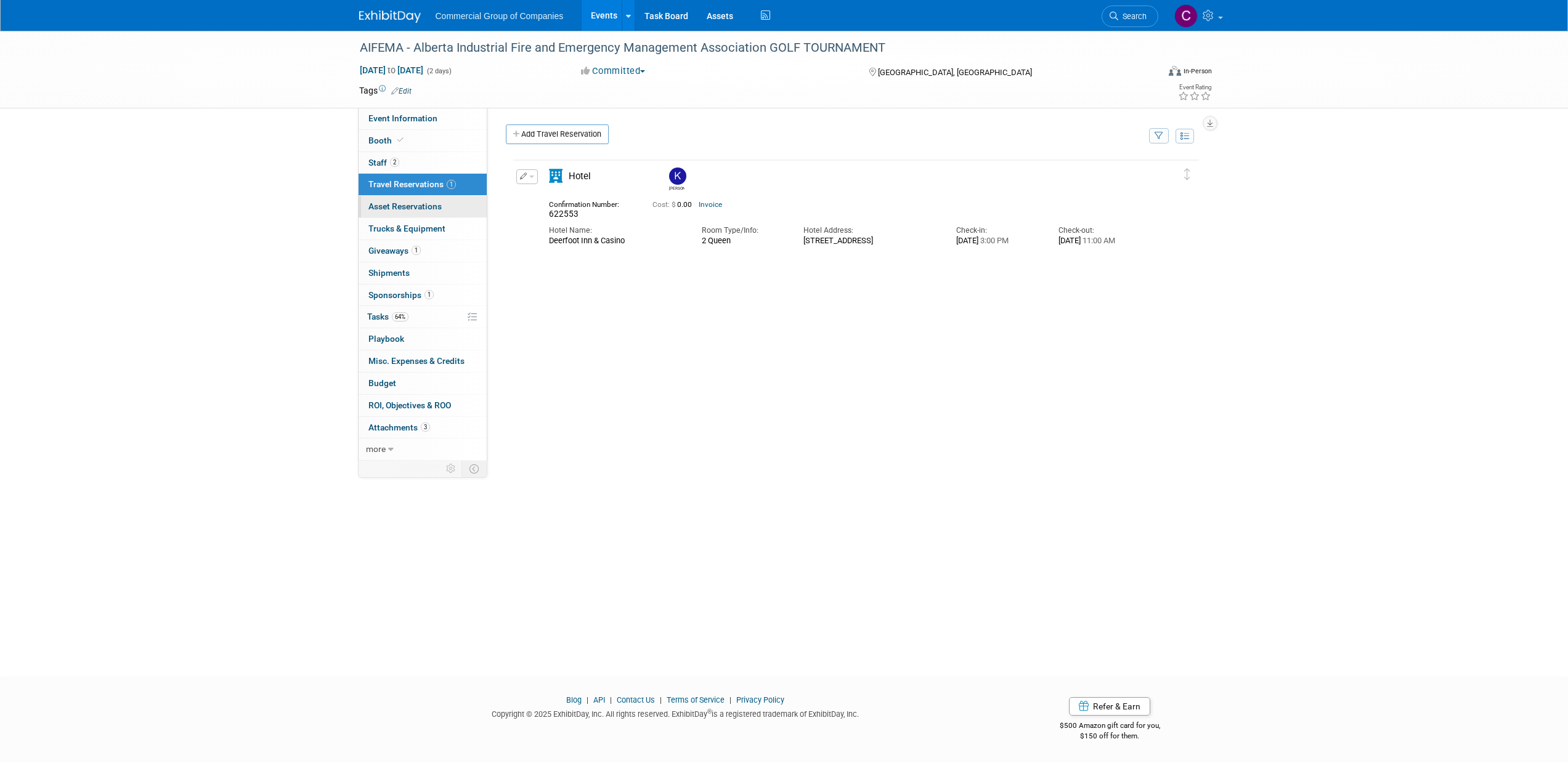
click at [449, 206] on link "0 Asset Reservations 0" at bounding box center [423, 207] width 129 height 21
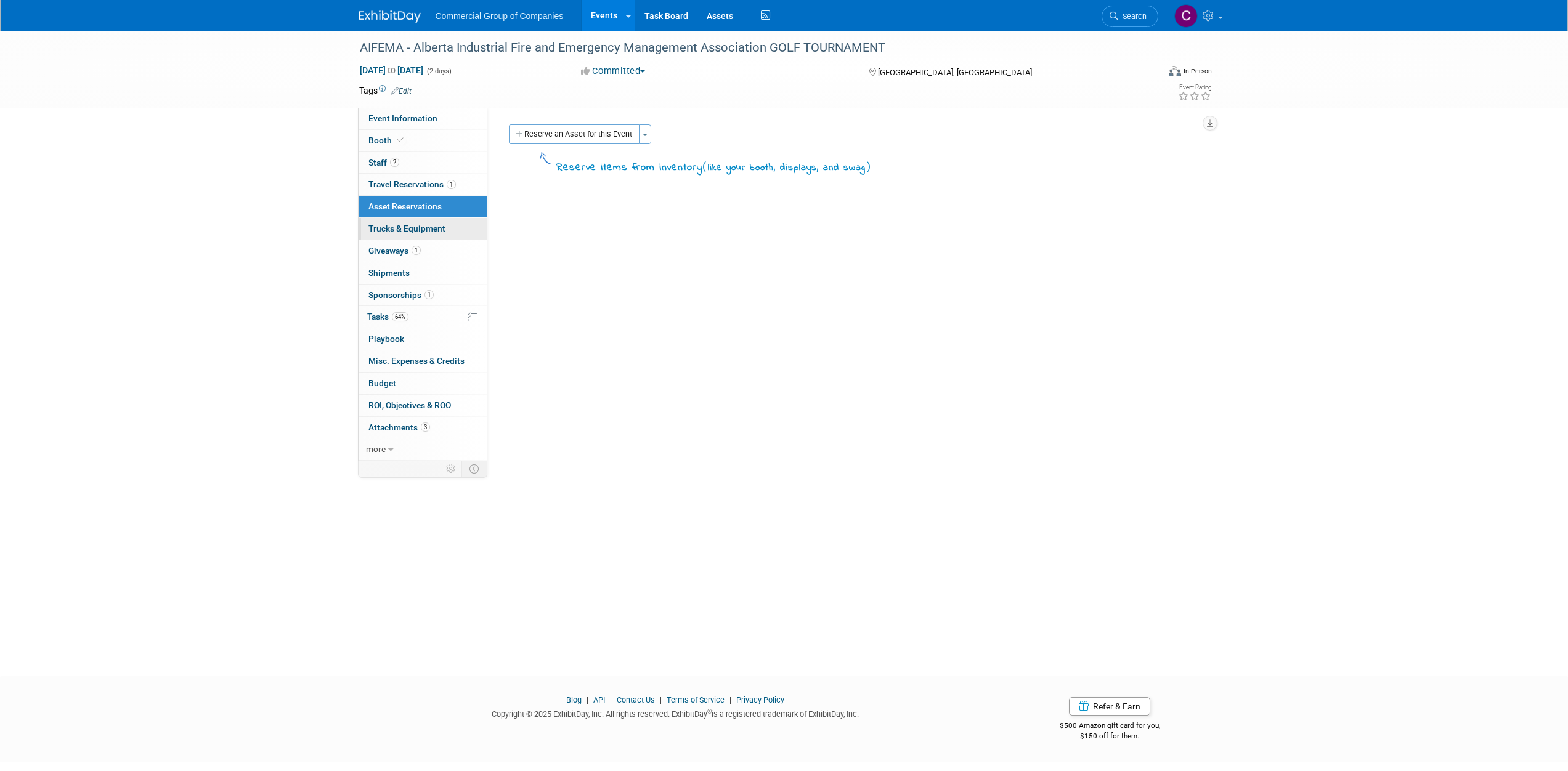
click at [448, 218] on link "Trucks & Equipment" at bounding box center [423, 229] width 129 height 21
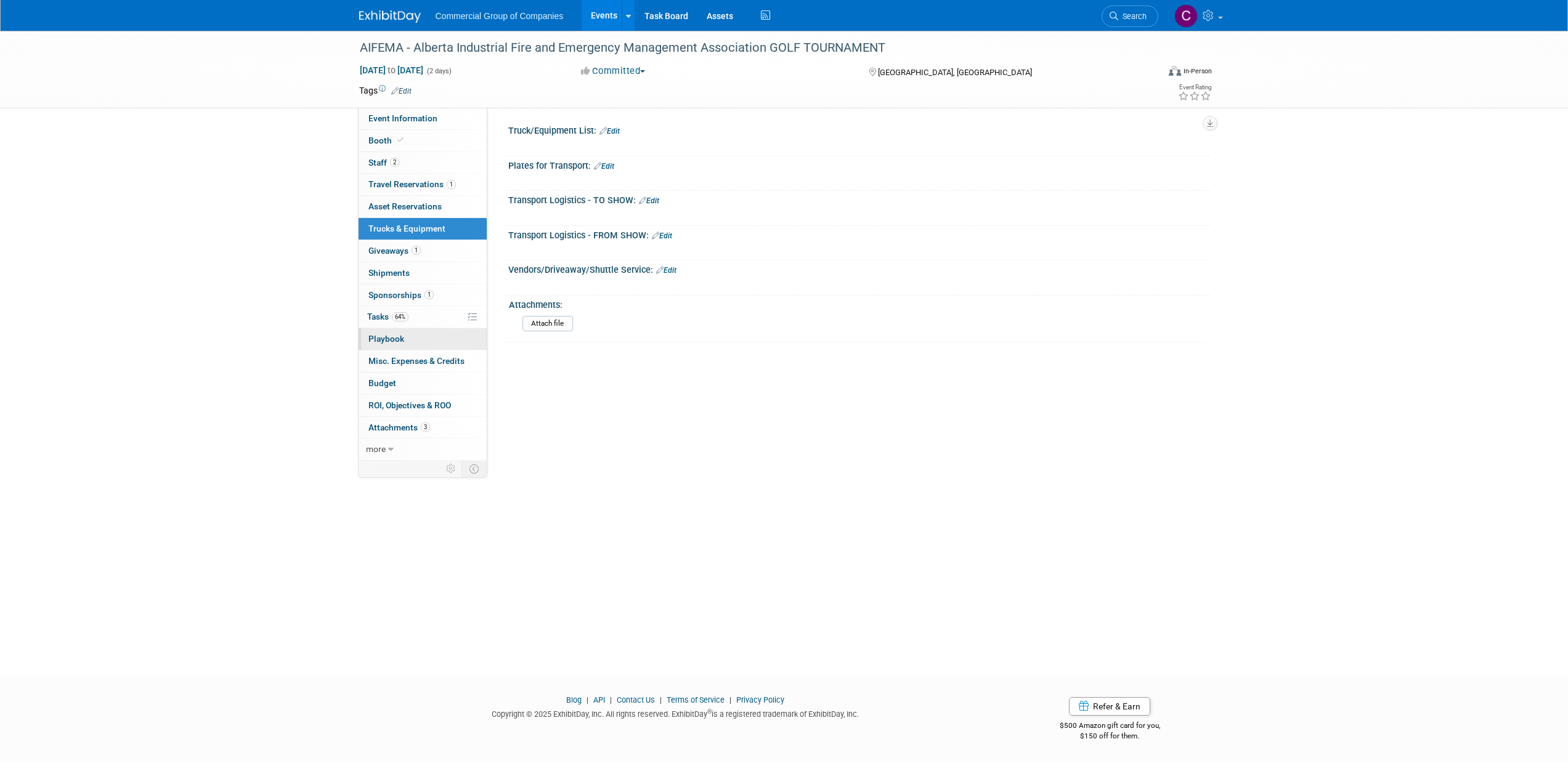
click at [431, 338] on link "0 Playbook 0" at bounding box center [423, 339] width 129 height 21
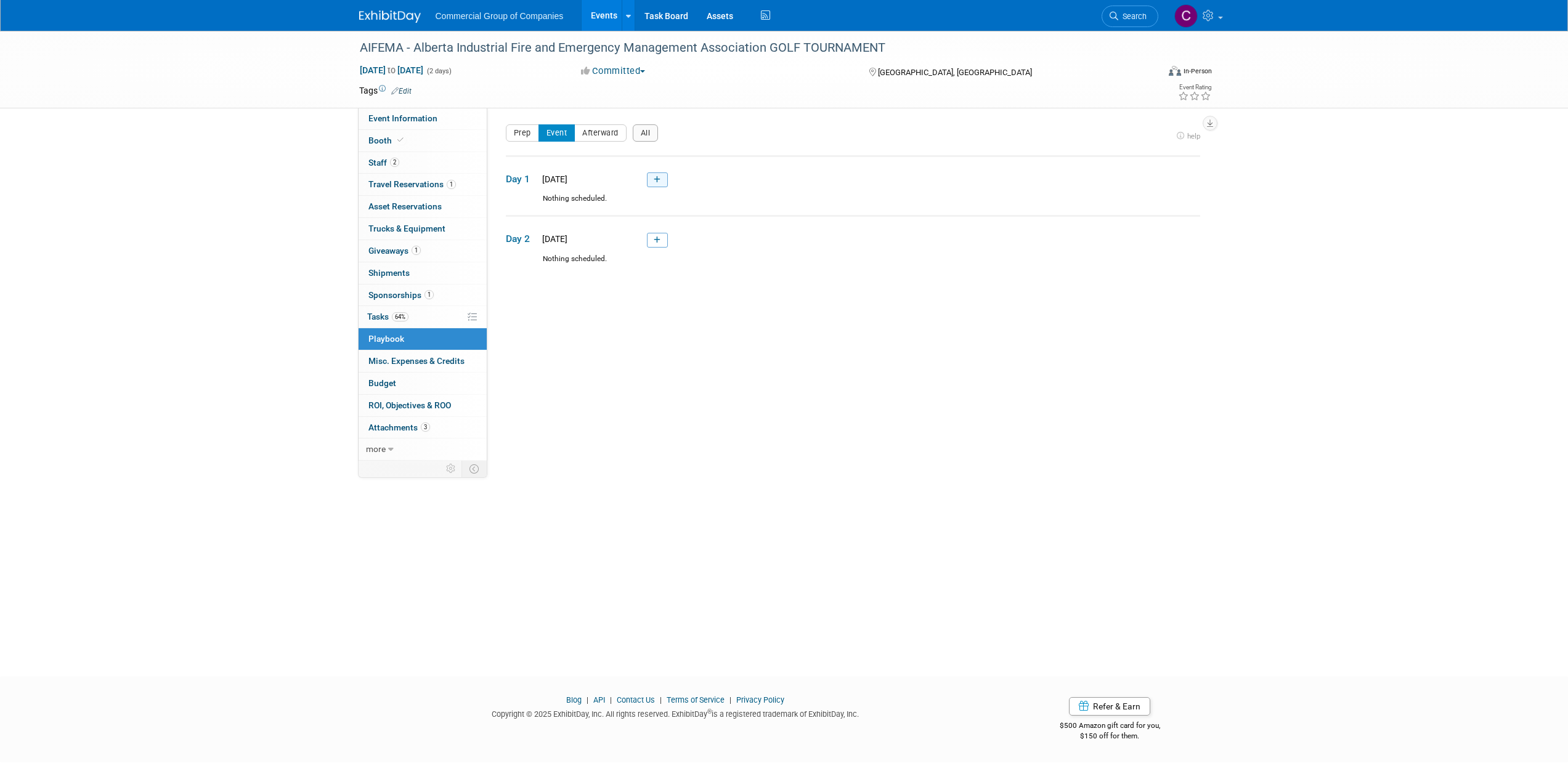
click at [650, 177] on link at bounding box center [657, 180] width 21 height 15
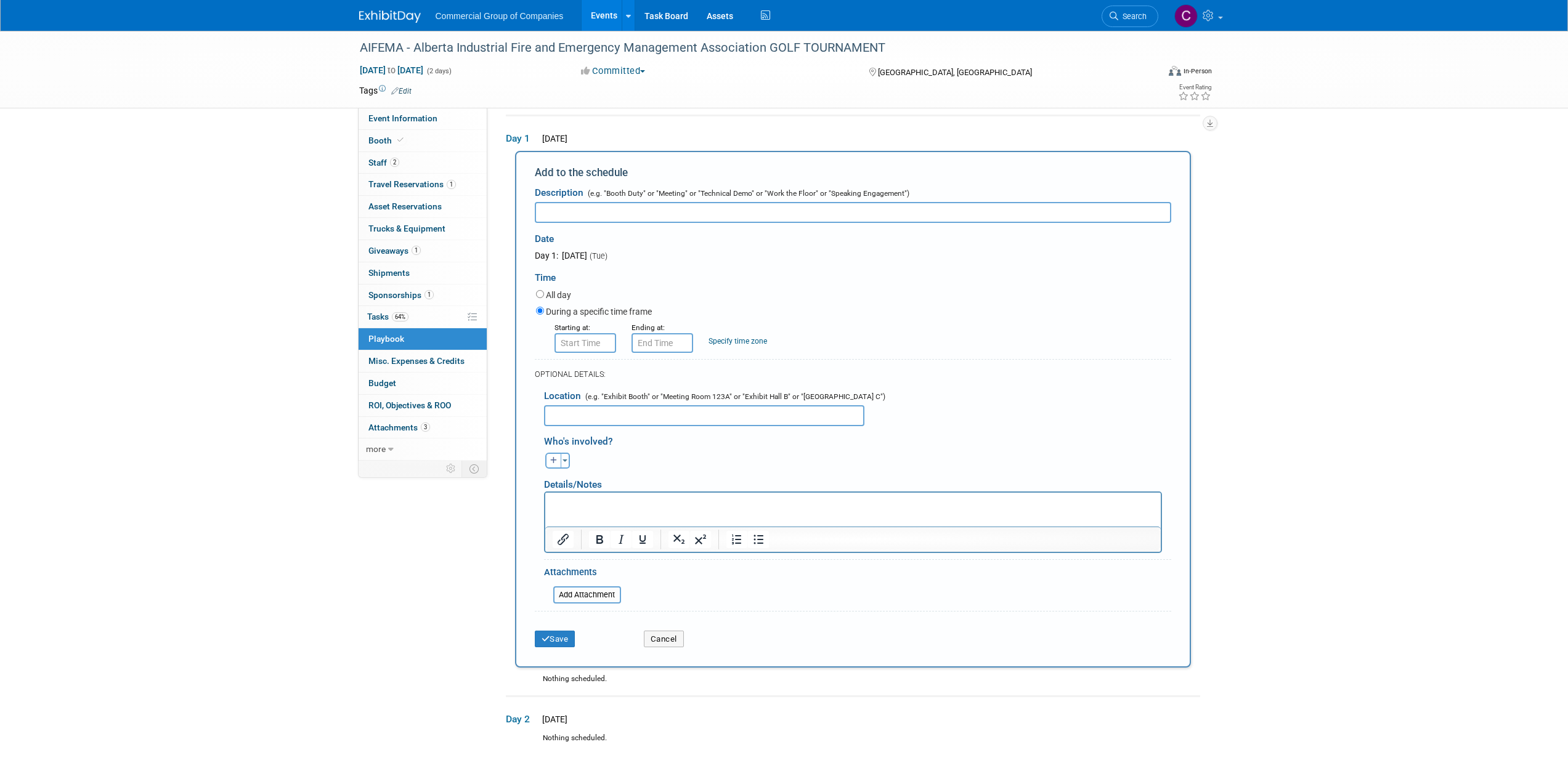
click at [681, 218] on input "text" at bounding box center [853, 212] width 636 height 21
type input "Golf Tournament"
click at [570, 353] on form "Description (e.g. "Booth Duty" or "Meeting" or "Technical Demo" or "Work the Fl…" at bounding box center [853, 417] width 636 height 474
click at [569, 348] on input "8:00 AM" at bounding box center [585, 343] width 62 height 20
click at [648, 380] on span at bounding box center [641, 373] width 21 height 21
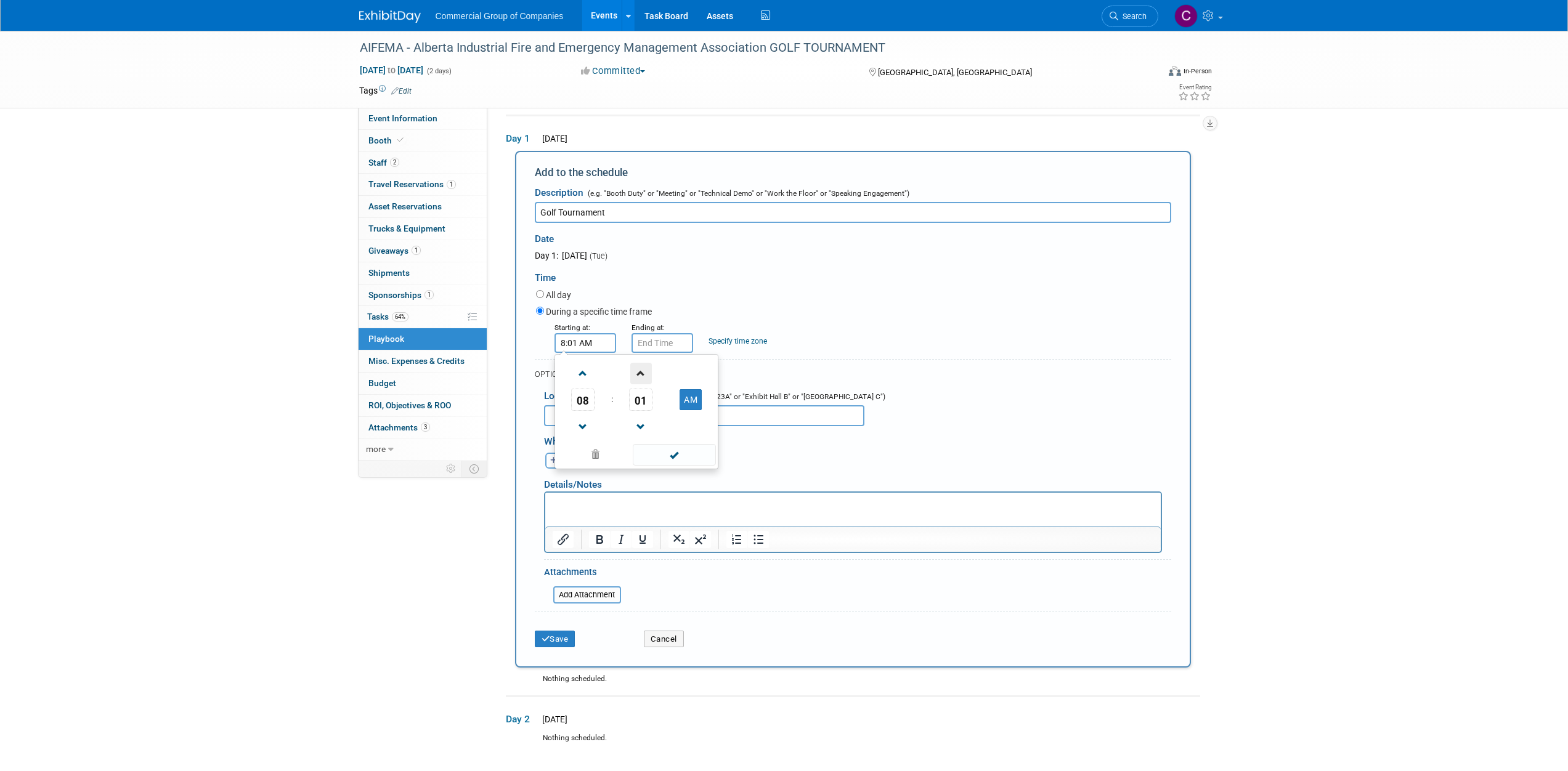
click at [648, 380] on span at bounding box center [641, 373] width 21 height 21
click at [639, 394] on span "03" at bounding box center [640, 400] width 23 height 22
click at [655, 414] on td "30" at bounding box center [656, 407] width 40 height 33
type input "8:30 AM"
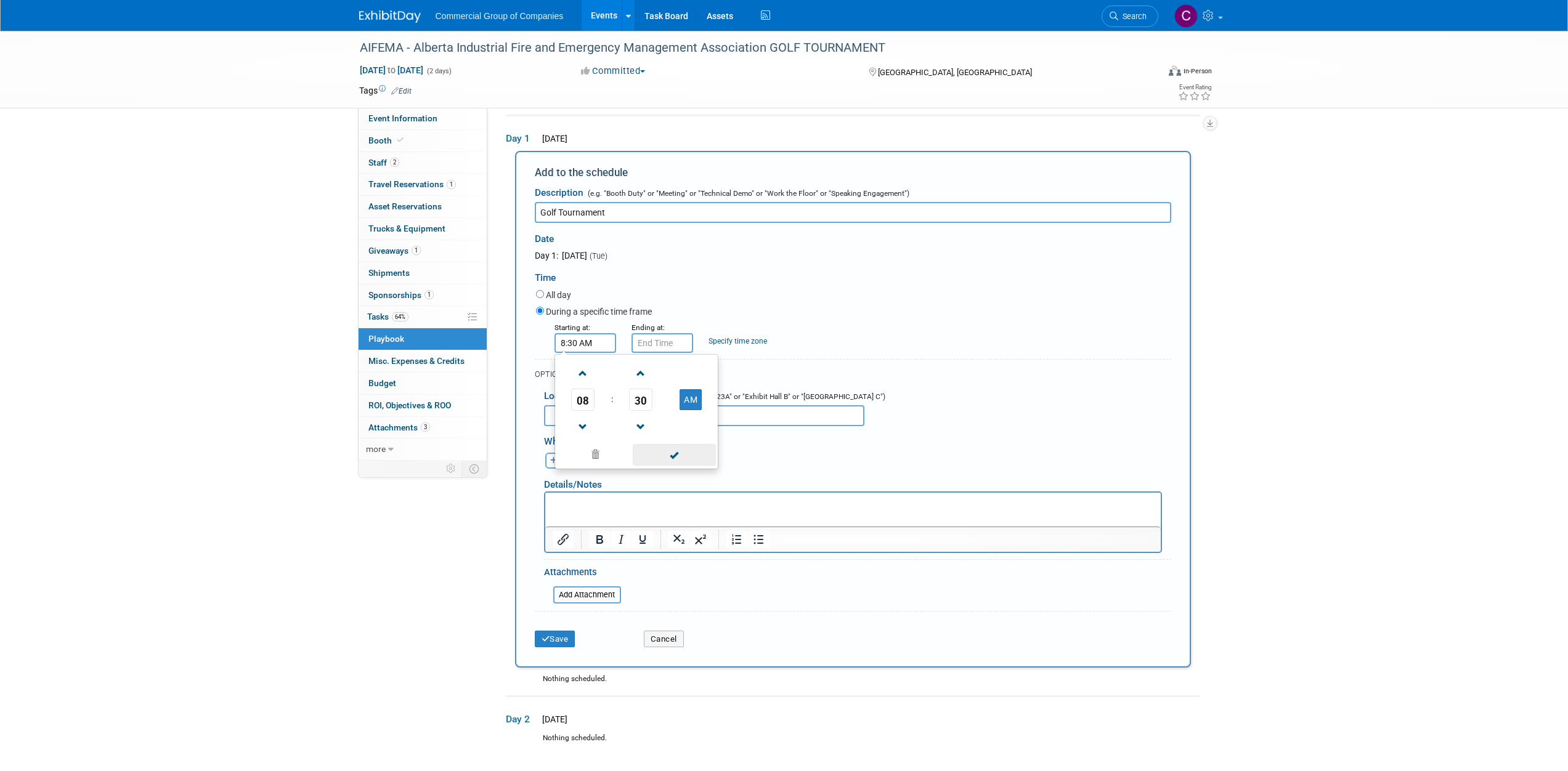
click at [699, 465] on span at bounding box center [674, 455] width 83 height 21
click at [606, 423] on input "text" at bounding box center [704, 415] width 321 height 21
click at [688, 418] on input "[PERSON_NAME] Golf Tournament" at bounding box center [704, 415] width 321 height 21
type input "[PERSON_NAME][GEOGRAPHIC_DATA]"
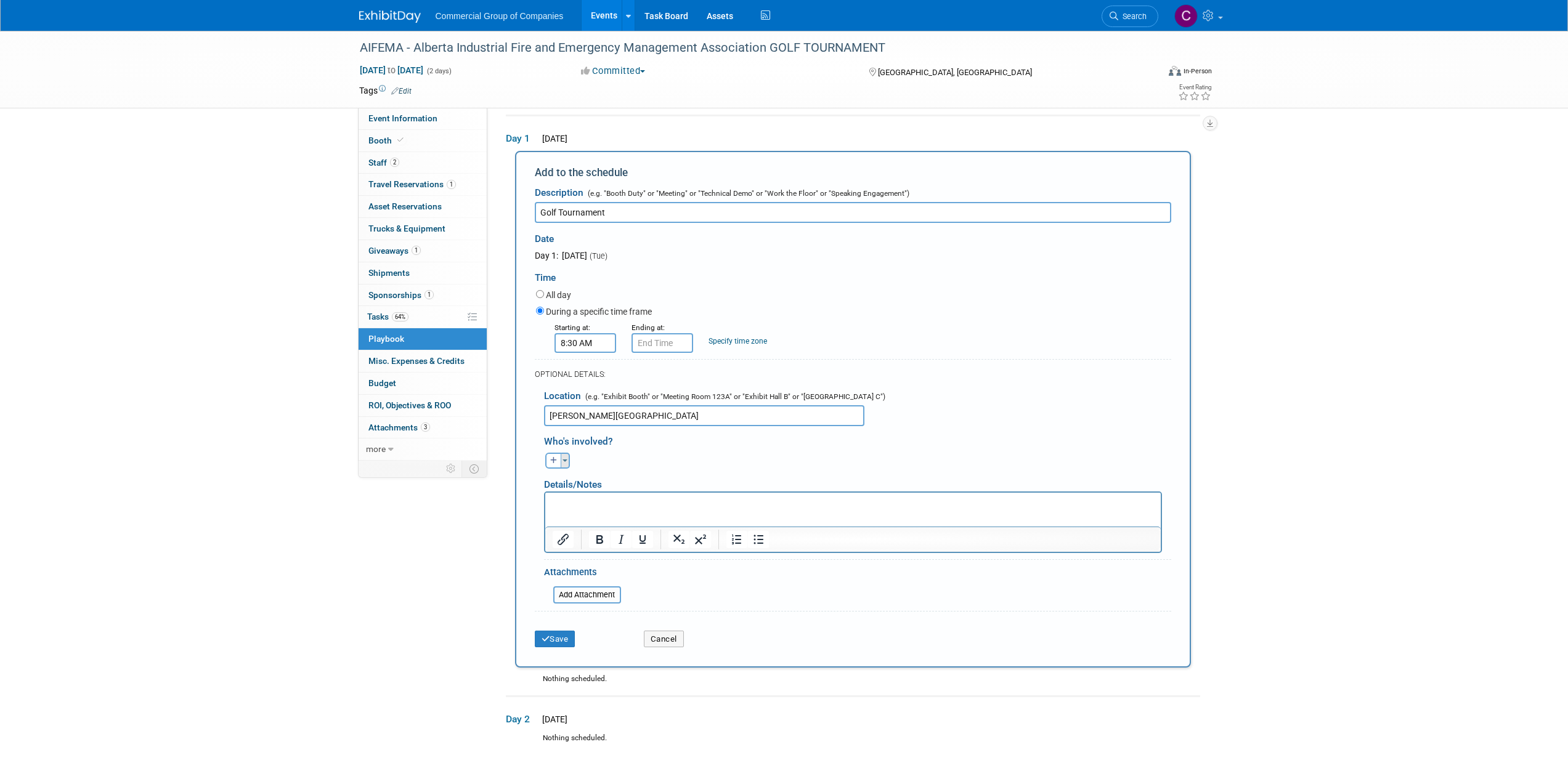
click at [562, 458] on button "Toggle Dropdown" at bounding box center [564, 460] width 9 height 16
click at [586, 544] on label "[PERSON_NAME]" at bounding box center [630, 551] width 152 height 22
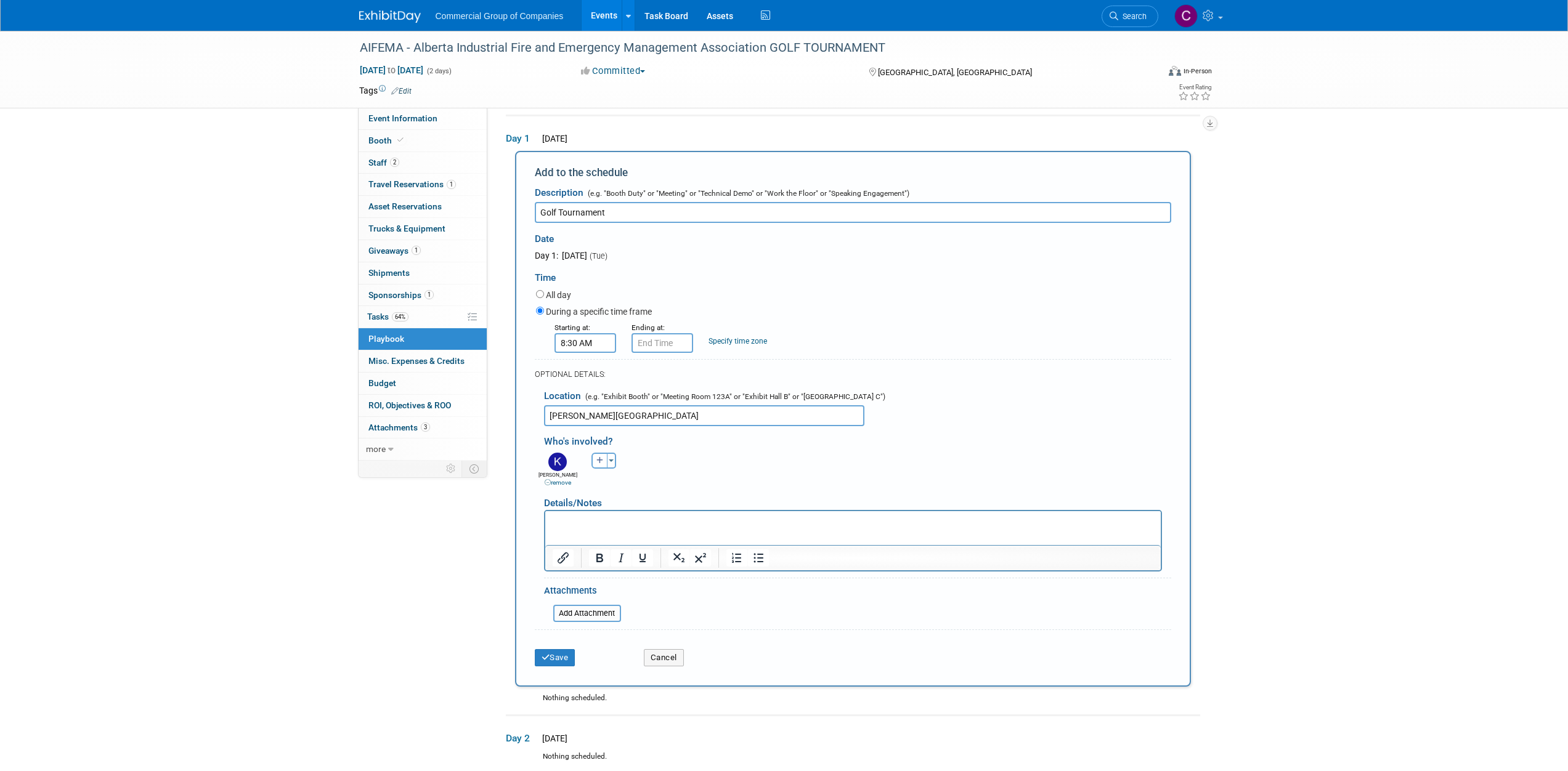
click at [672, 458] on div "[PERSON_NAME] remove [PERSON_NAME] remove [PERSON_NAME] remove (me)" at bounding box center [857, 469] width 645 height 38
click at [647, 346] on input "8:30 AM" at bounding box center [662, 343] width 62 height 20
click at [662, 376] on span at bounding box center [660, 373] width 21 height 21
click at [655, 400] on span "10" at bounding box center [659, 400] width 23 height 22
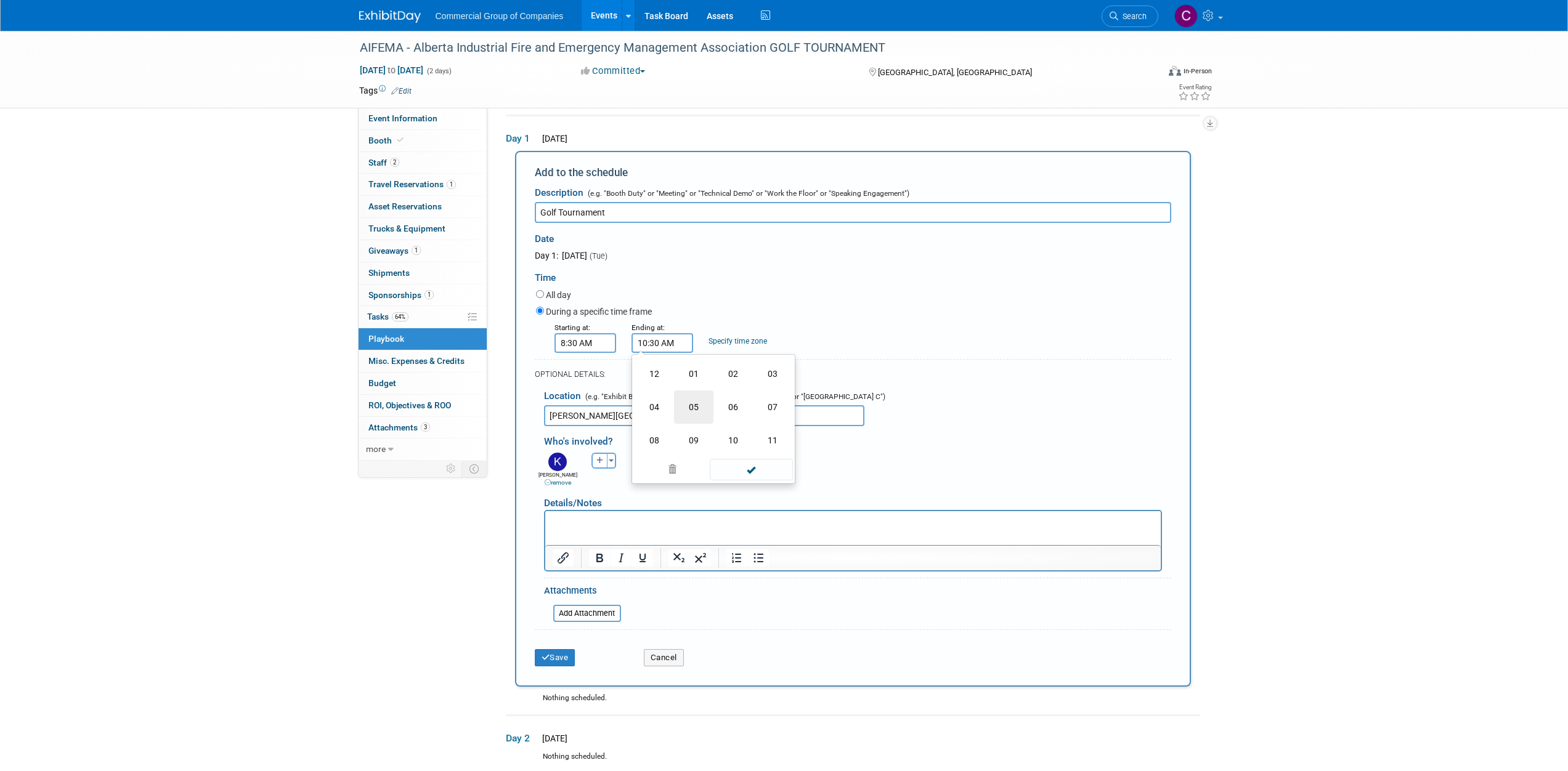
click at [687, 409] on td "05" at bounding box center [694, 407] width 40 height 33
click at [710, 404] on span "30" at bounding box center [718, 400] width 23 height 22
click at [658, 376] on td "00" at bounding box center [654, 374] width 40 height 33
drag, startPoint x: 770, startPoint y: 404, endPoint x: 761, endPoint y: 423, distance: 21.0
click at [770, 404] on button "AM" at bounding box center [767, 399] width 22 height 21
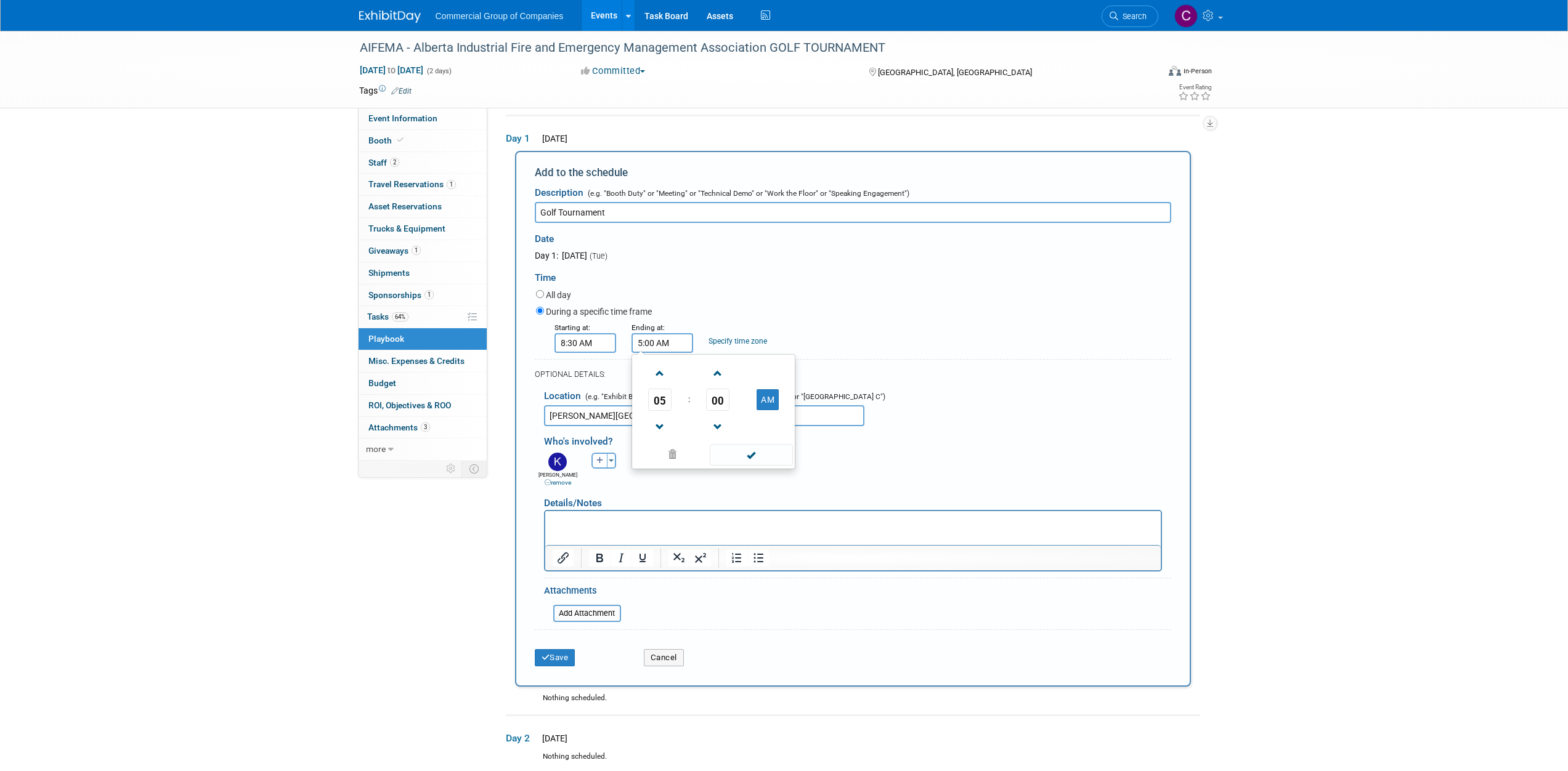
type input "5:00 PM"
click at [749, 460] on span at bounding box center [751, 455] width 83 height 21
click at [555, 659] on button "Save" at bounding box center [555, 657] width 40 height 17
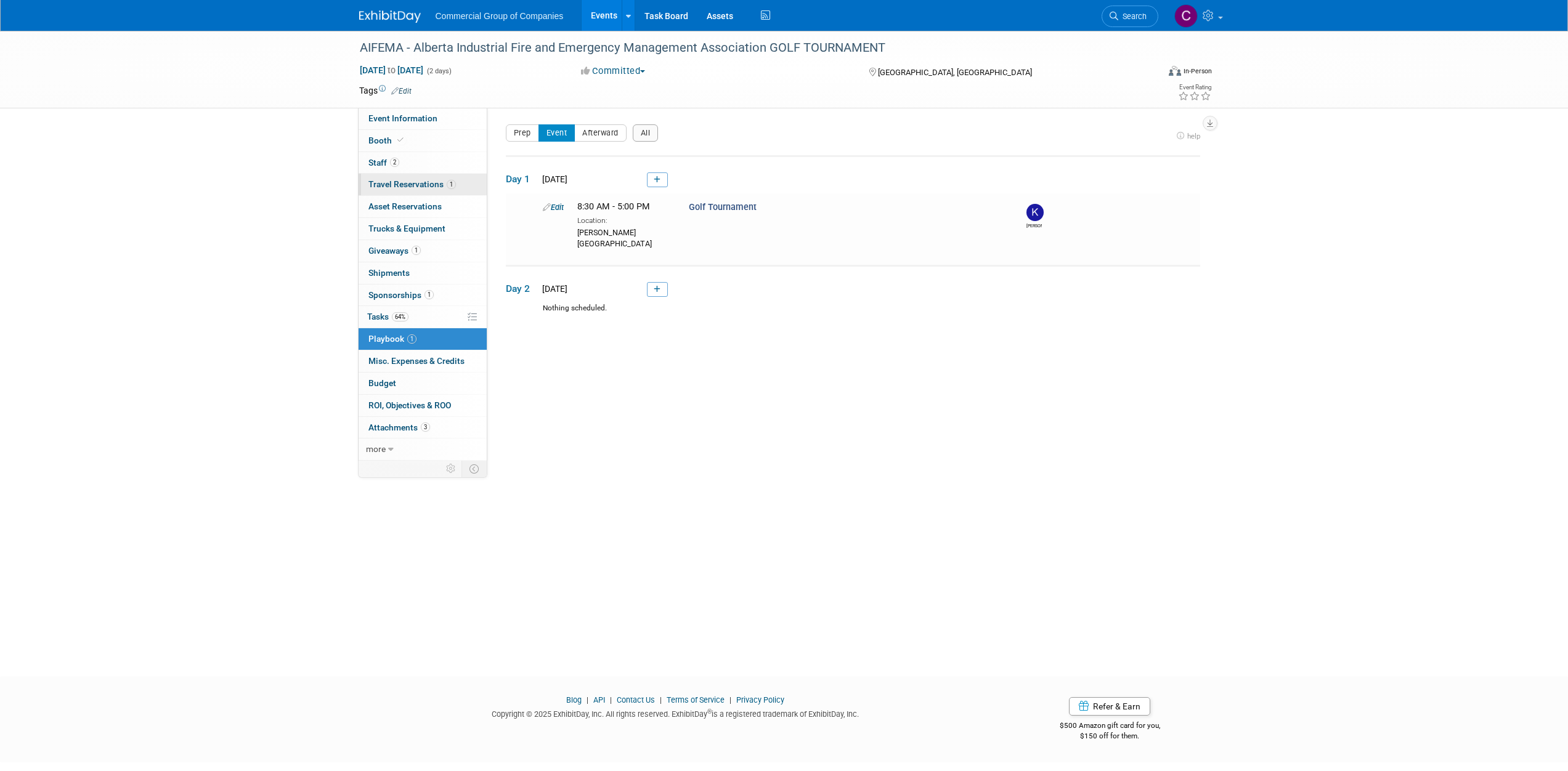
click at [428, 189] on span "Travel Reservations 1" at bounding box center [412, 185] width 87 height 10
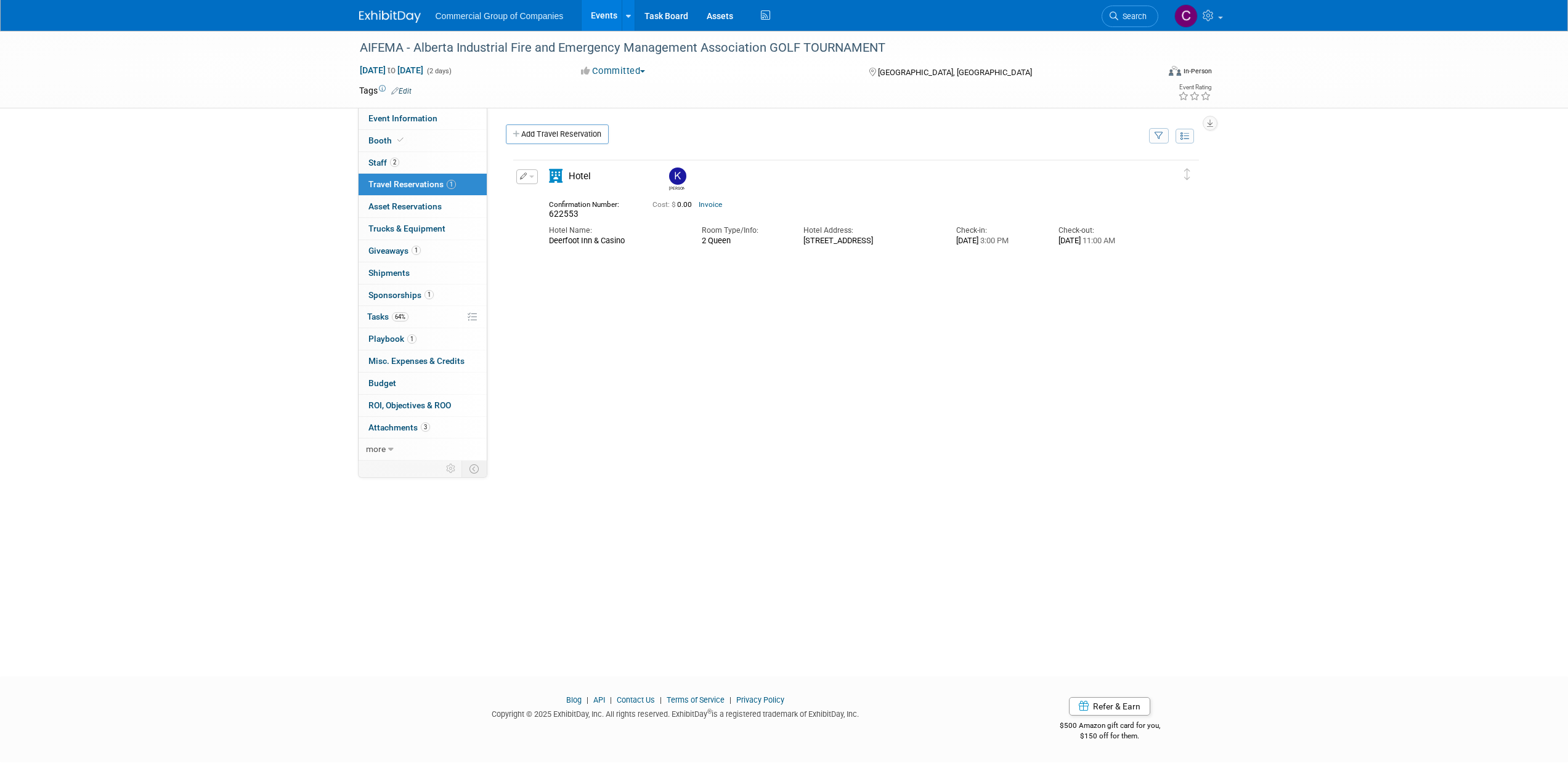
click at [573, 216] on span "622553" at bounding box center [564, 213] width 30 height 10
copy span "622553"
